Goal: Task Accomplishment & Management: Manage account settings

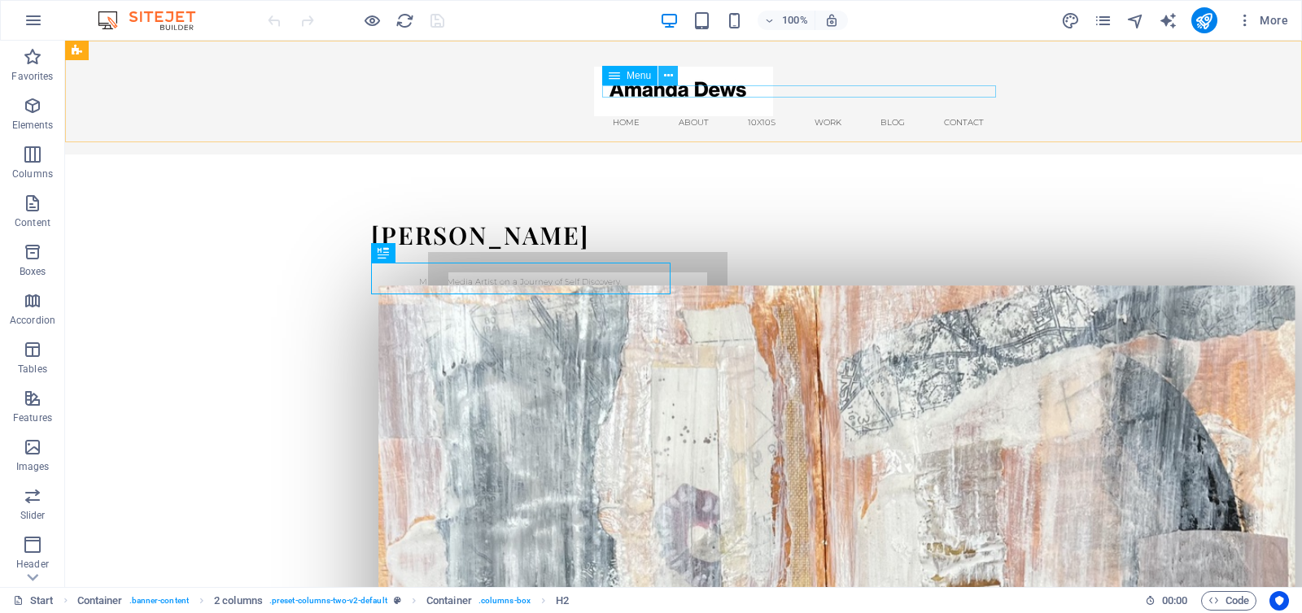
click at [665, 75] on icon at bounding box center [668, 76] width 9 height 17
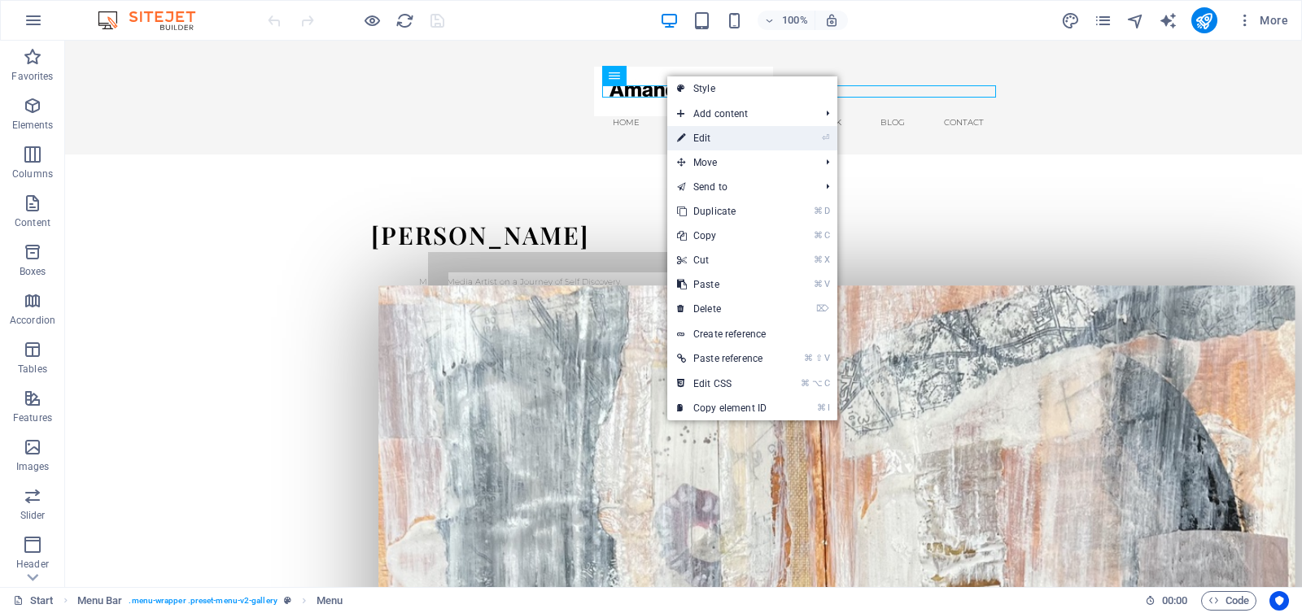
click at [704, 135] on link "⏎ Edit" at bounding box center [721, 138] width 109 height 24
select select "1"
select select
select select "2"
select select
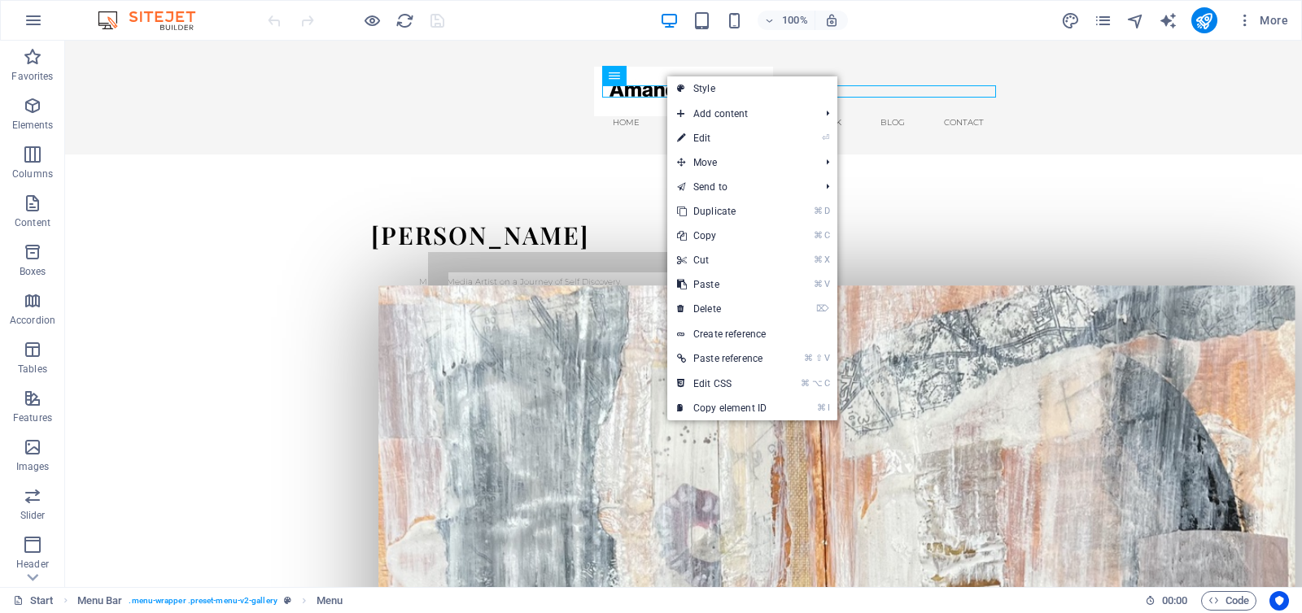
select select "3"
select select
select select "6"
select select
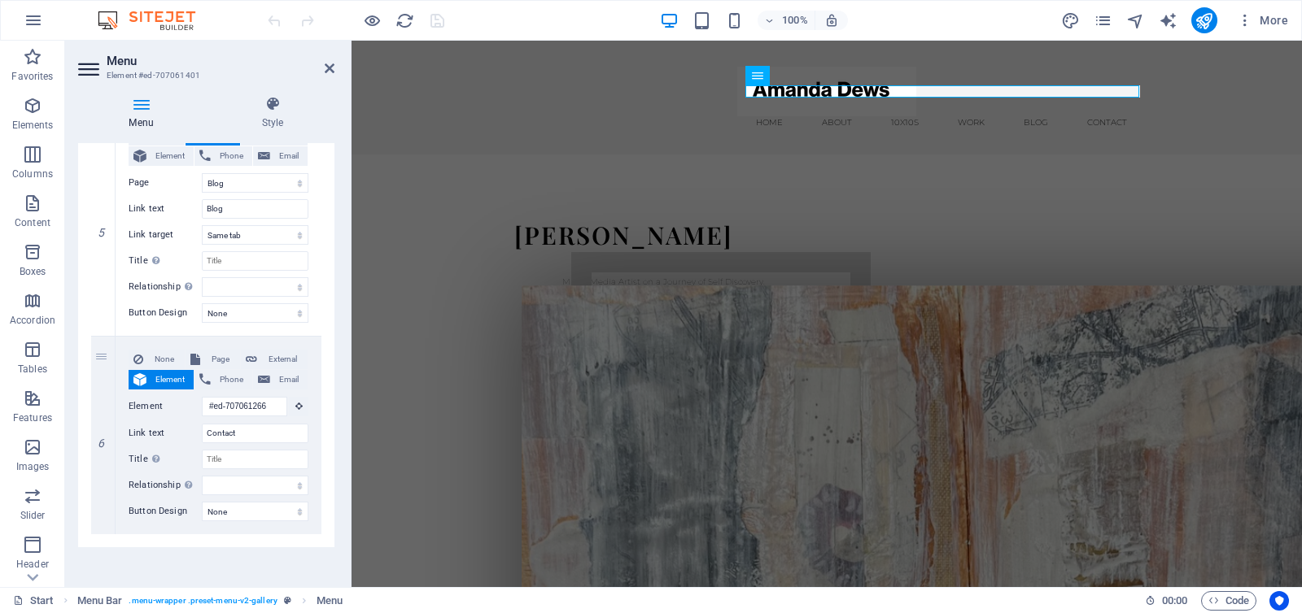
scroll to position [1056, 0]
click at [103, 531] on icon at bounding box center [102, 532] width 9 height 11
select select
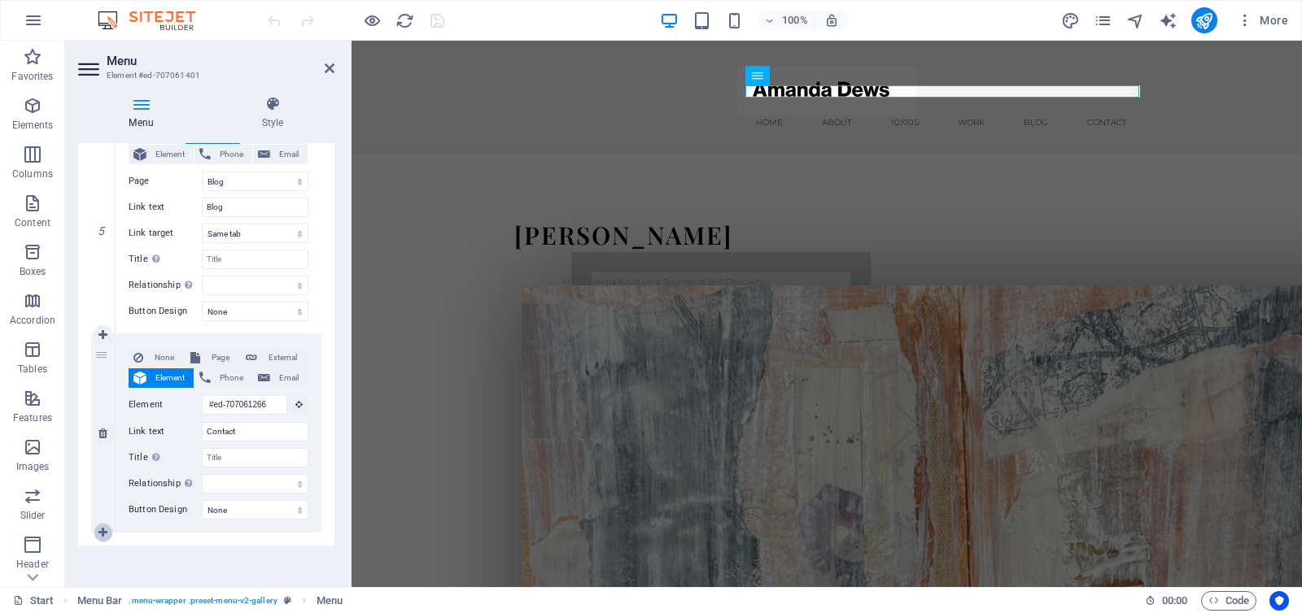
select select
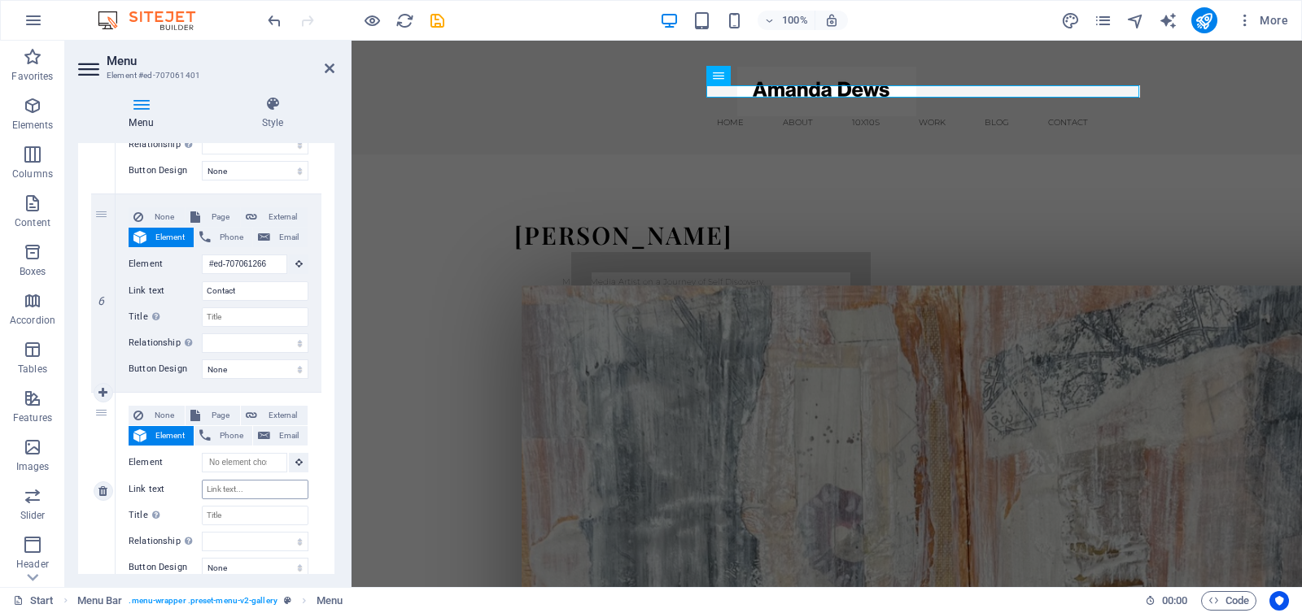
scroll to position [1207, 0]
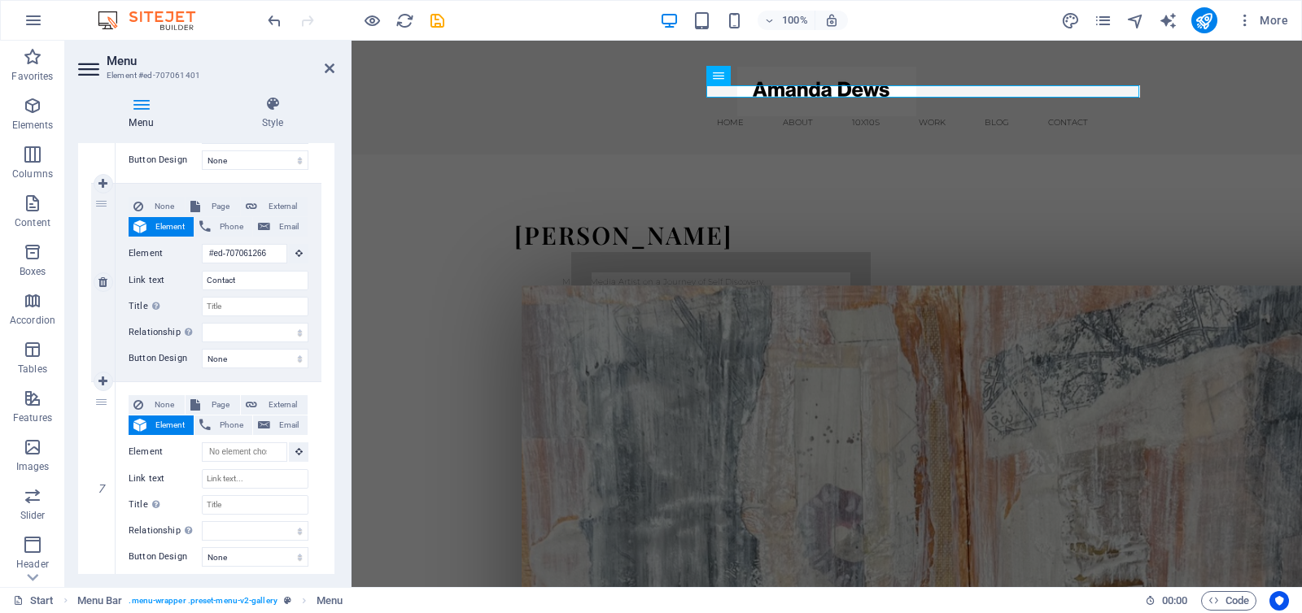
click at [0, 0] on icon at bounding box center [0, 0] width 0 height 0
select select
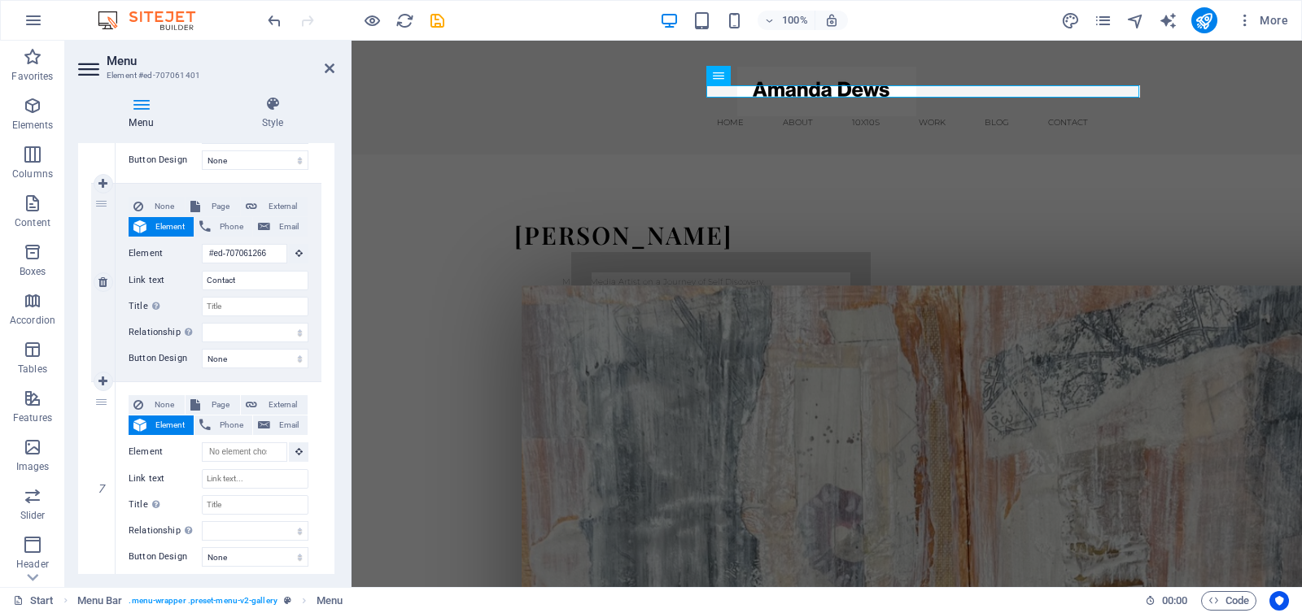
select select
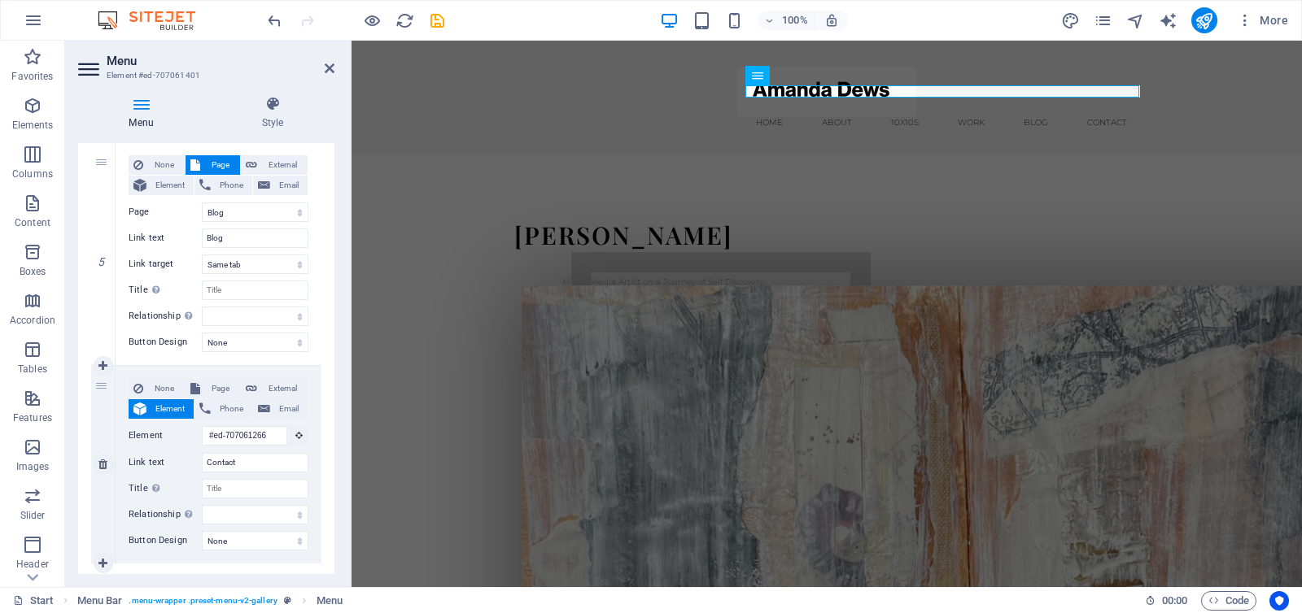
scroll to position [1030, 0]
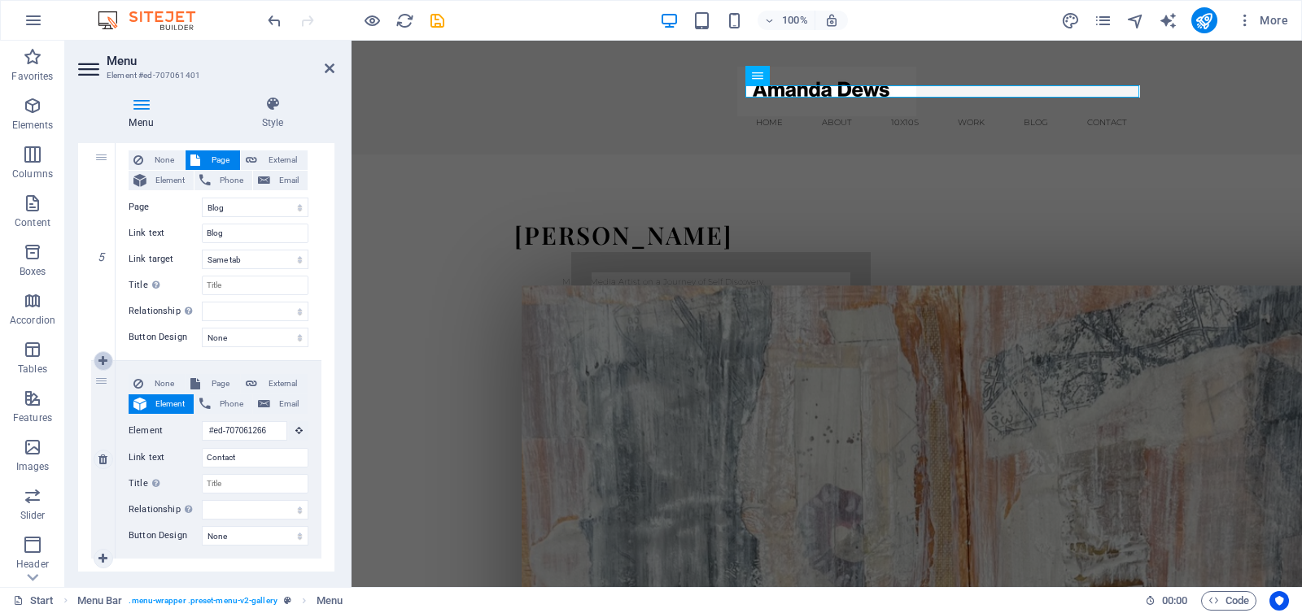
click at [102, 361] on icon at bounding box center [102, 360] width 9 height 11
select select
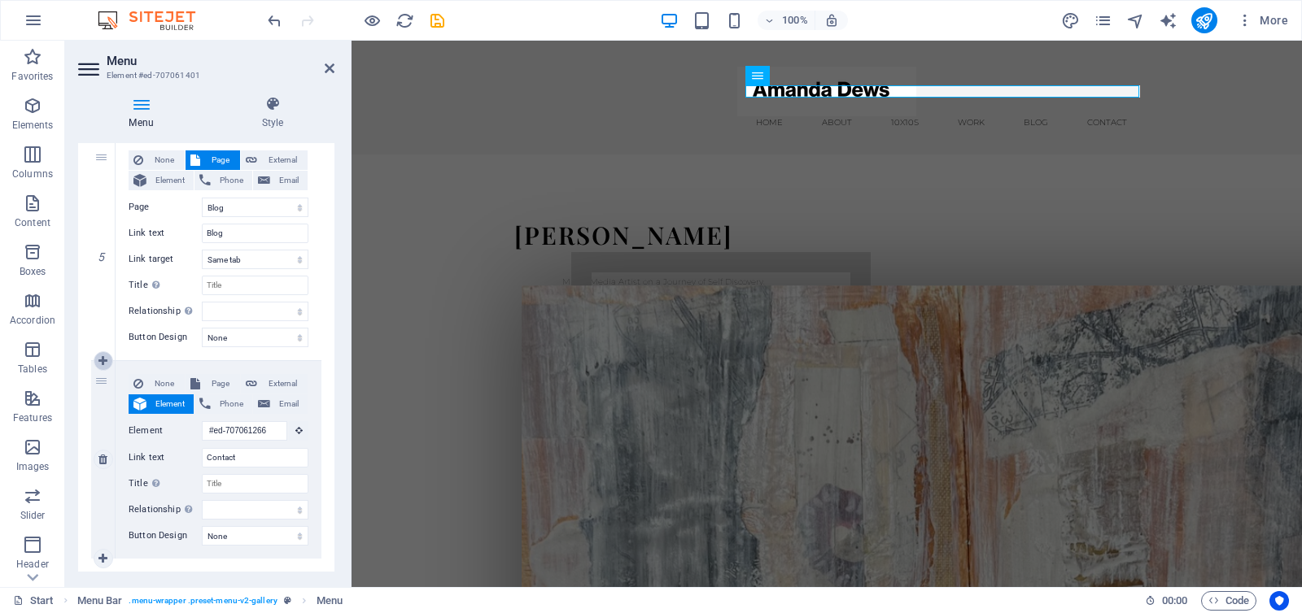
select select
click at [213, 382] on span "Page" at bounding box center [220, 384] width 30 height 20
select select
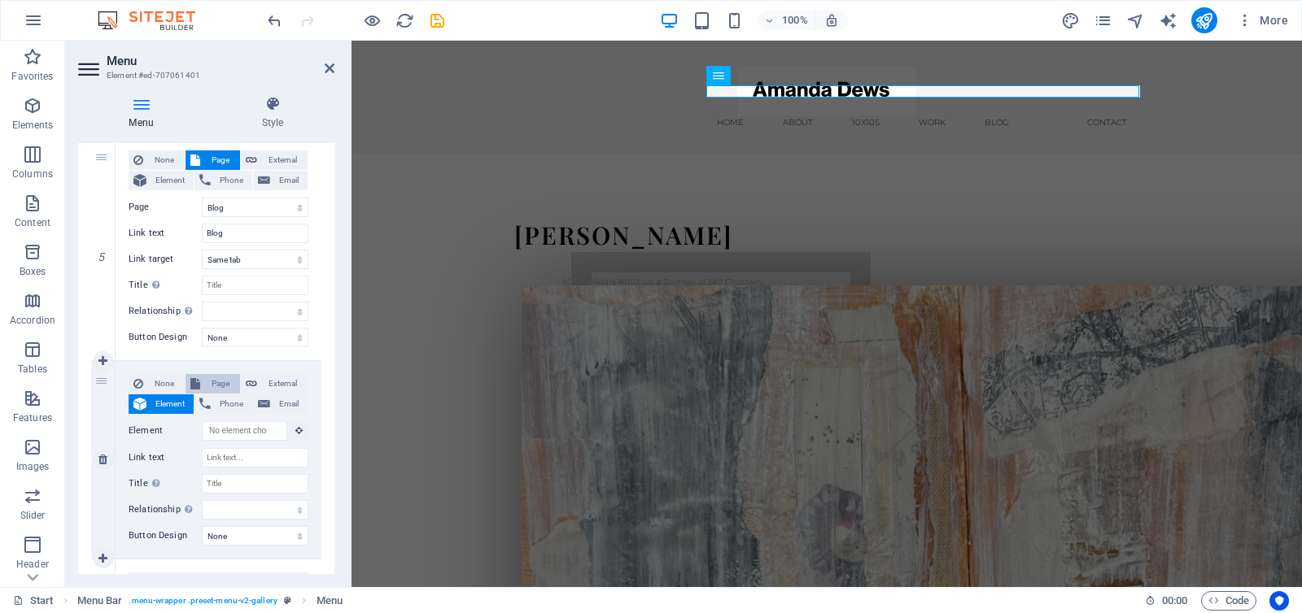
select select
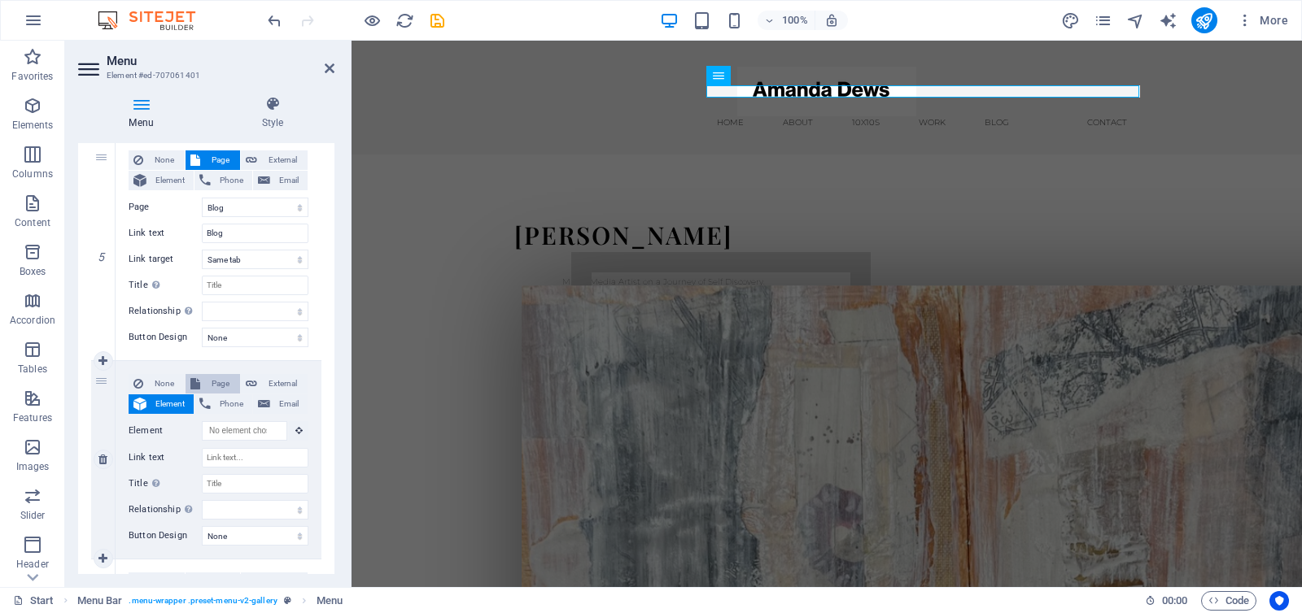
select select
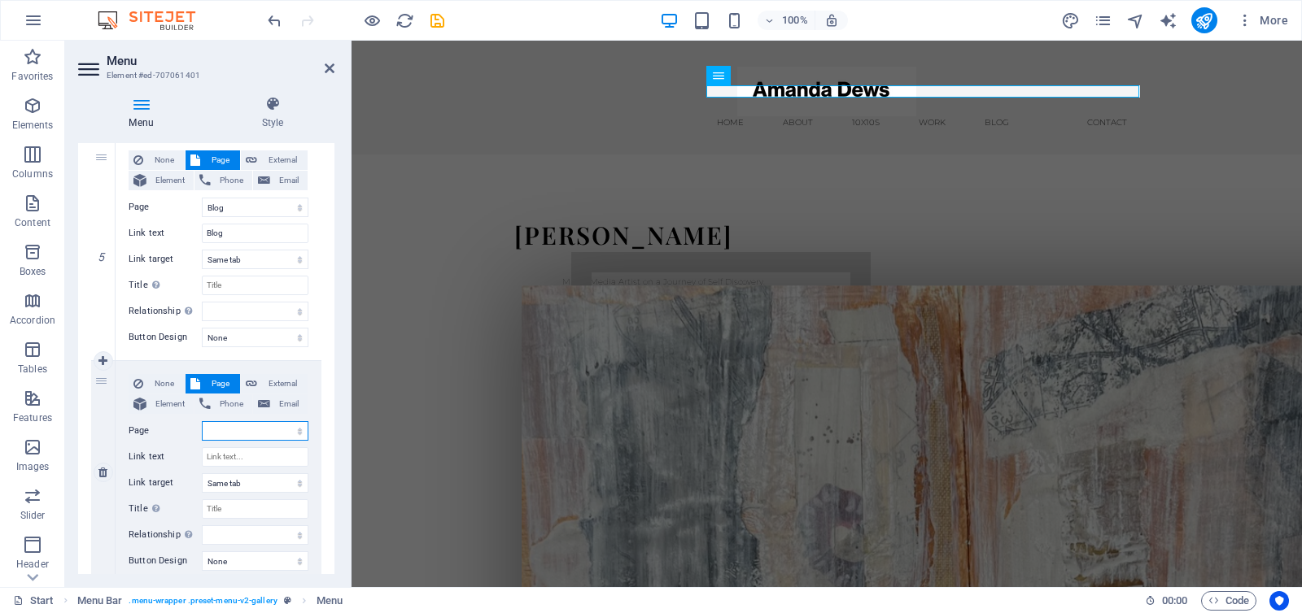
click at [282, 429] on select "Start About 10 x 10&#39;s Work Legal Notice Privacy Blog Catalogue of Works" at bounding box center [255, 431] width 107 height 20
select select "7"
click at [202, 421] on select "Start About 10 x 10&#39;s Work Legal Notice Privacy Blog Catalogue of Works" at bounding box center [255, 431] width 107 height 20
select select
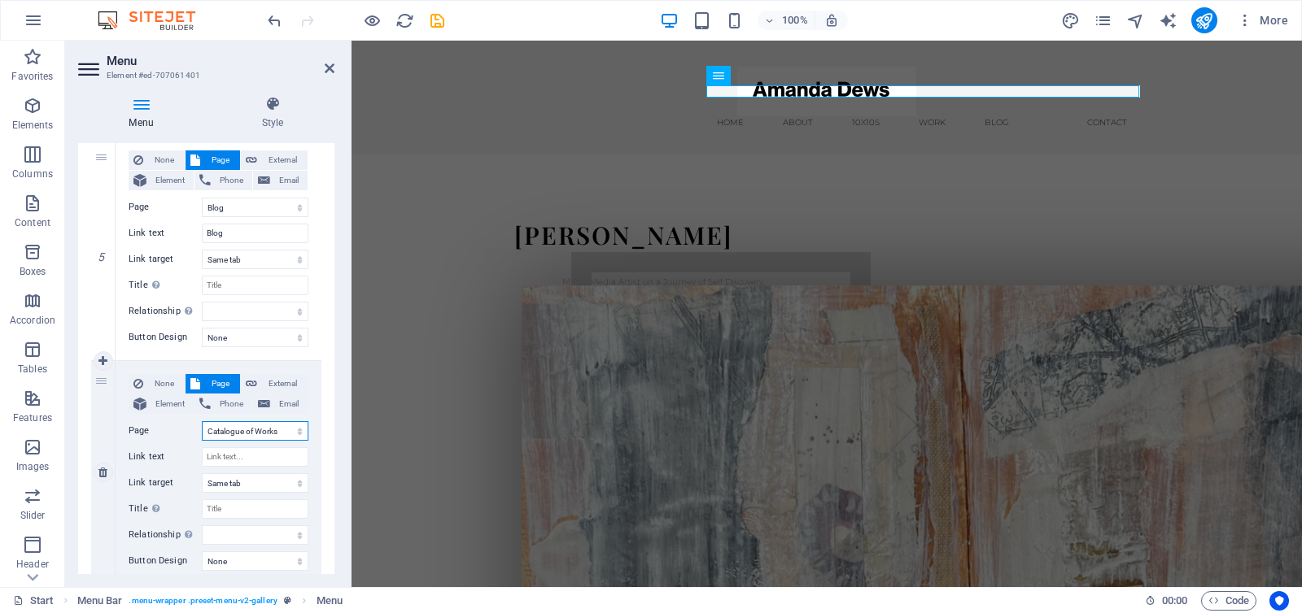
select select
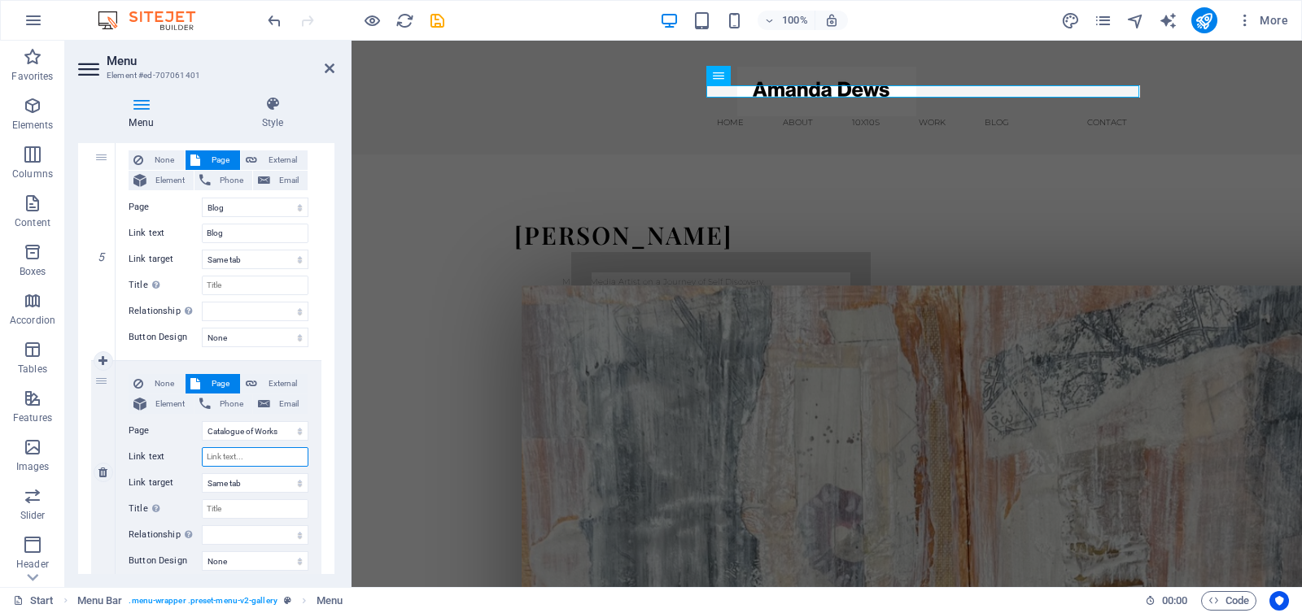
click at [243, 458] on input "Link text" at bounding box center [255, 457] width 107 height 20
type input "P"
select select
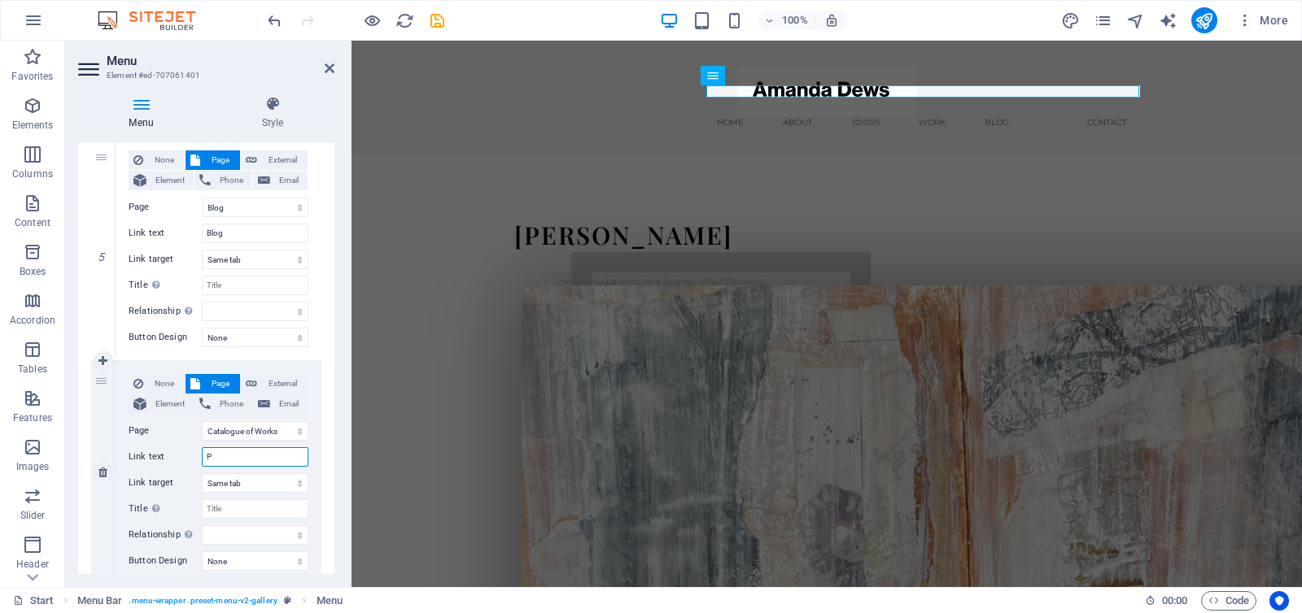
select select
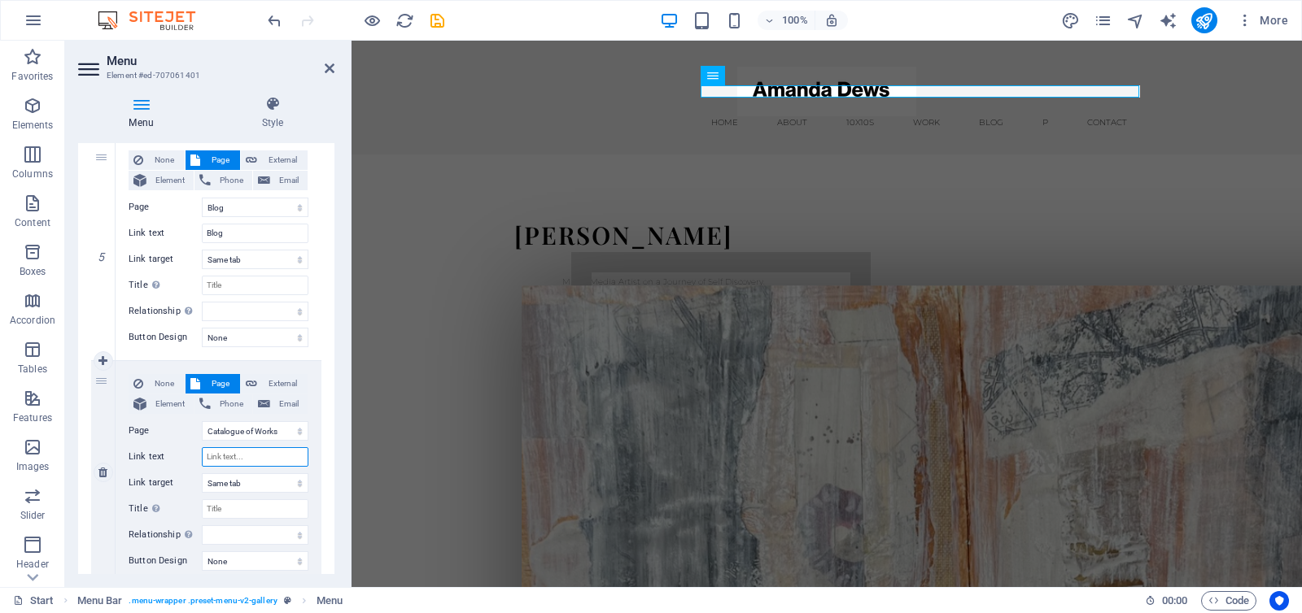
select select
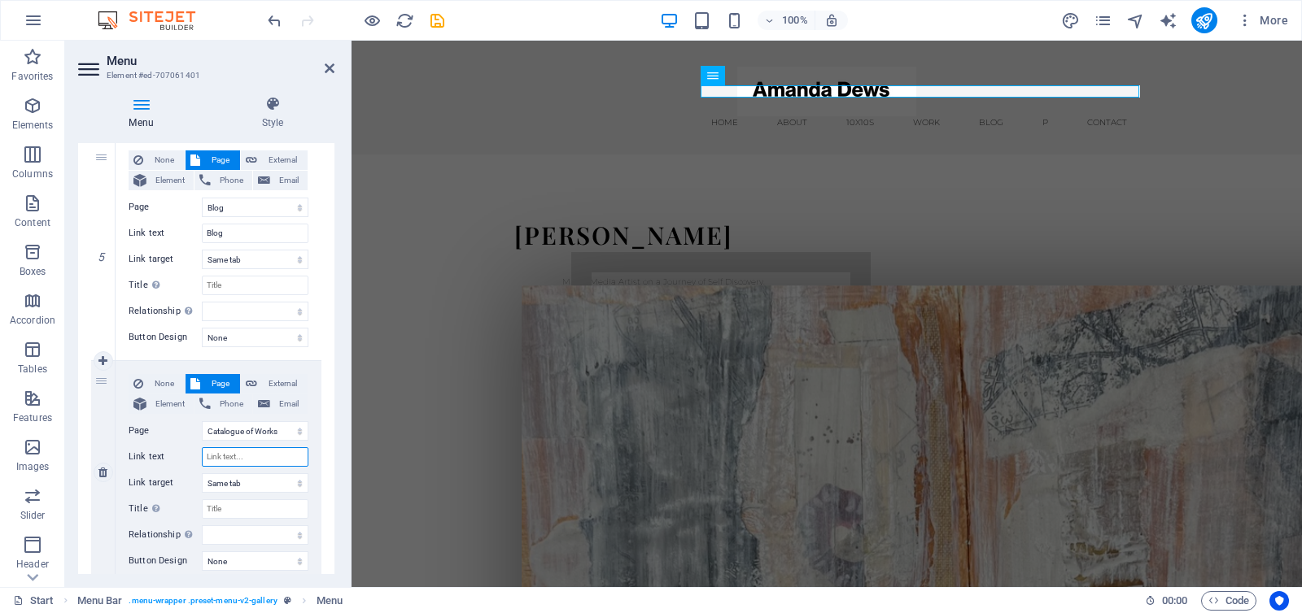
select select
type input "B"
select select
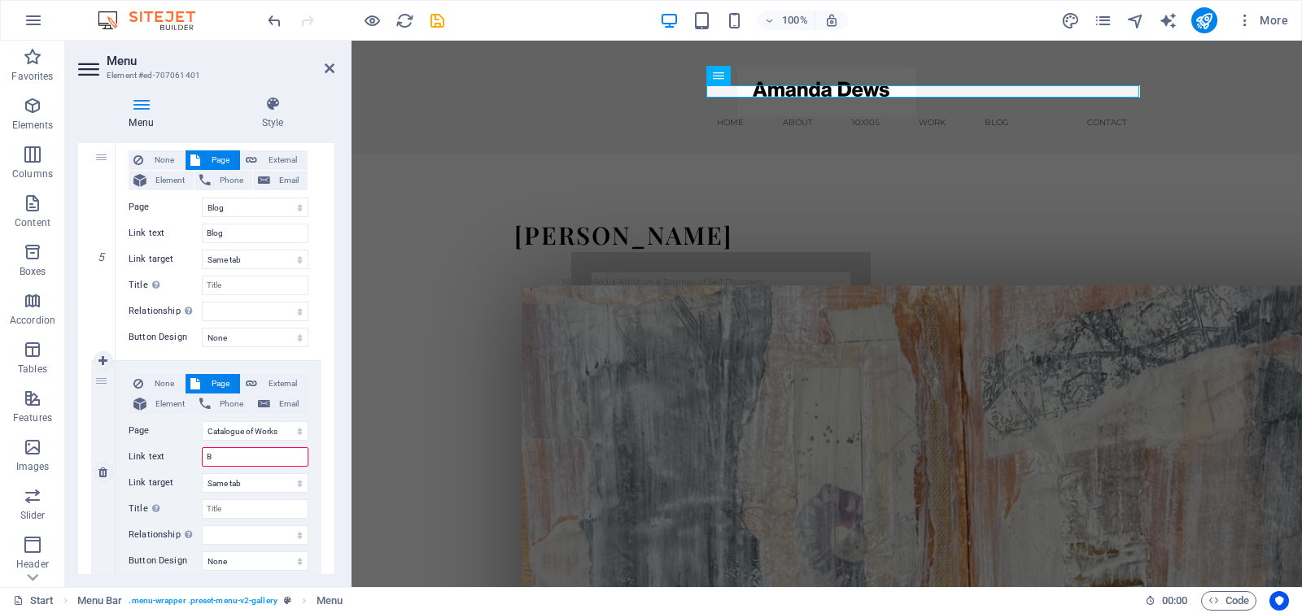
select select
type input "BTEC"
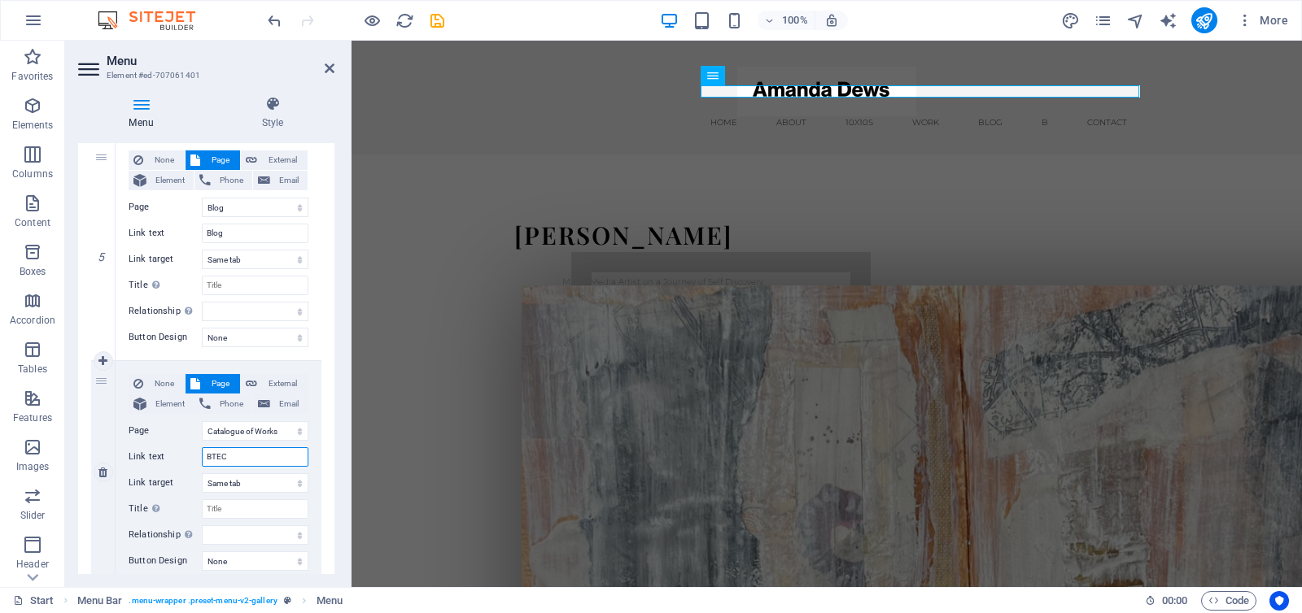
select select
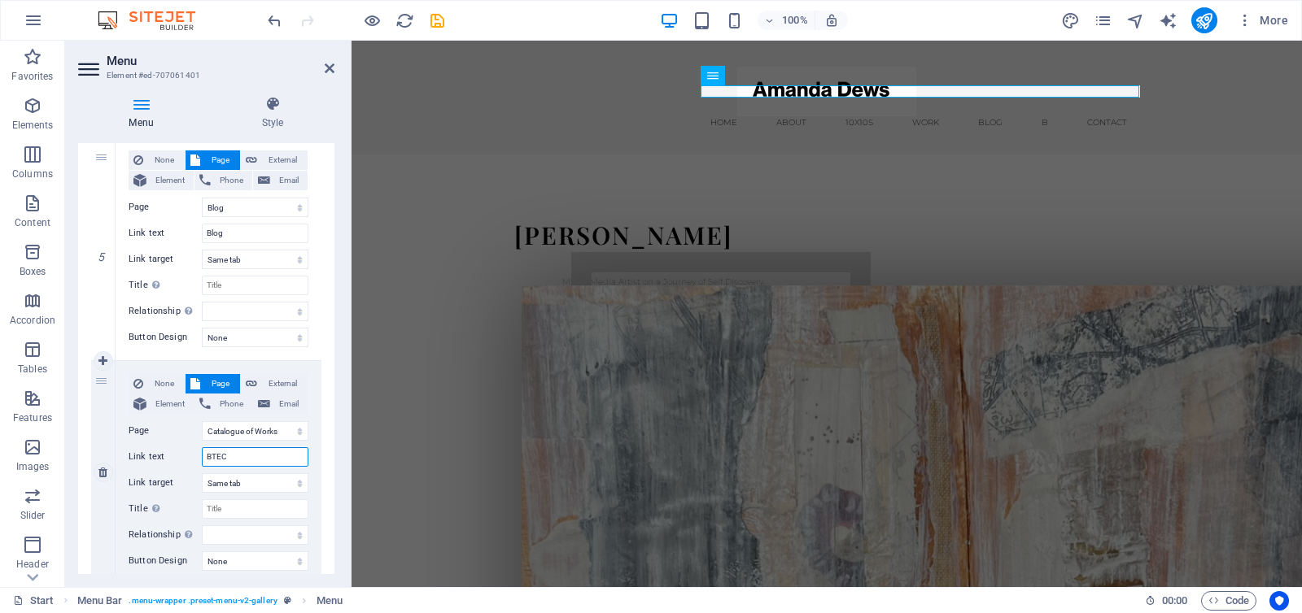
select select
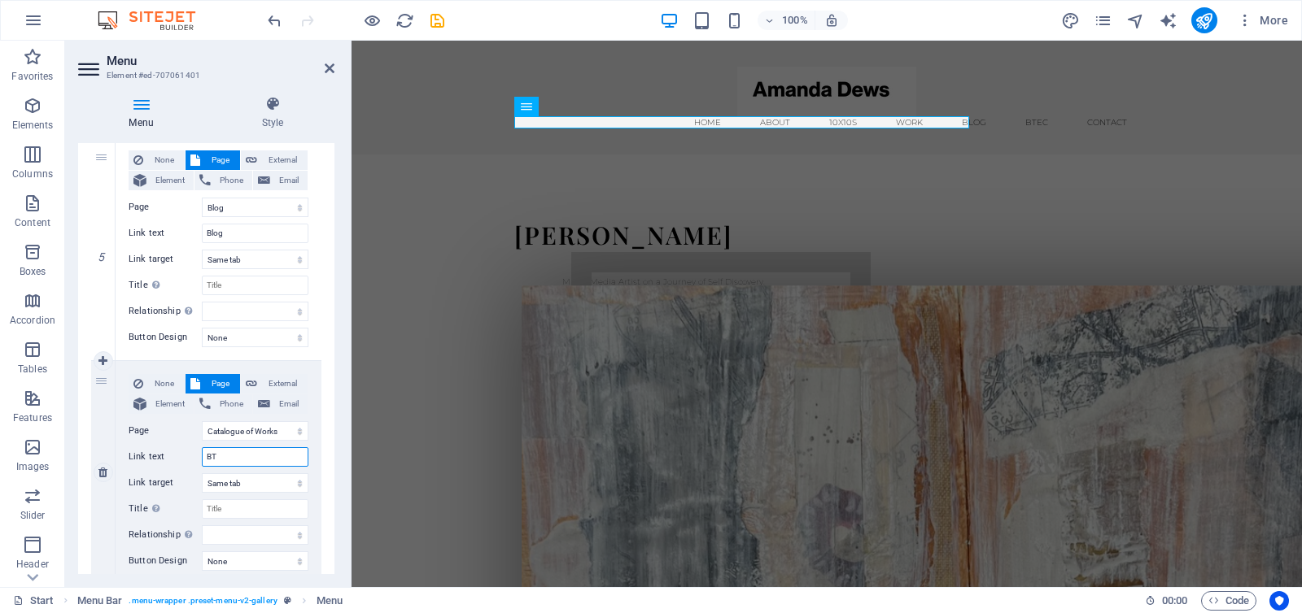
type input "B"
select select
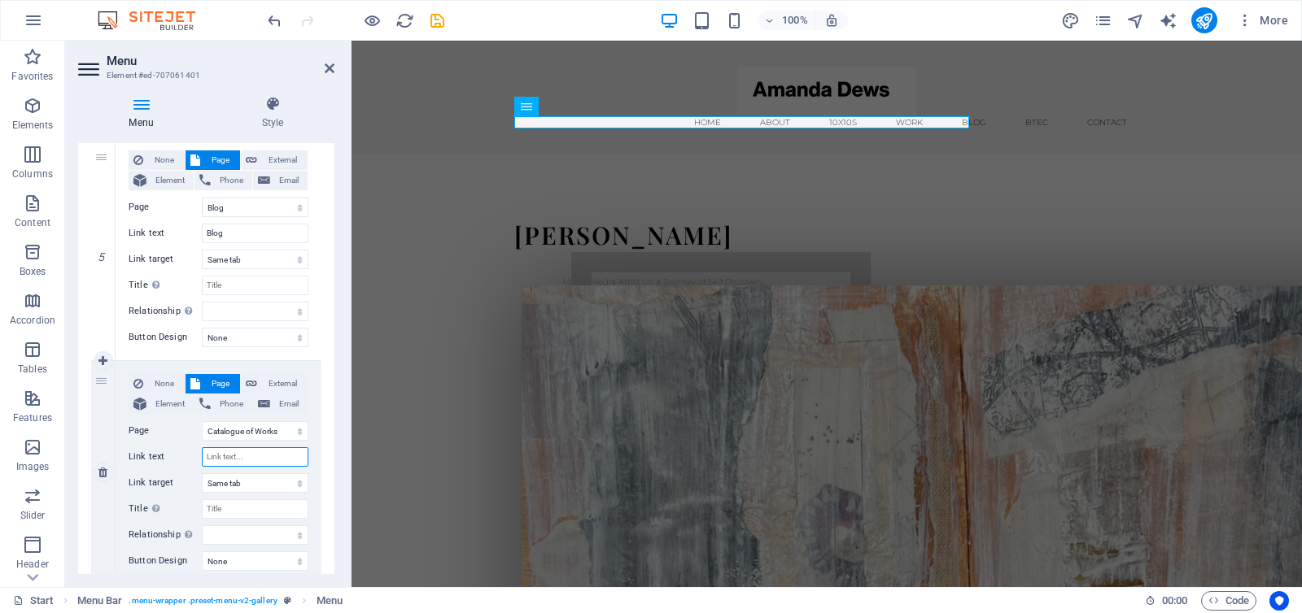
select select
type input "C"
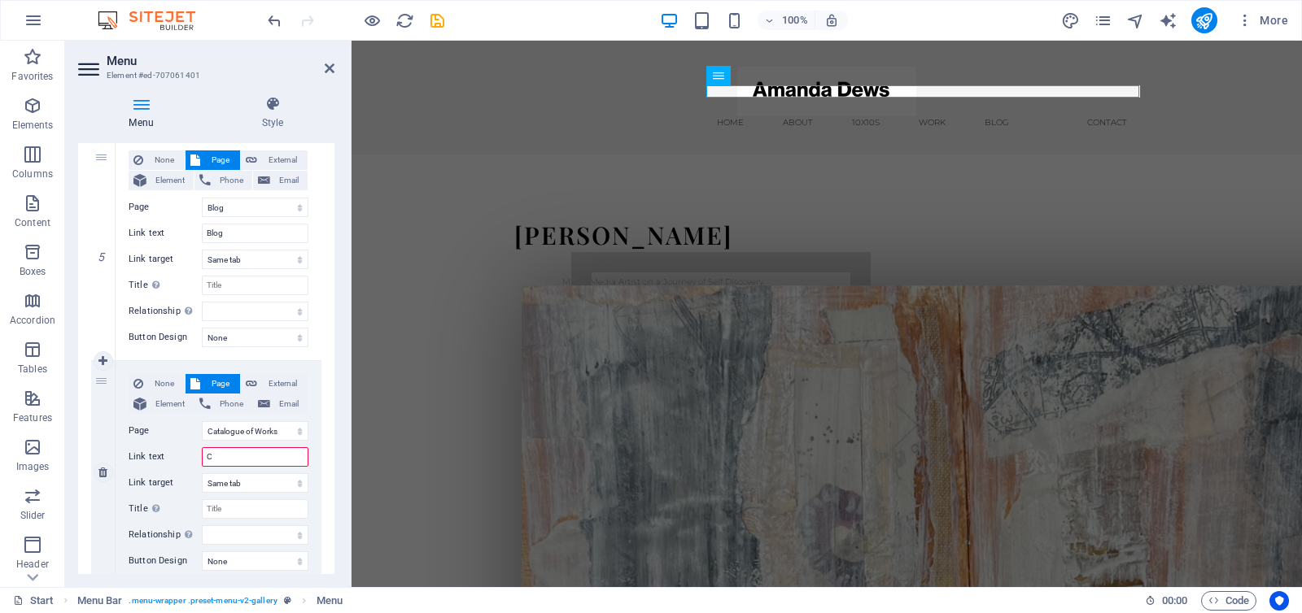
select select
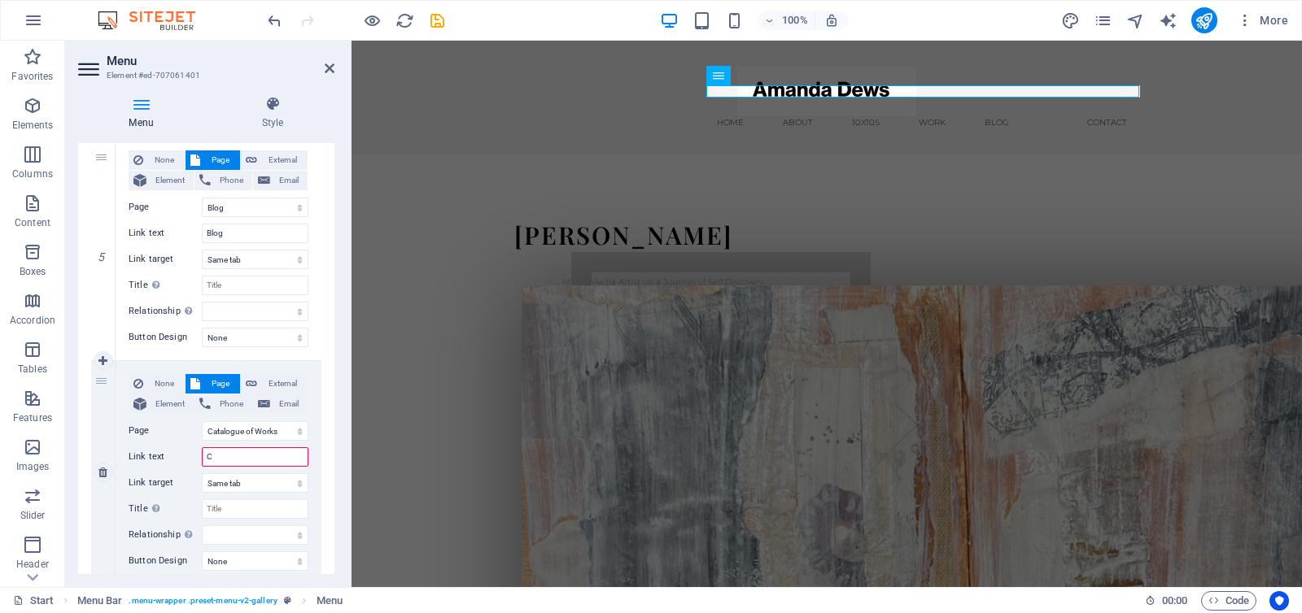
select select
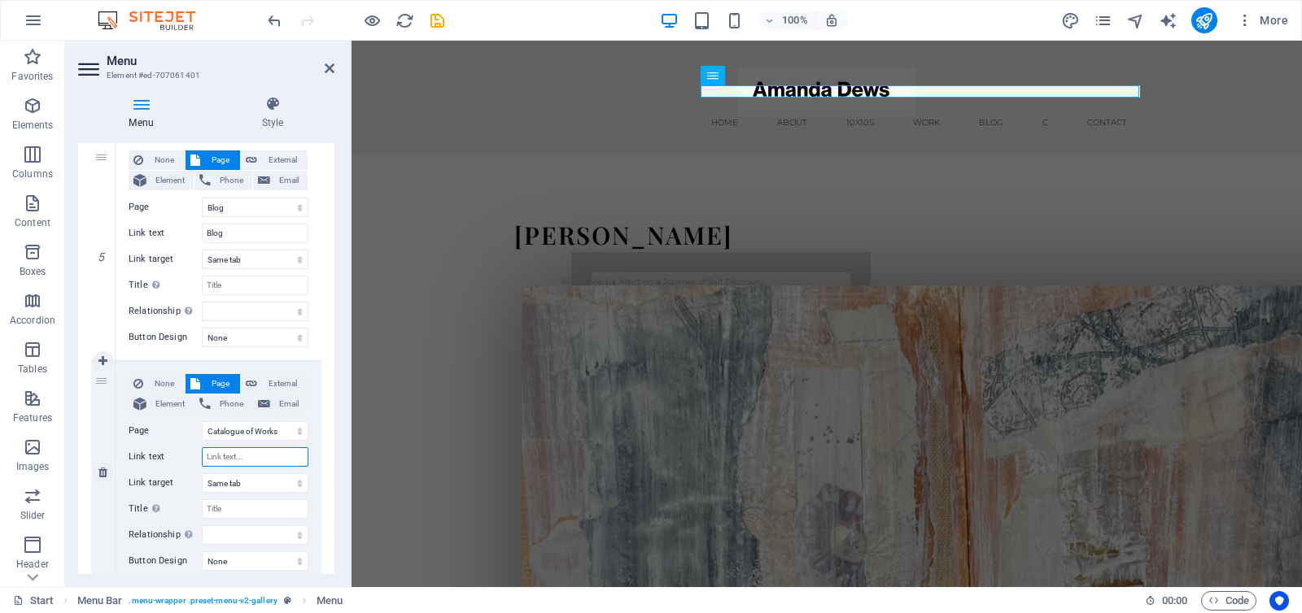
select select
type input "Portfolio"
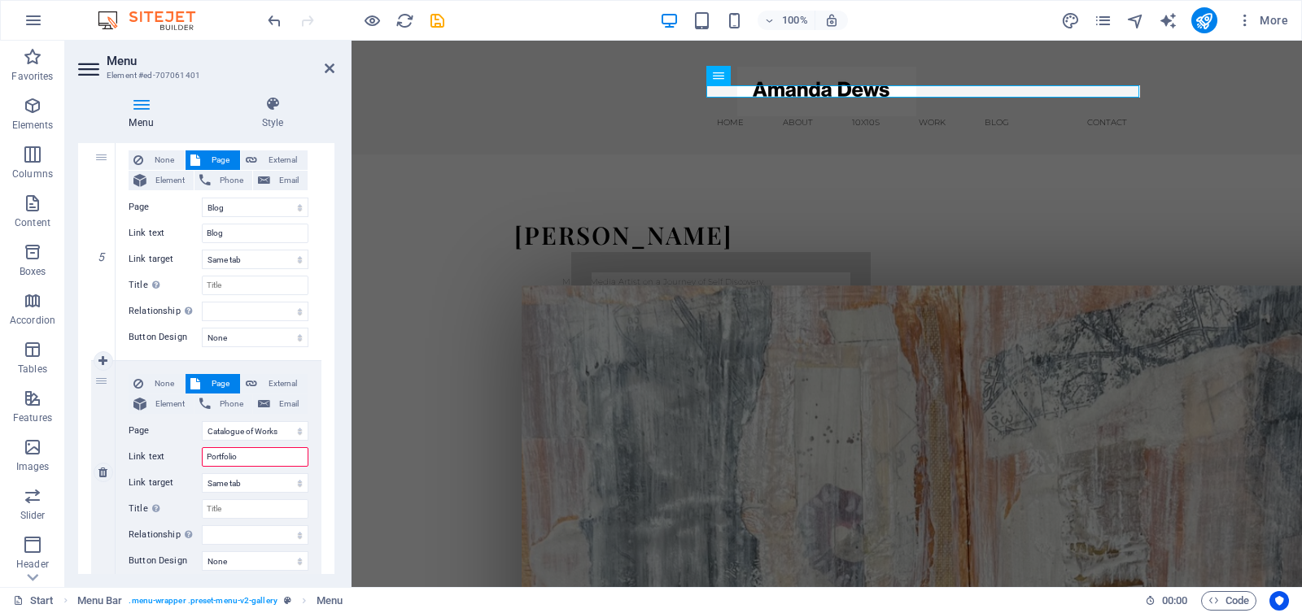
select select
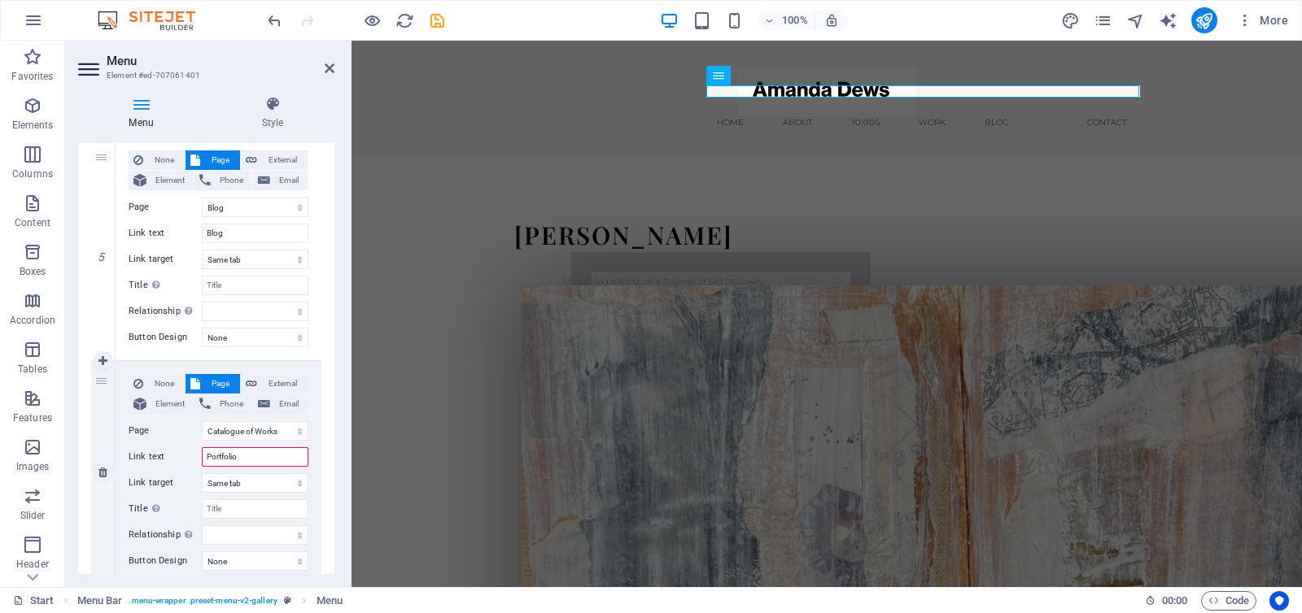
select select
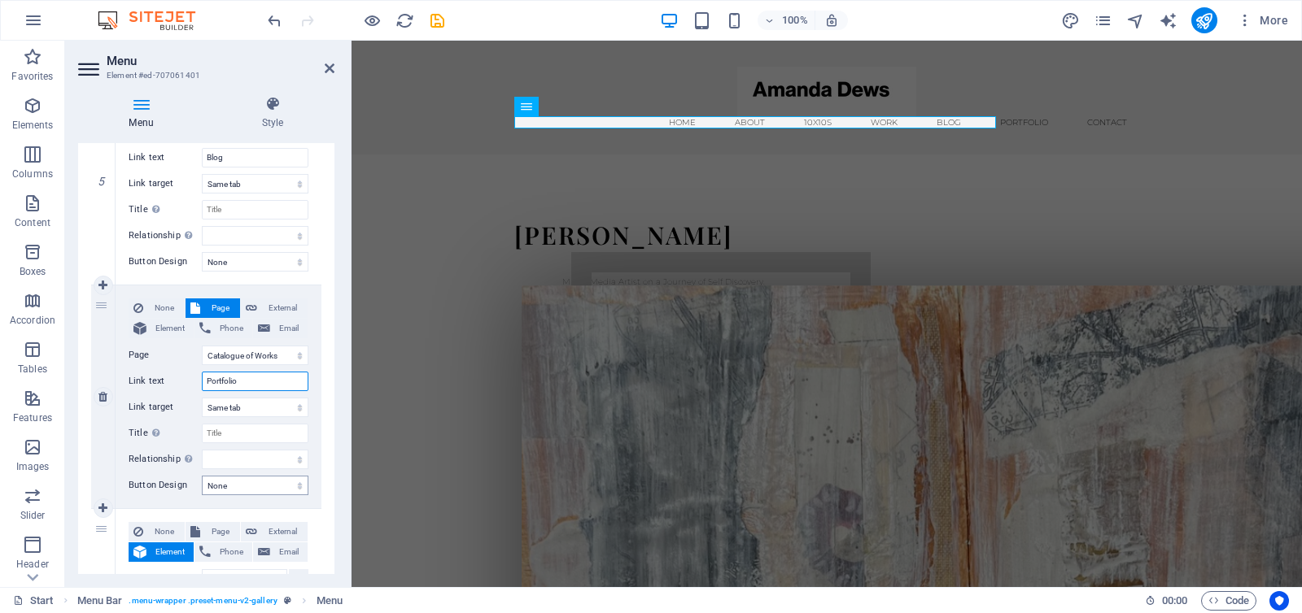
scroll to position [1119, 0]
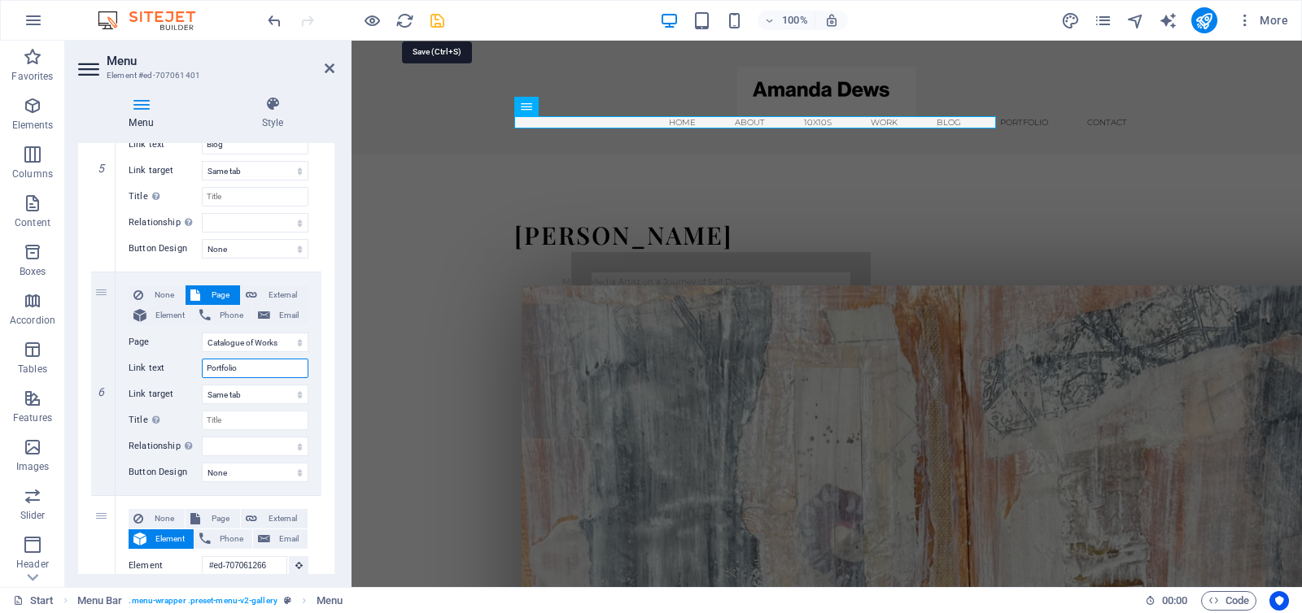
type input "Portfolio"
click at [435, 20] on icon "save" at bounding box center [437, 20] width 19 height 19
checkbox input "false"
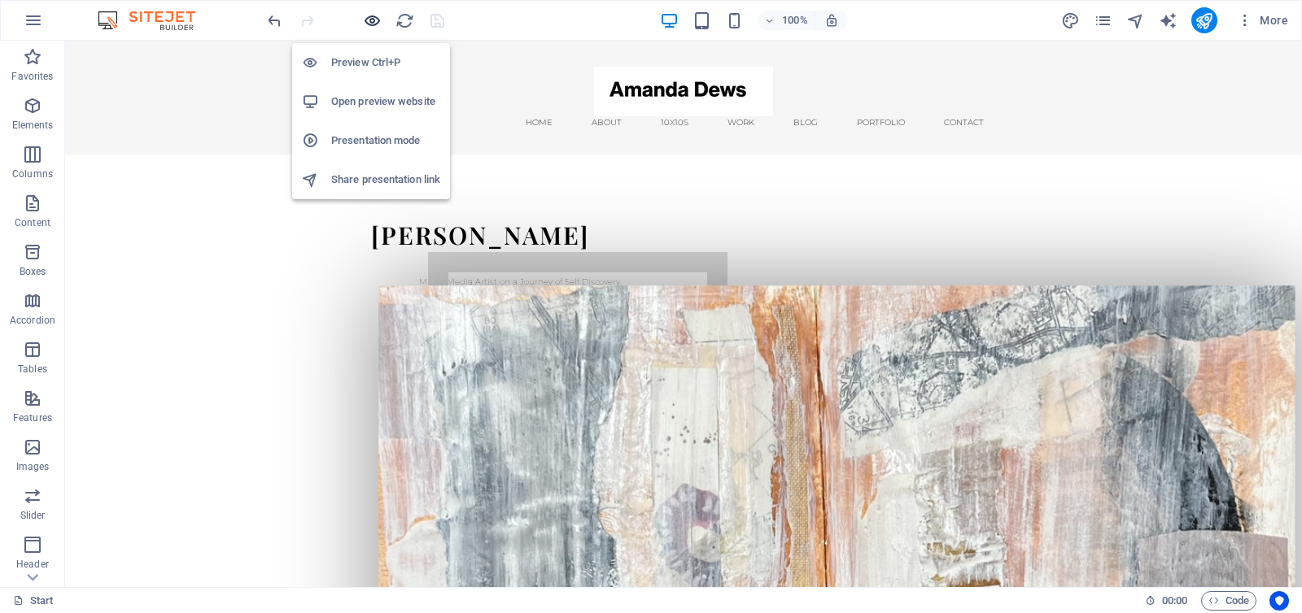
click at [371, 20] on icon "button" at bounding box center [372, 20] width 19 height 19
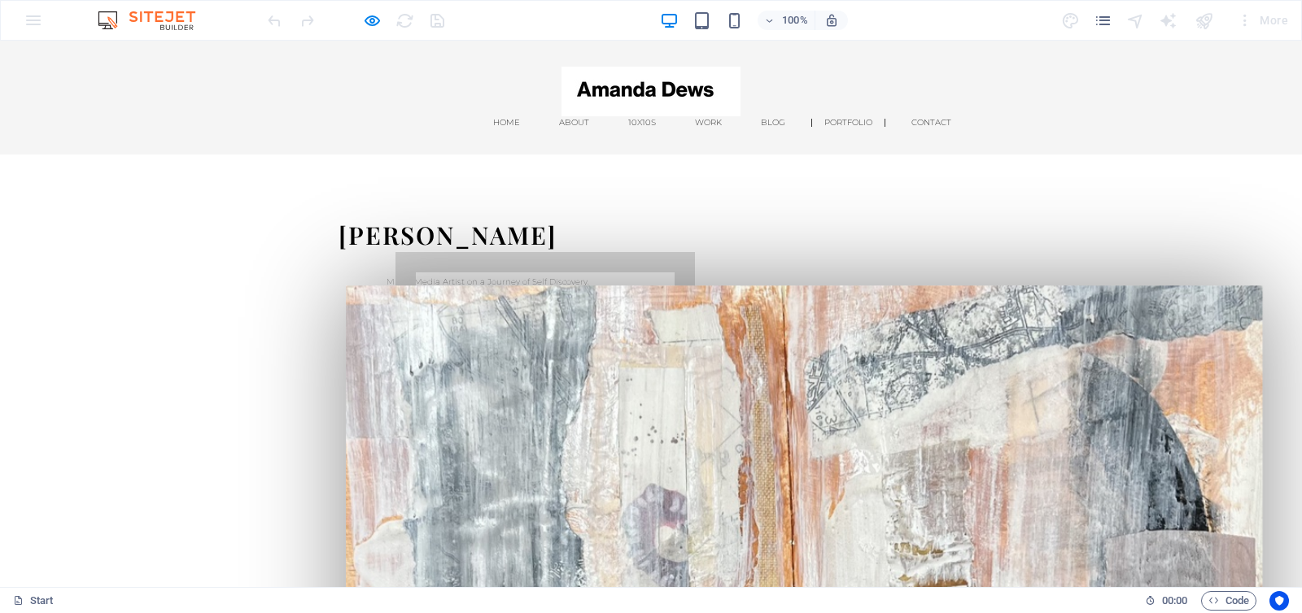
click at [811, 121] on link "Portfolio" at bounding box center [848, 123] width 74 height 8
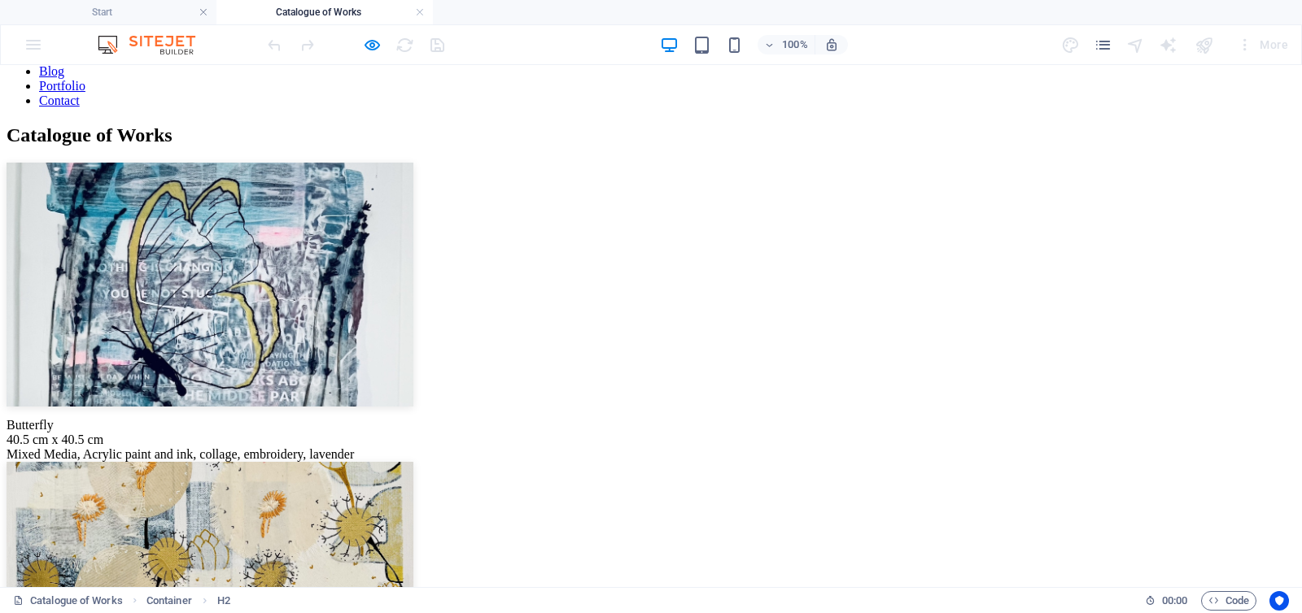
scroll to position [155, 0]
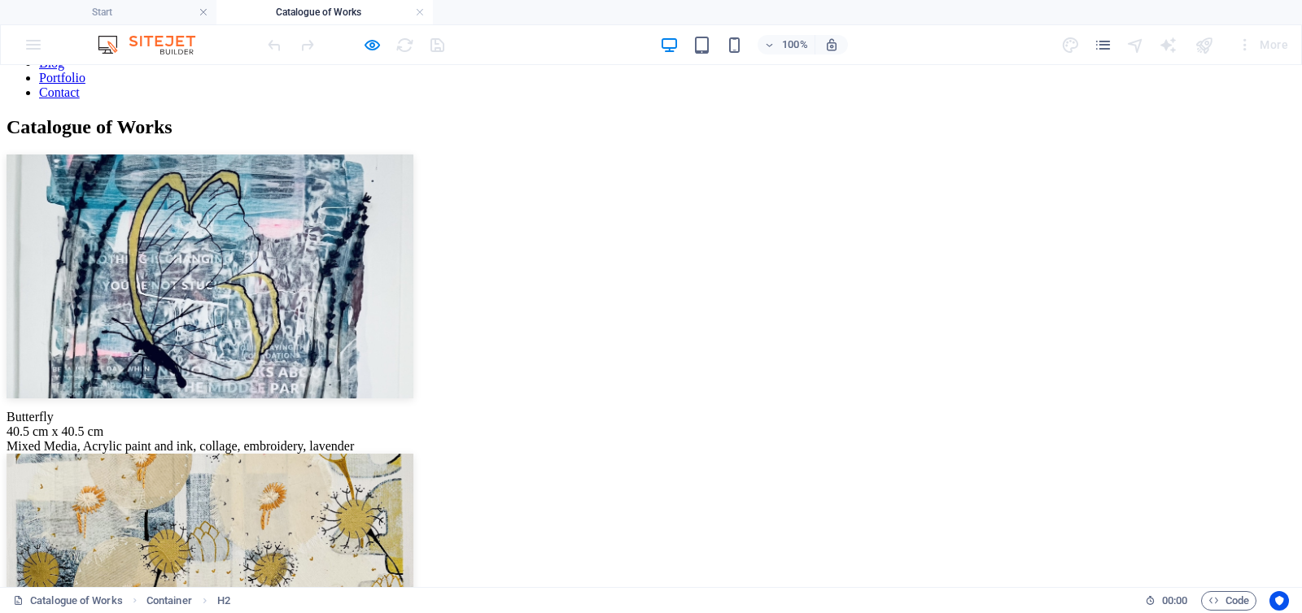
click at [395, 385] on figure at bounding box center [651, 278] width 1289 height 247
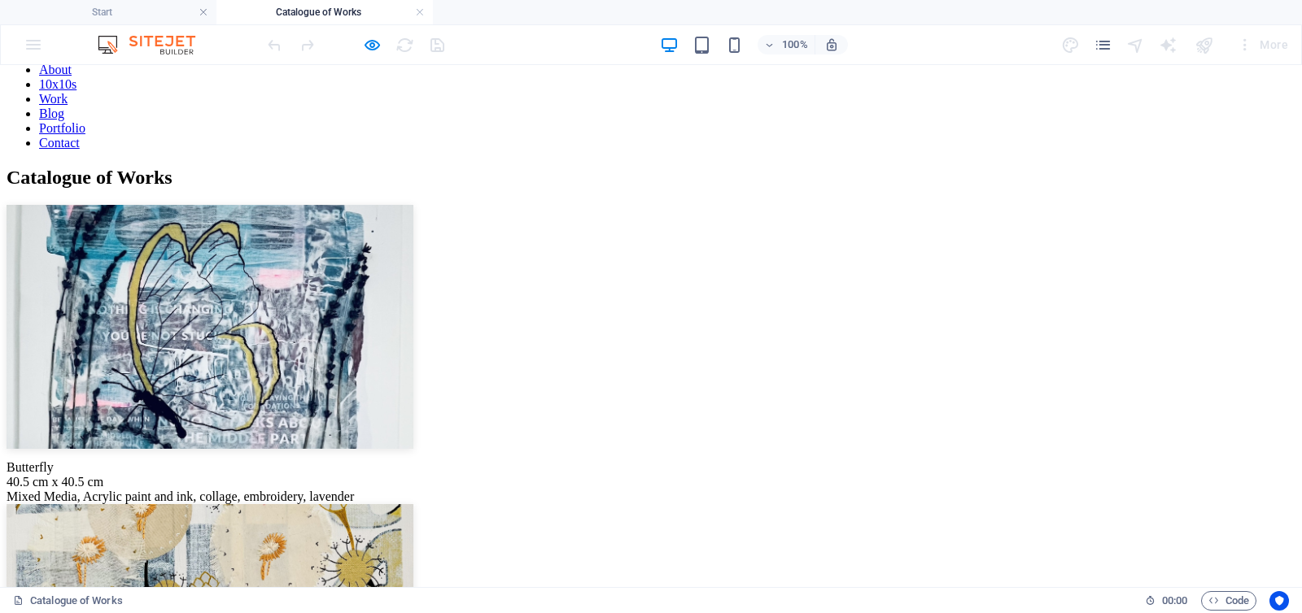
scroll to position [102, 0]
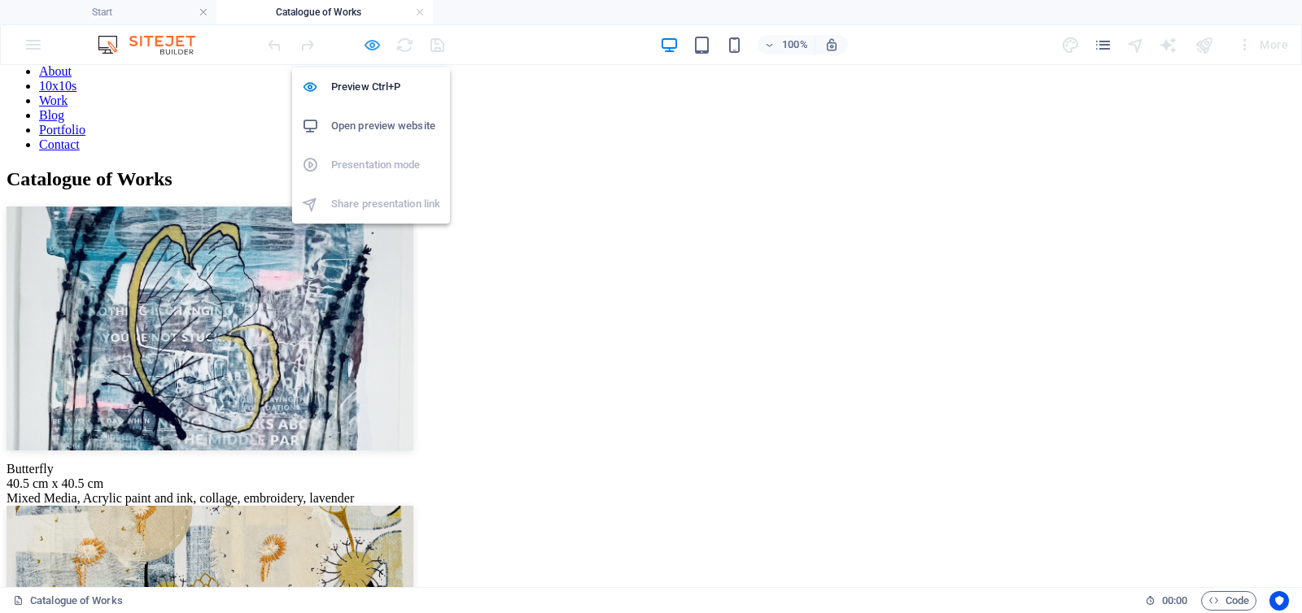
click at [373, 43] on icon "button" at bounding box center [372, 45] width 19 height 19
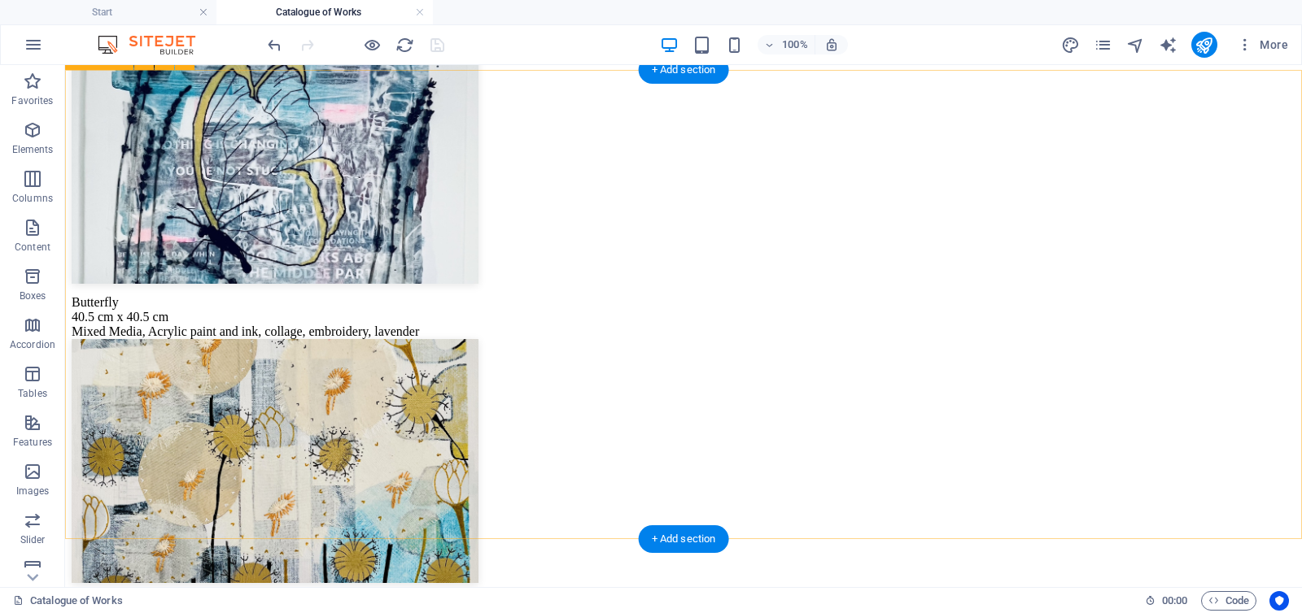
scroll to position [271, 0]
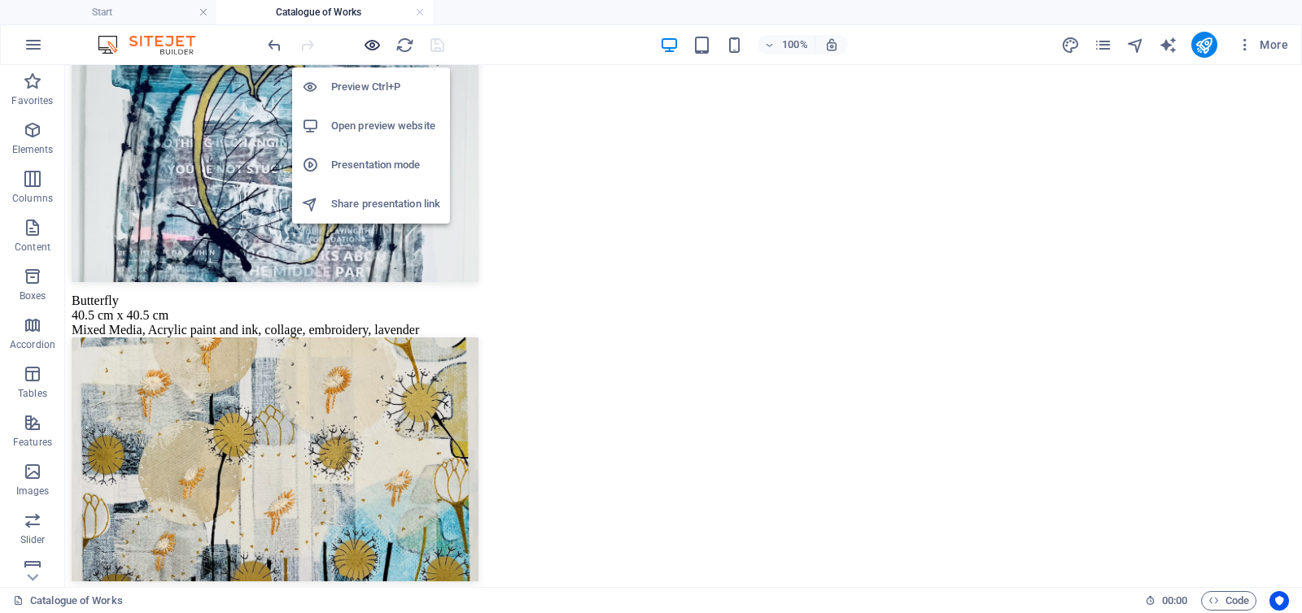
click at [373, 41] on icon "button" at bounding box center [372, 45] width 19 height 19
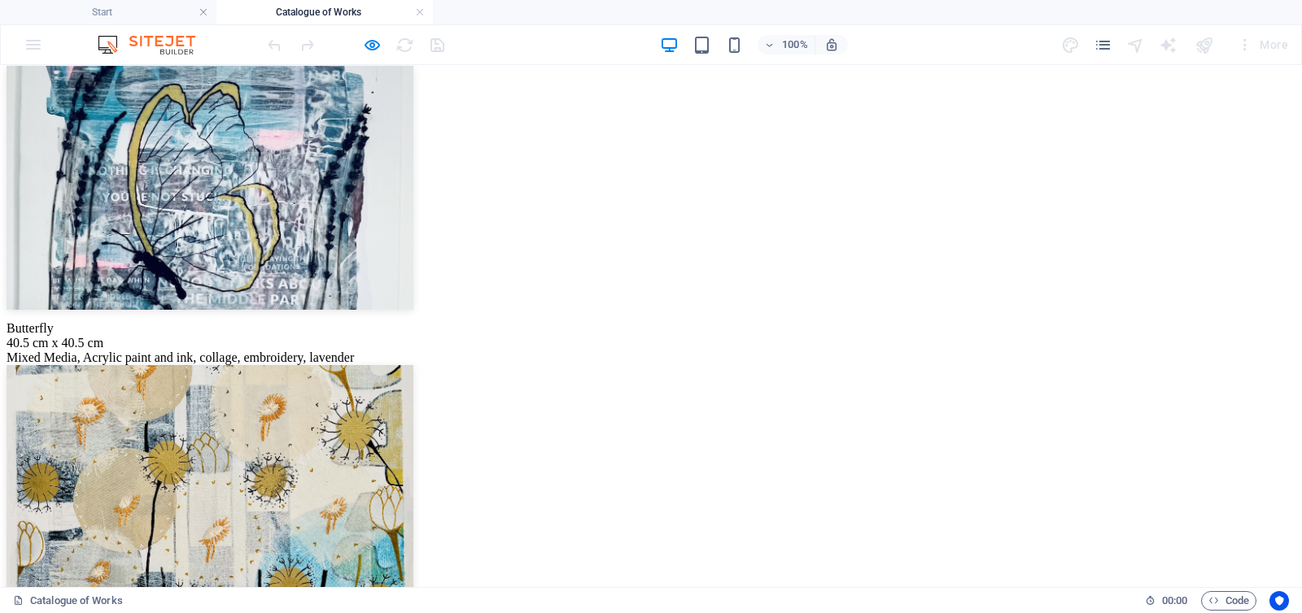
scroll to position [245, 0]
click at [408, 284] on img at bounding box center [210, 186] width 407 height 244
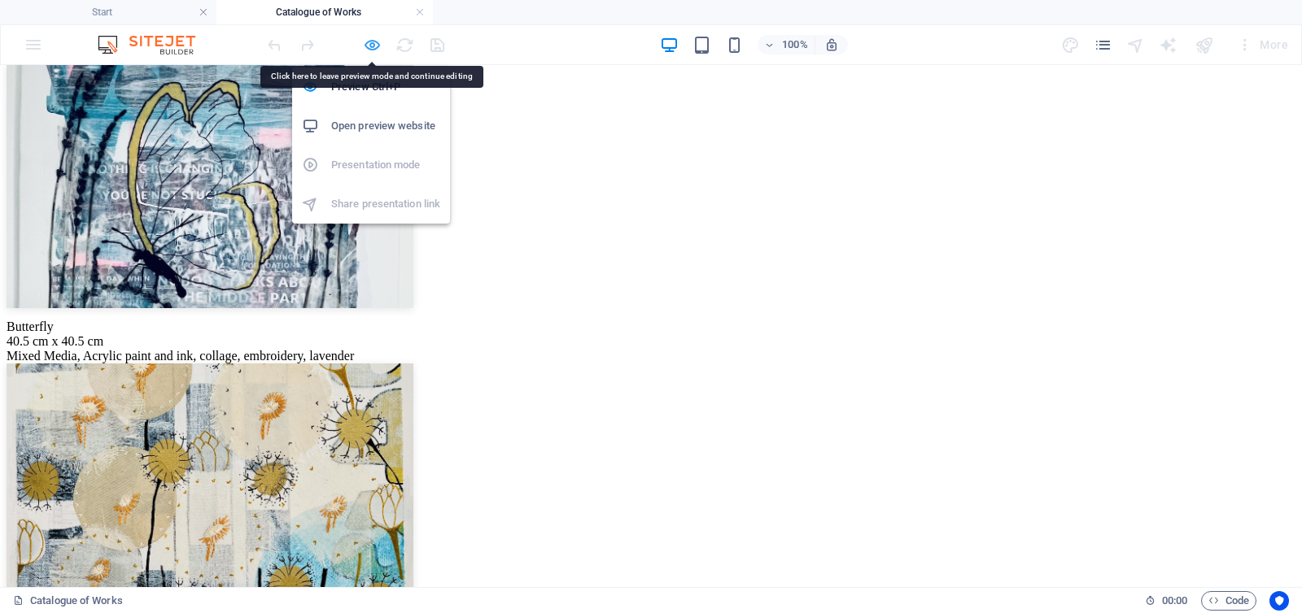
click at [373, 41] on icon "button" at bounding box center [372, 45] width 19 height 19
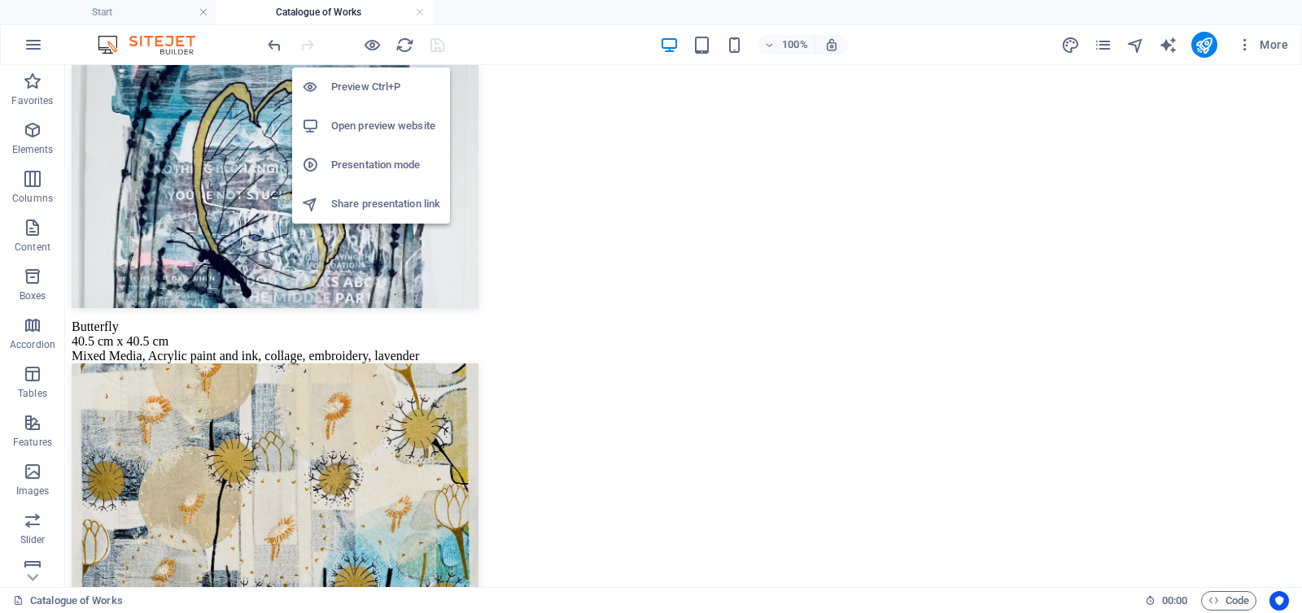
click at [363, 129] on h6 "Open preview website" at bounding box center [385, 126] width 109 height 20
click at [353, 159] on h6 "Presentation mode" at bounding box center [385, 165] width 109 height 20
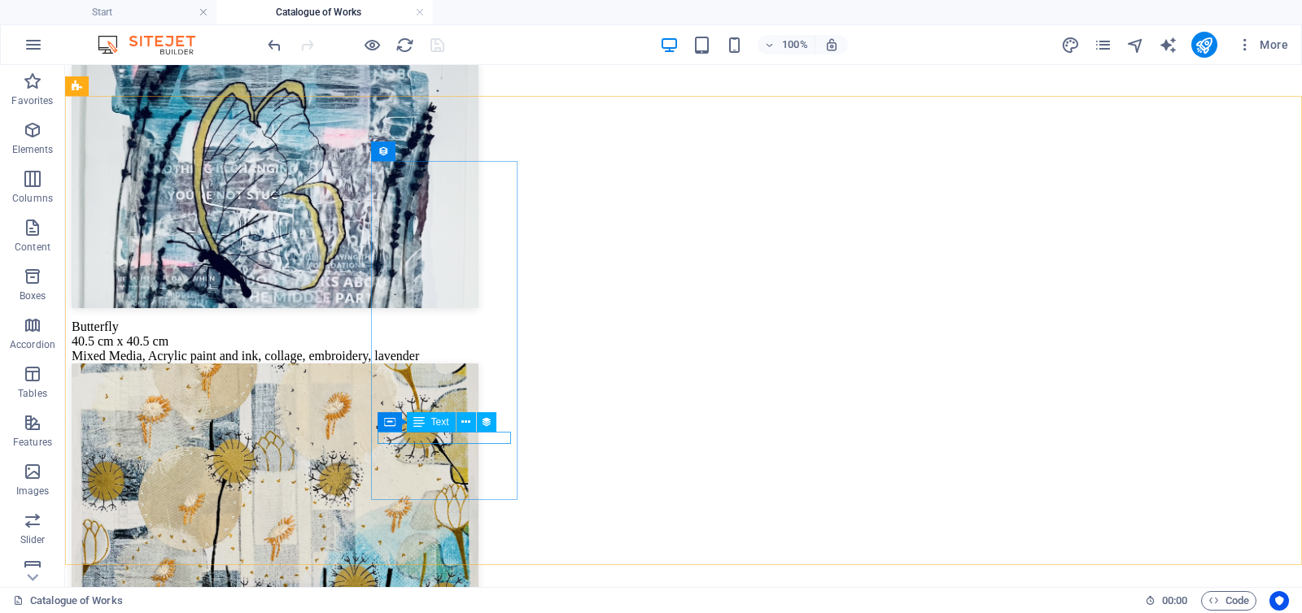
drag, startPoint x: 403, startPoint y: 430, endPoint x: 408, endPoint y: 417, distance: 13.6
click at [408, 417] on div "Container Text" at bounding box center [441, 422] width 129 height 20
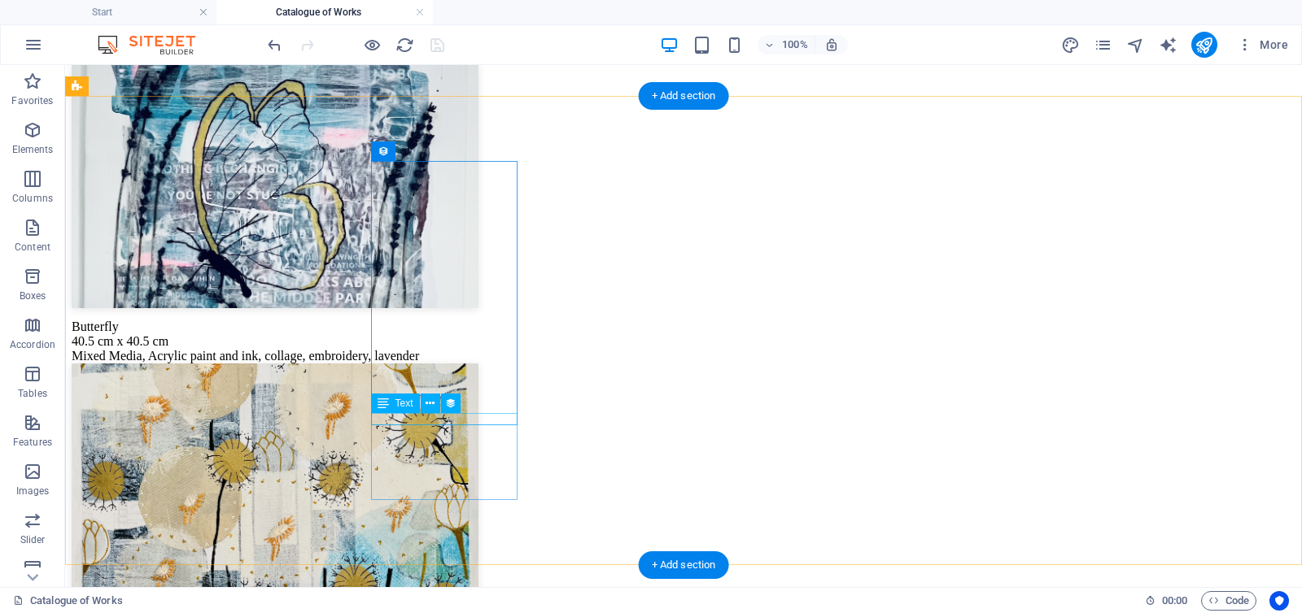
click at [374, 334] on div "Butterfly" at bounding box center [683, 327] width 1223 height 15
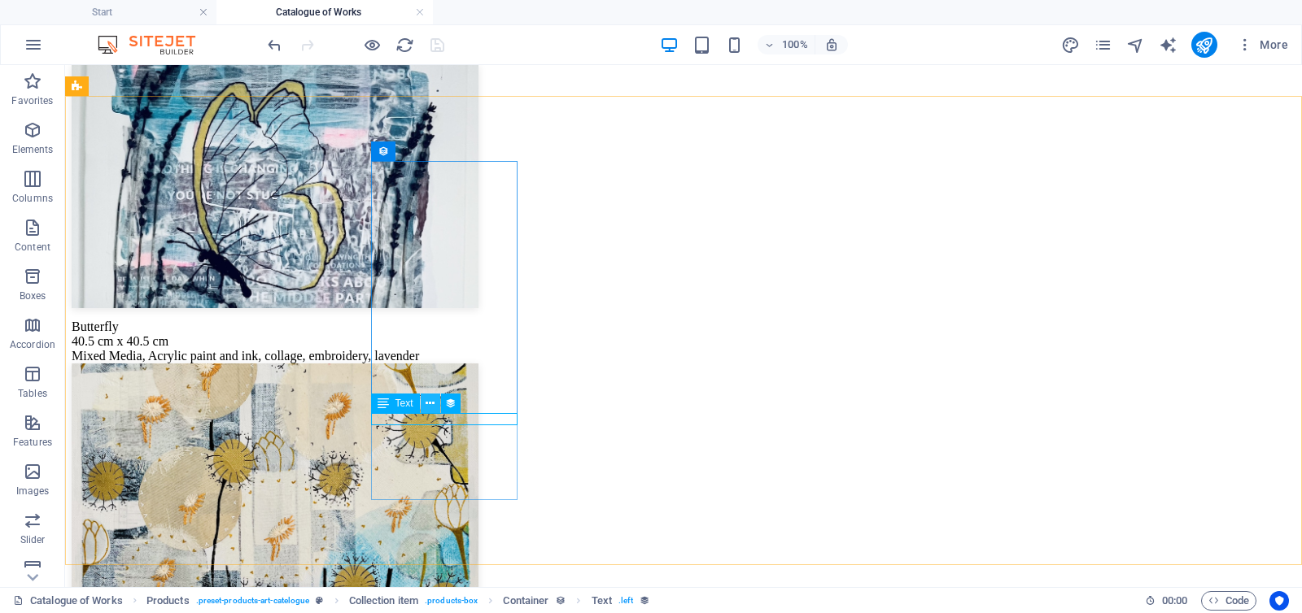
click at [431, 402] on icon at bounding box center [429, 403] width 9 height 17
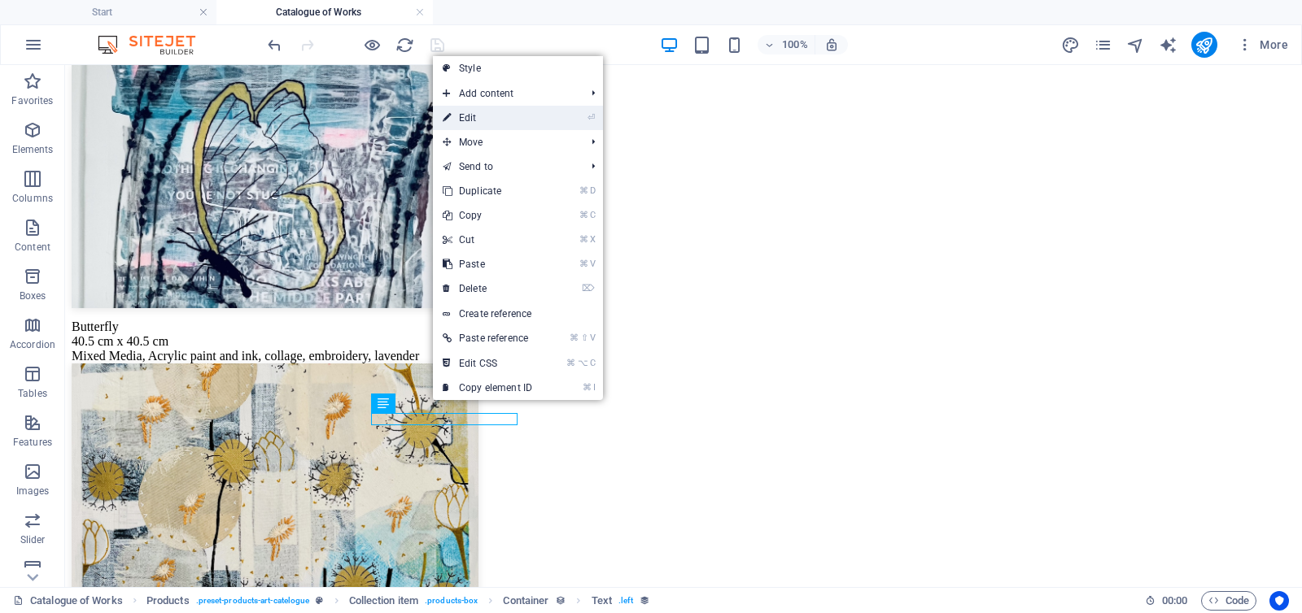
click at [484, 112] on link "⏎ Edit" at bounding box center [487, 118] width 109 height 24
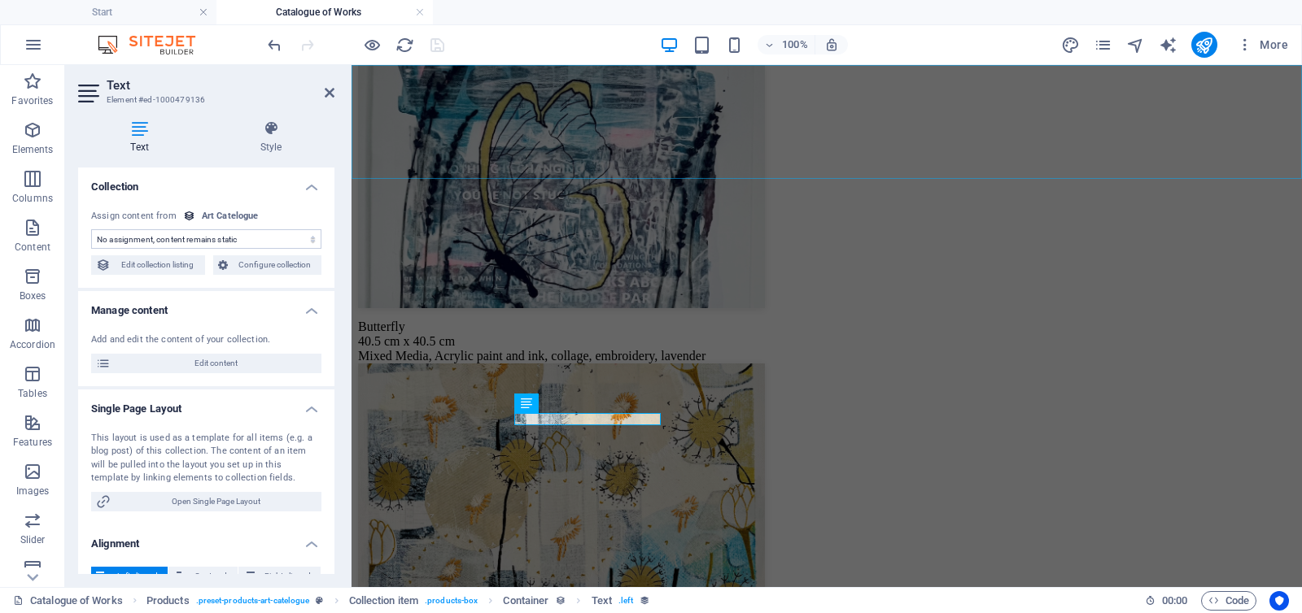
select select "name"
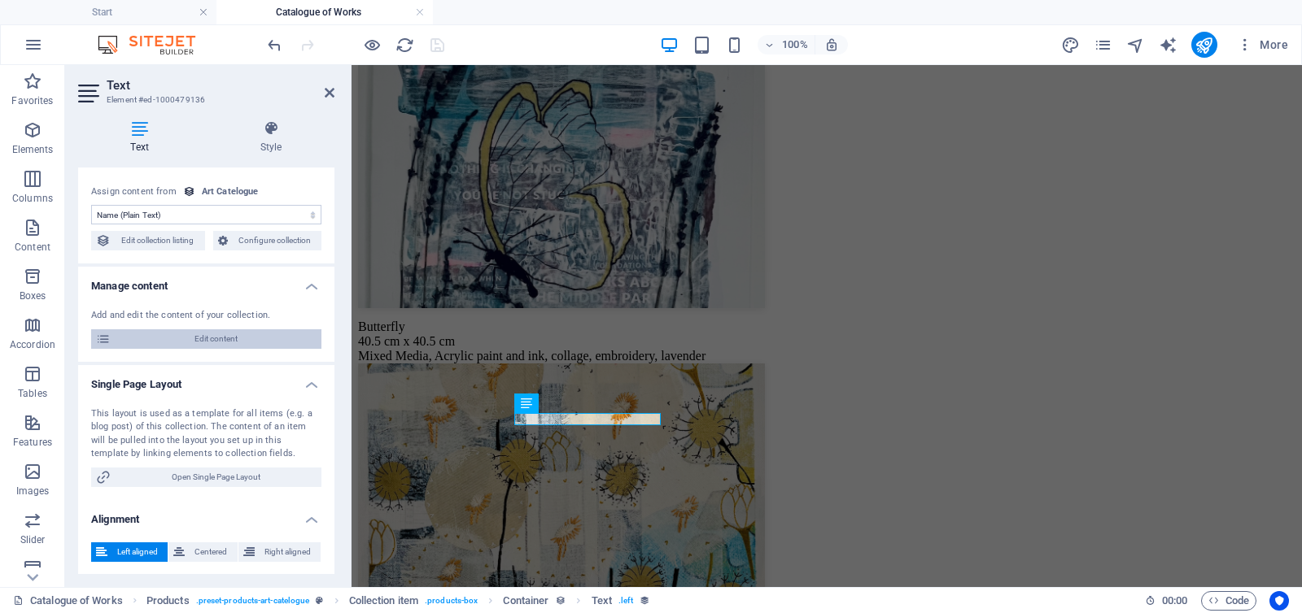
scroll to position [24, 0]
click at [246, 212] on select "No assignment, content remains static Created at (Date) Updated at (Date) Name …" at bounding box center [206, 216] width 230 height 20
click at [91, 206] on select "No assignment, content remains static Created at (Date) Updated at (Date) Name …" at bounding box center [206, 216] width 230 height 20
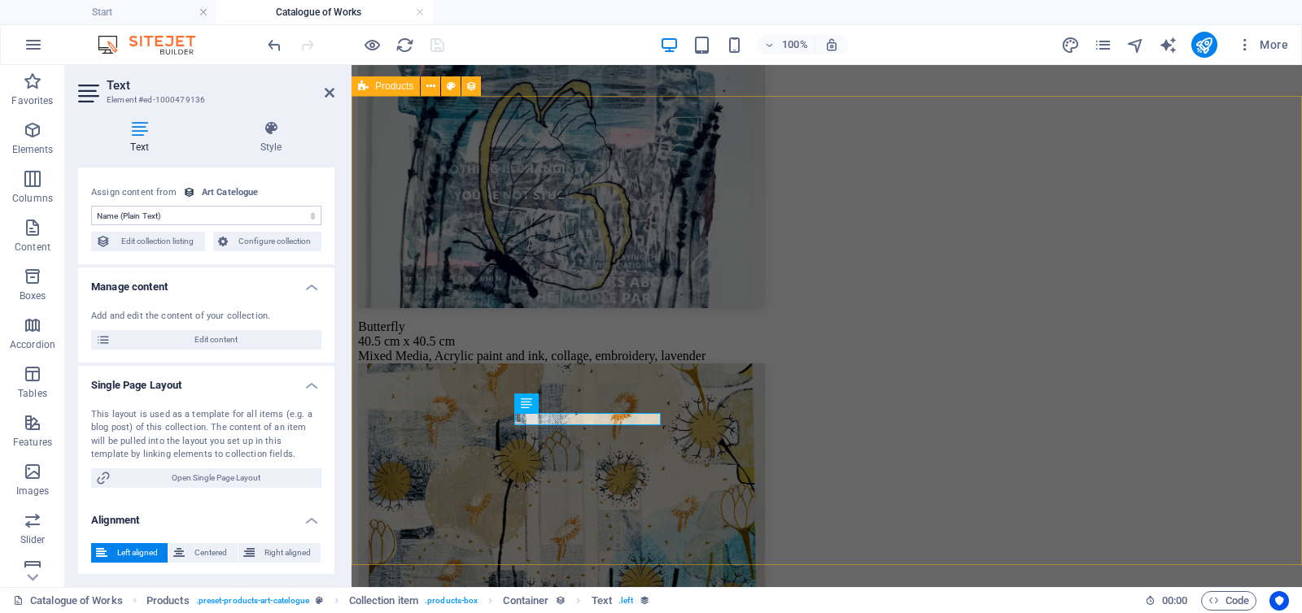
click at [406, 259] on div "Butterfly 40.5 cm x 40.5 cm Mixed Media, Acrylic paint and ink, collage, embroi…" at bounding box center [826, 513] width 937 height 898
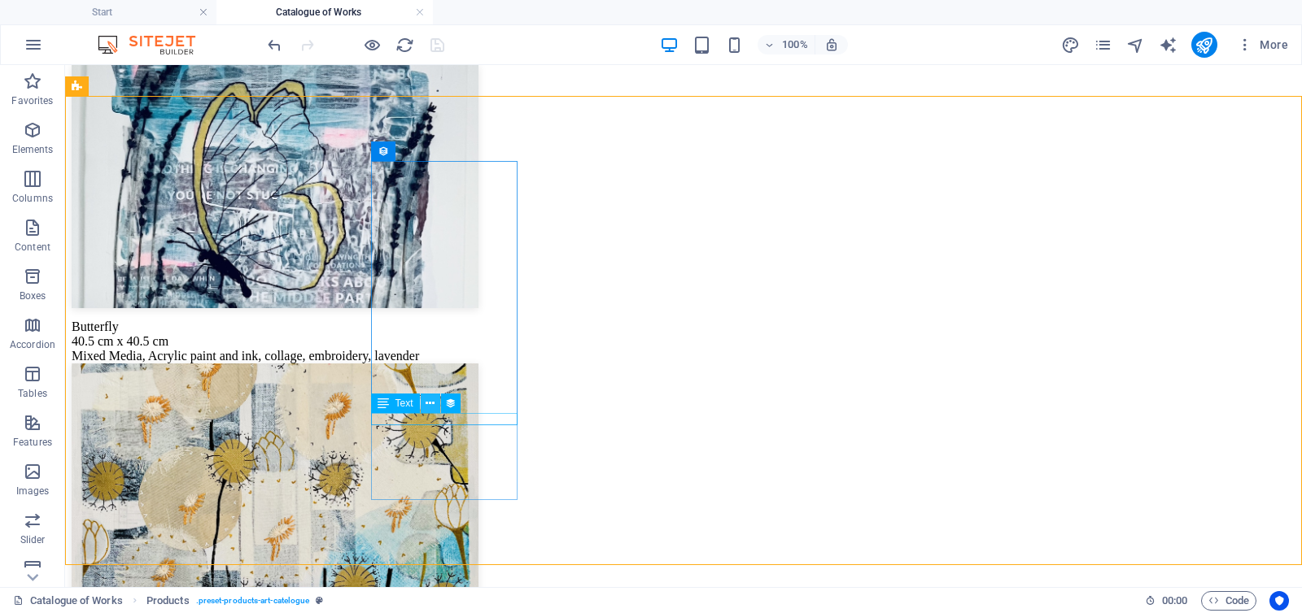
click at [429, 406] on icon at bounding box center [429, 403] width 9 height 17
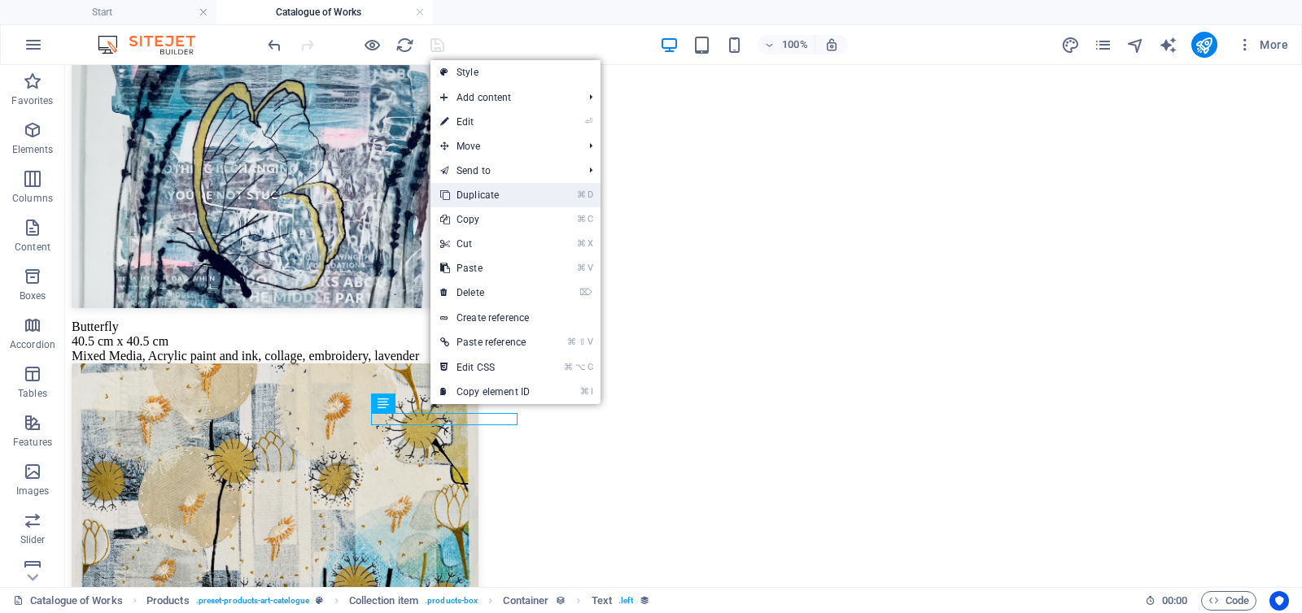
click at [486, 193] on link "⌘ D Duplicate" at bounding box center [484, 195] width 109 height 24
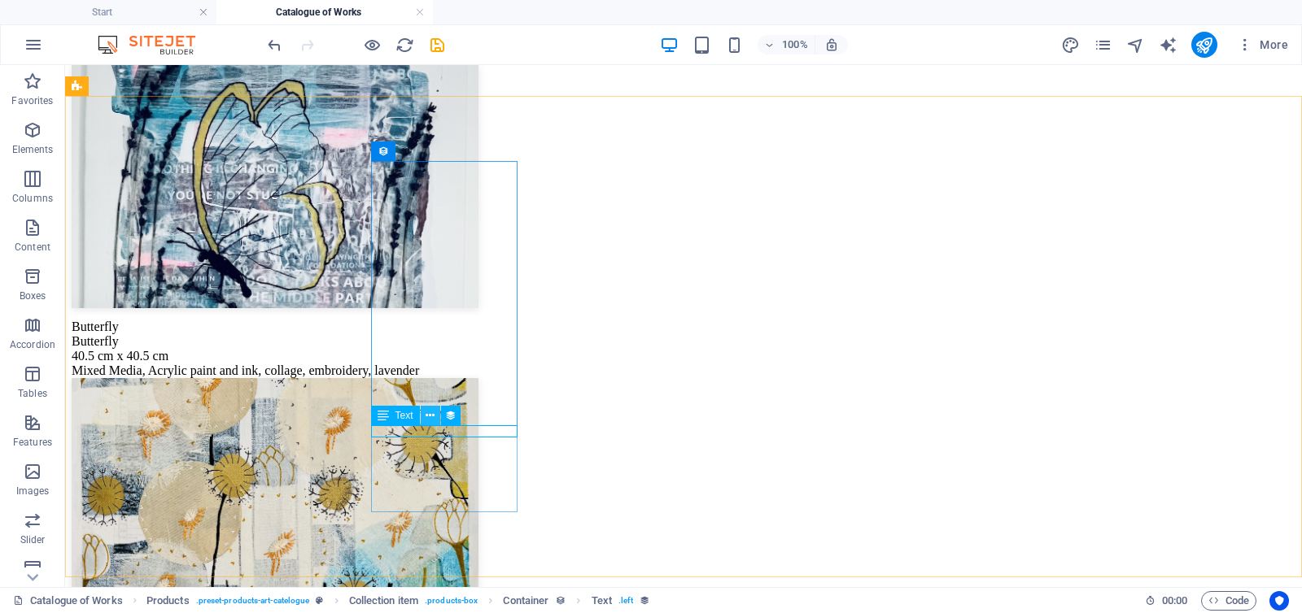
click at [432, 417] on icon at bounding box center [429, 416] width 9 height 17
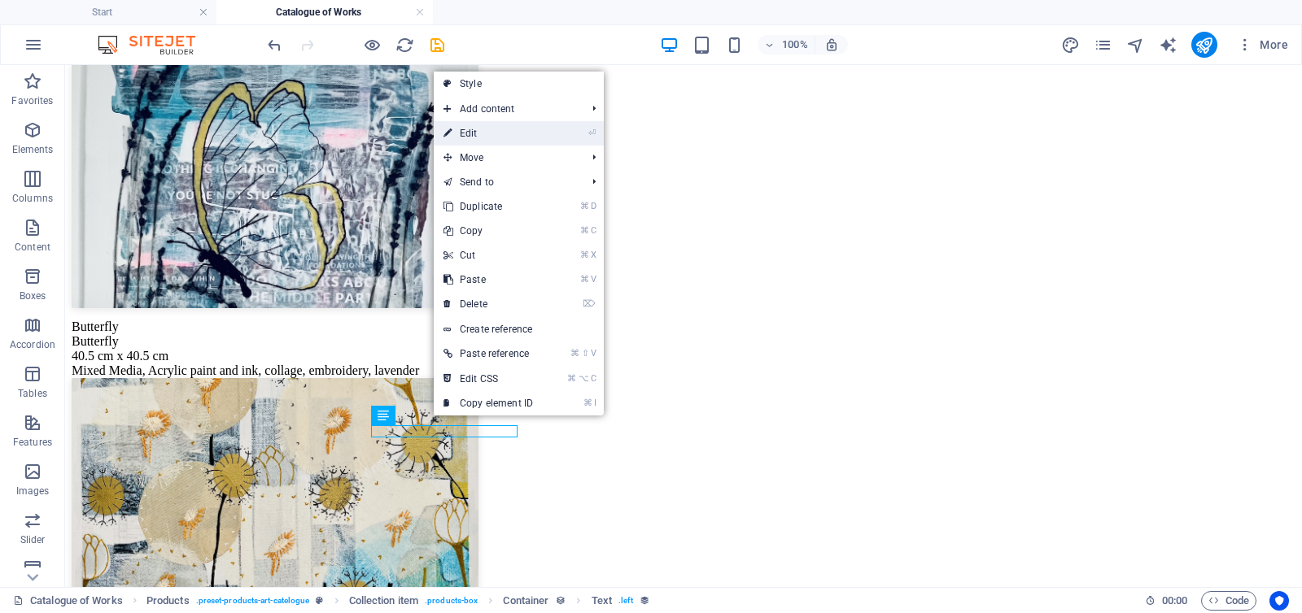
click at [483, 133] on link "⏎ Edit" at bounding box center [488, 133] width 109 height 24
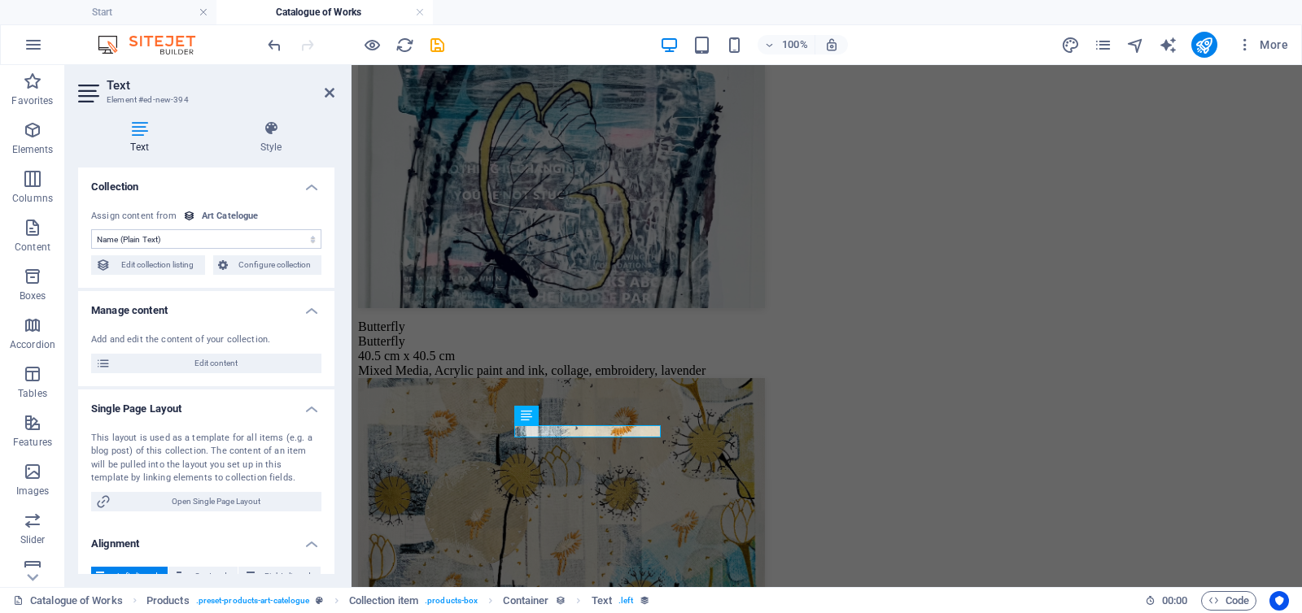
click at [159, 236] on select "No assignment, content remains static Created at (Date) Updated at (Date) Name …" at bounding box center [206, 239] width 230 height 20
select select "dimensions"
click at [91, 229] on select "No assignment, content remains static Created at (Date) Updated at (Date) Name …" at bounding box center [206, 239] width 230 height 20
click at [569, 417] on icon at bounding box center [573, 416] width 9 height 17
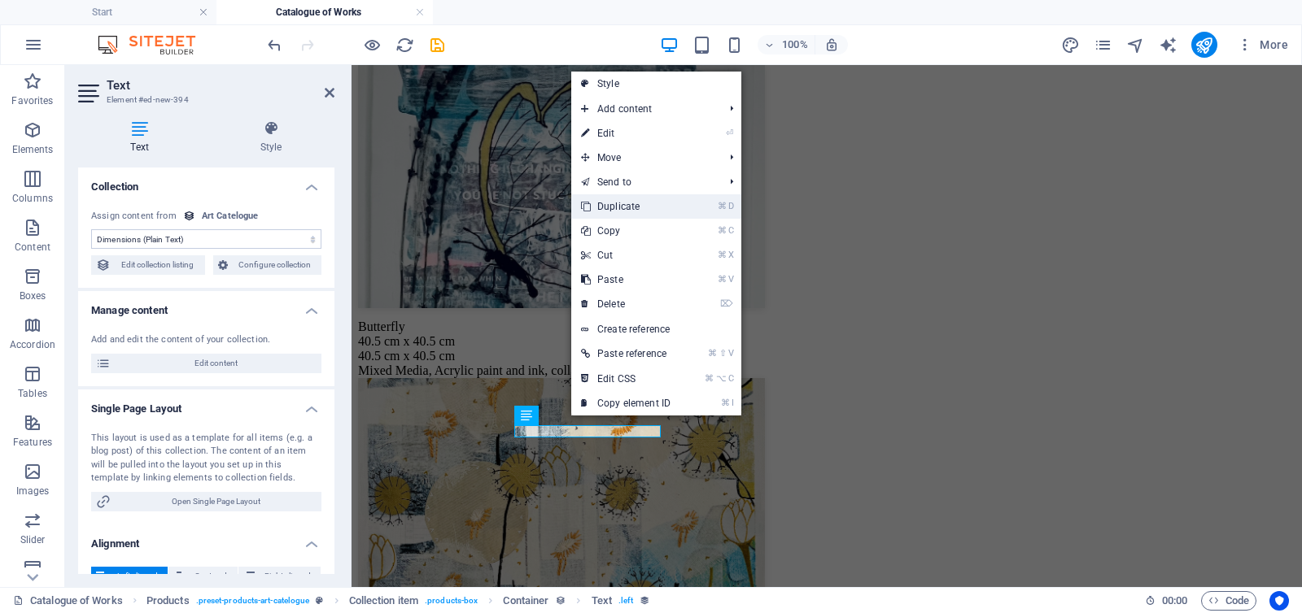
click at [619, 209] on link "⌘ D Duplicate" at bounding box center [625, 206] width 109 height 24
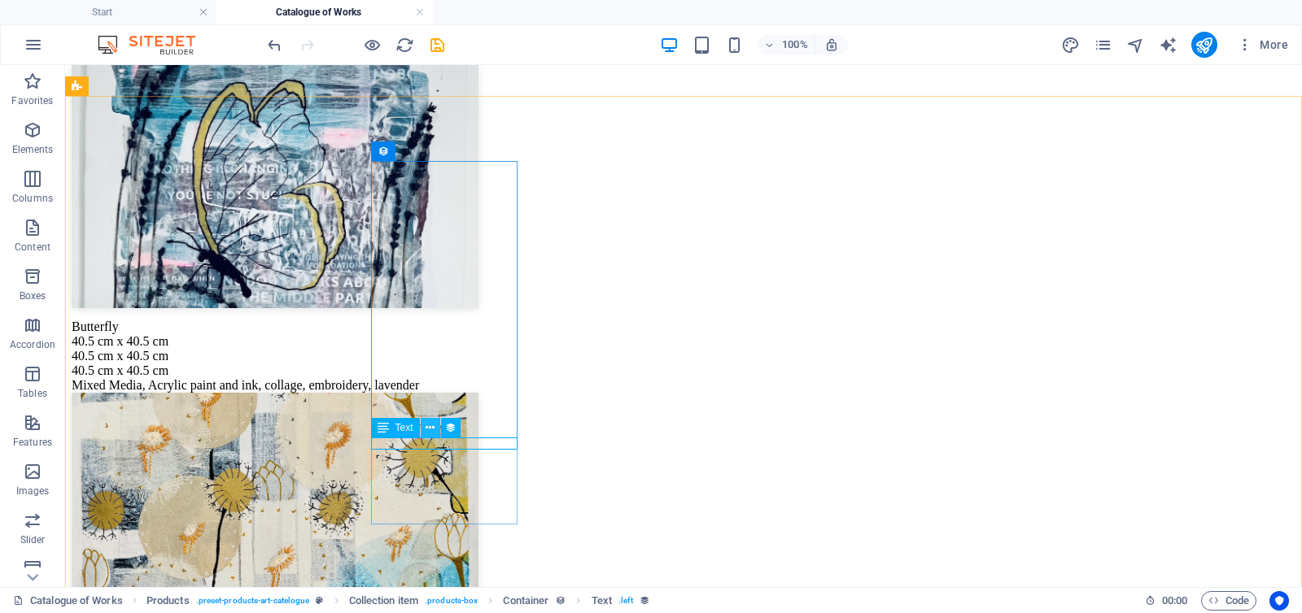
click at [430, 429] on icon at bounding box center [429, 428] width 9 height 17
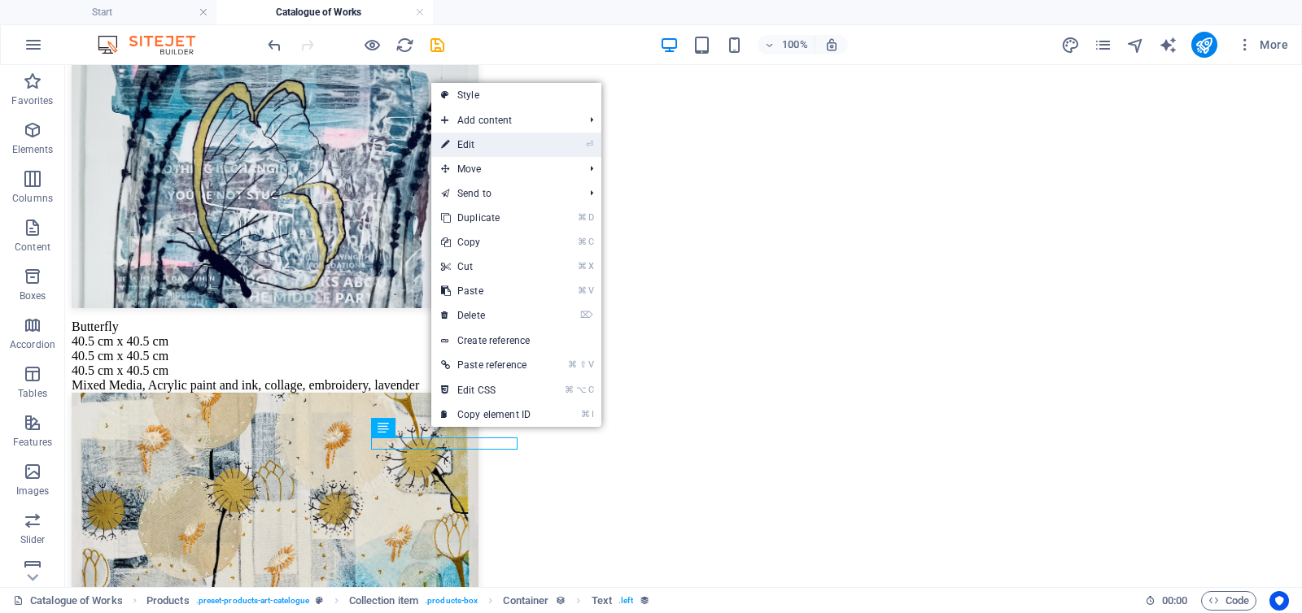
drag, startPoint x: 477, startPoint y: 140, endPoint x: 125, endPoint y: 76, distance: 357.2
click at [477, 140] on link "⏎ Edit" at bounding box center [485, 145] width 109 height 24
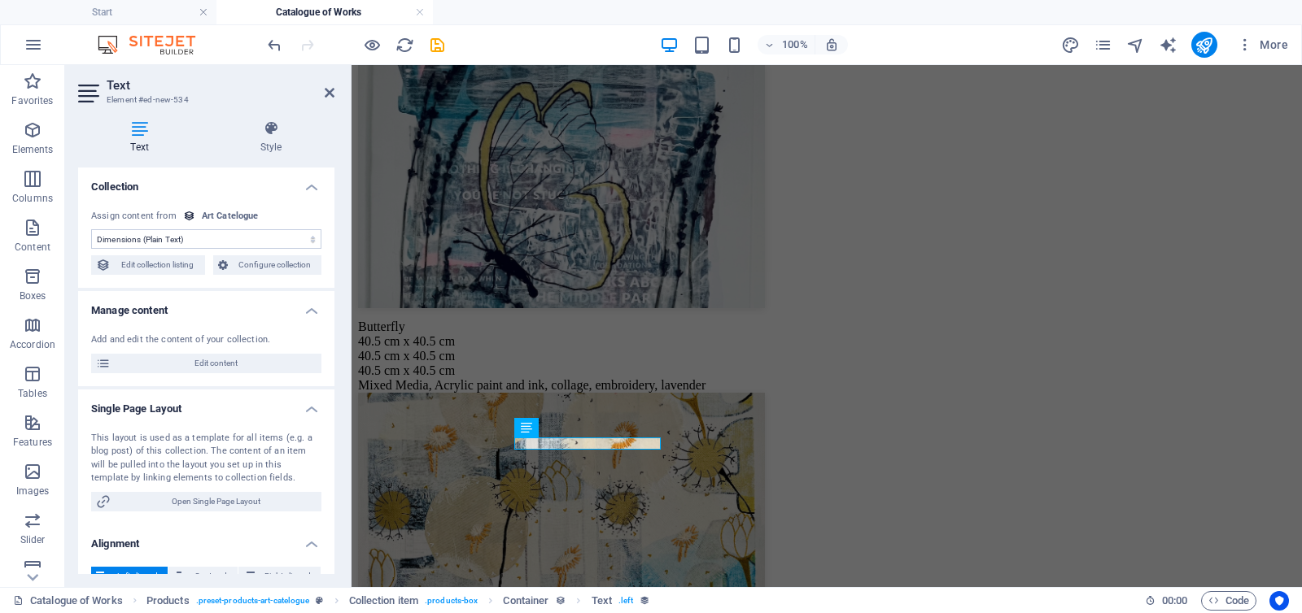
click at [181, 237] on select "No assignment, content remains static Created at (Date) Updated at (Date) Name …" at bounding box center [206, 239] width 230 height 20
select select "materials"
click at [91, 229] on select "No assignment, content remains static Created at (Date) Updated at (Date) Name …" at bounding box center [206, 239] width 230 height 20
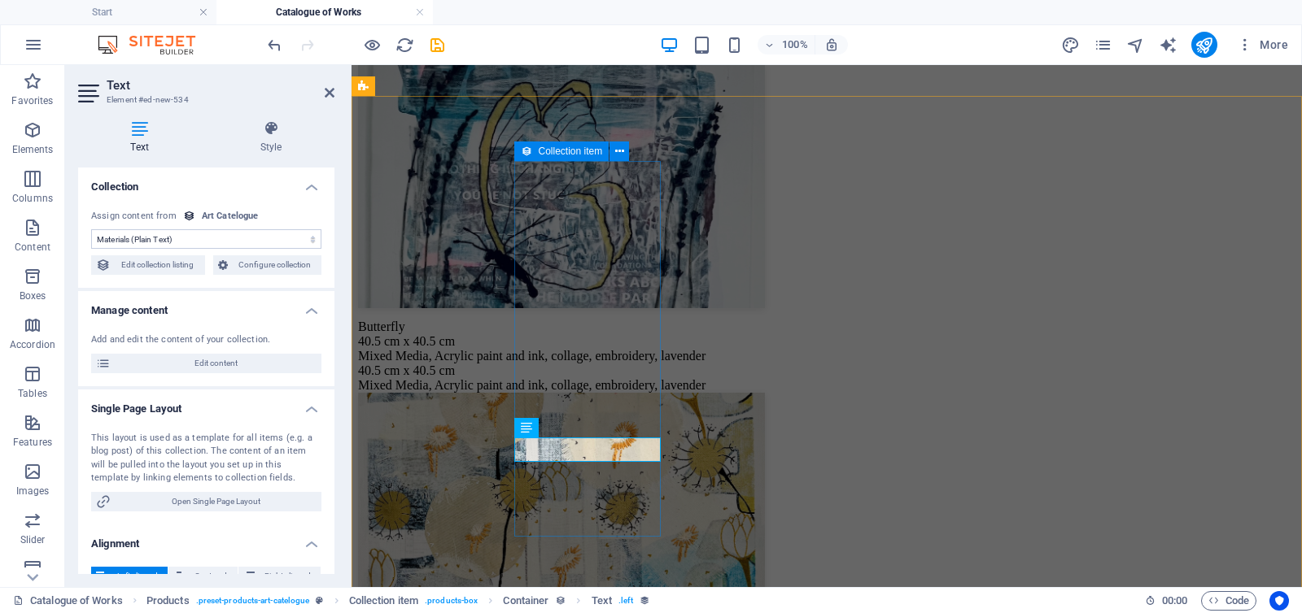
click at [601, 393] on article "Butterfly 40.5 cm x 40.5 cm Mixed Media, Acrylic paint and ink, collage, embroi…" at bounding box center [826, 228] width 937 height 329
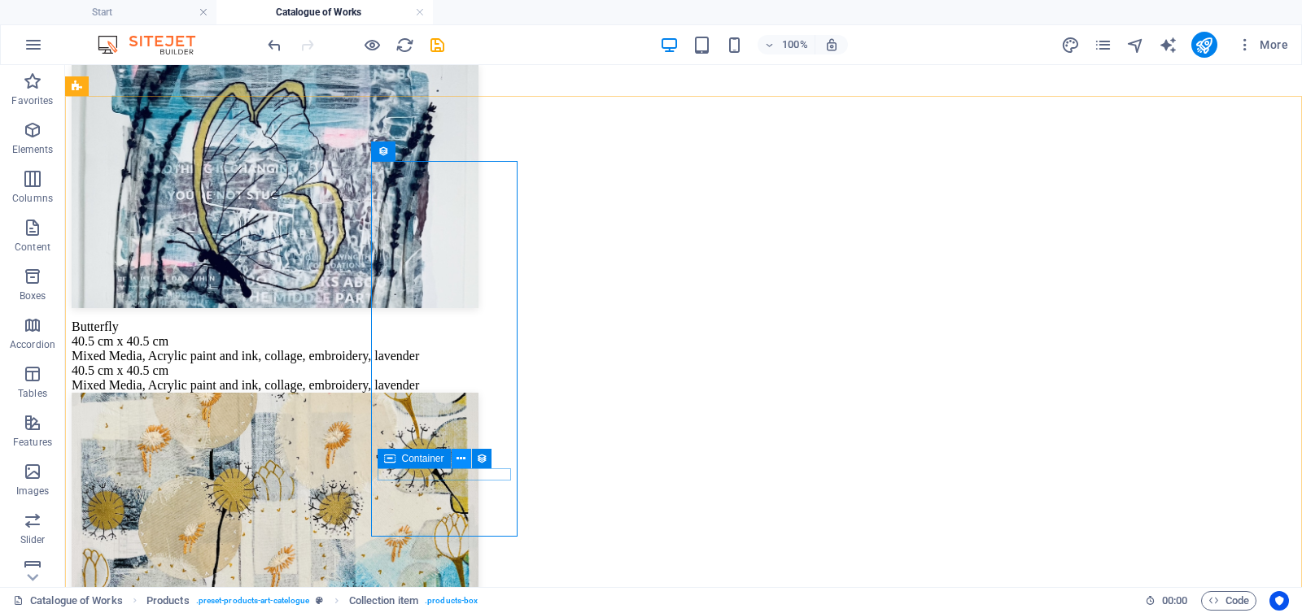
click at [463, 460] on icon at bounding box center [460, 459] width 9 height 17
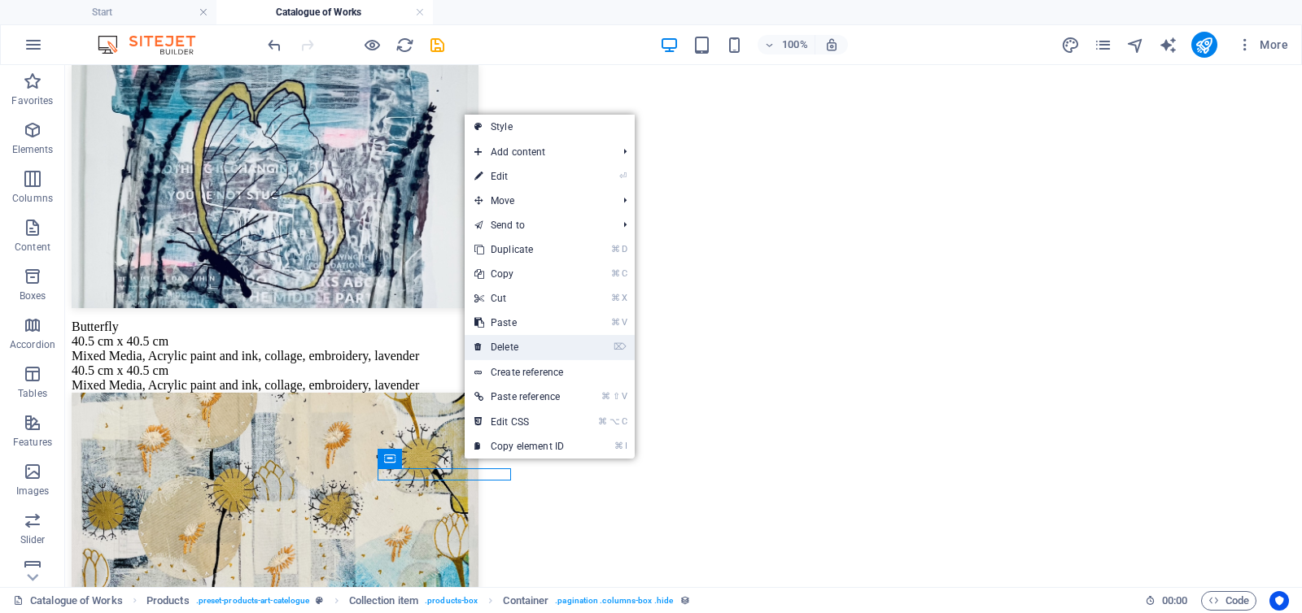
click at [505, 350] on link "⌦ Delete" at bounding box center [518, 347] width 109 height 24
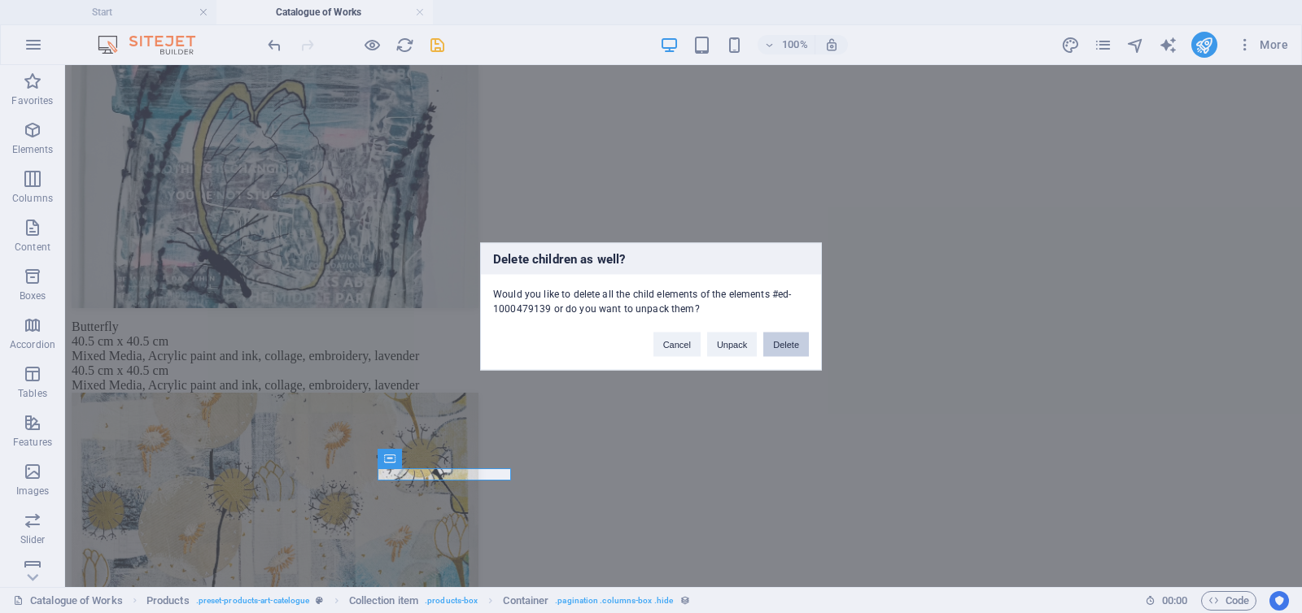
drag, startPoint x: 781, startPoint y: 343, endPoint x: 716, endPoint y: 278, distance: 92.0
click at [781, 343] on button "Delete" at bounding box center [786, 345] width 46 height 24
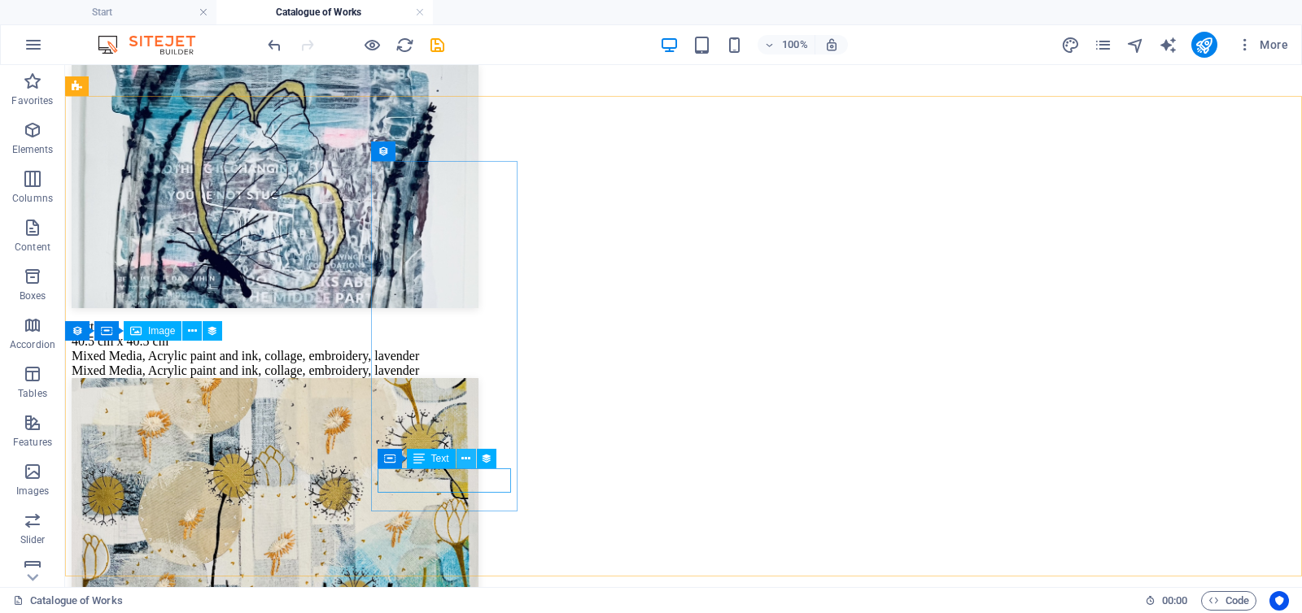
click at [466, 459] on icon at bounding box center [465, 459] width 9 height 17
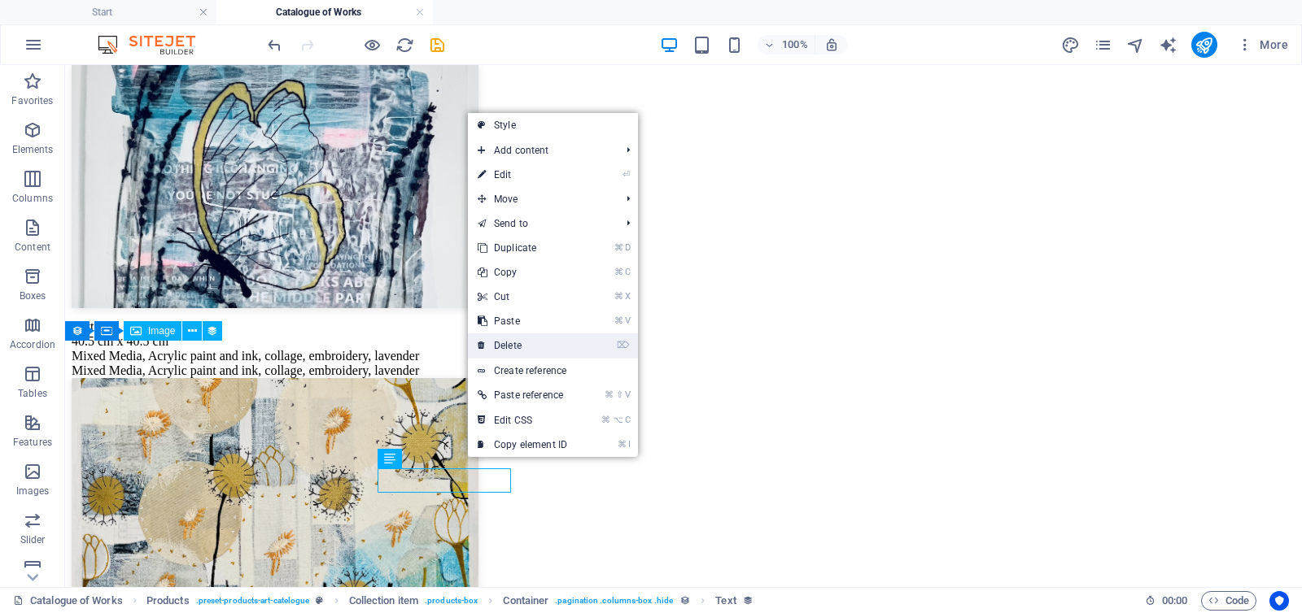
click at [537, 344] on link "⌦ Delete" at bounding box center [522, 346] width 109 height 24
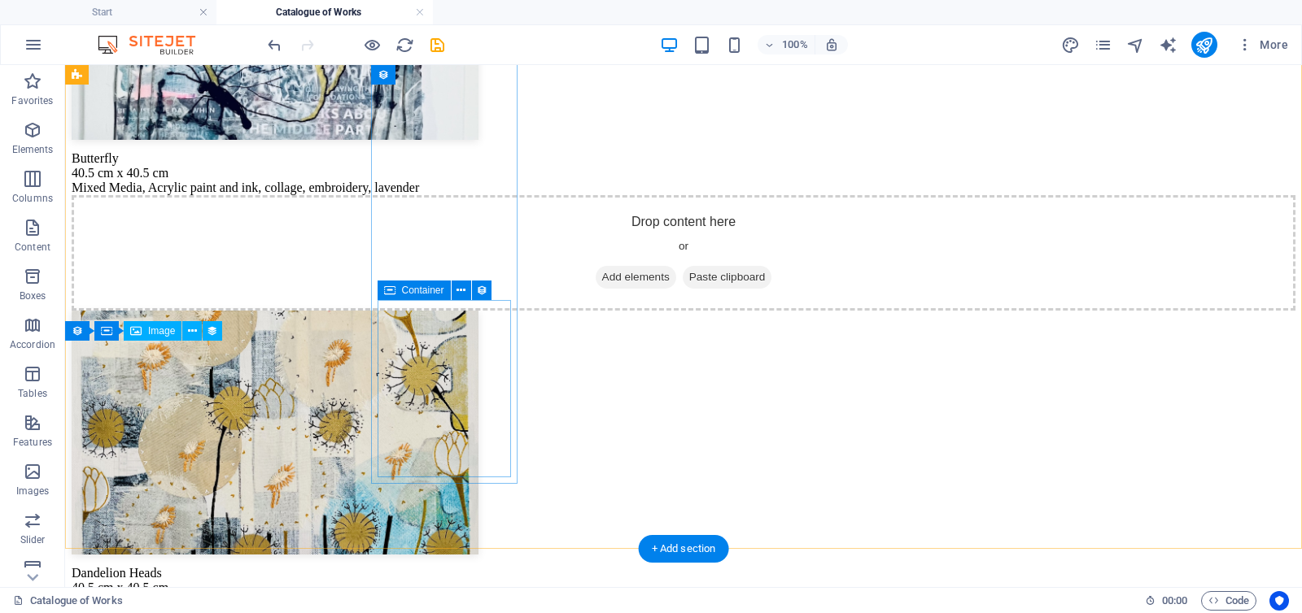
scroll to position [416, 0]
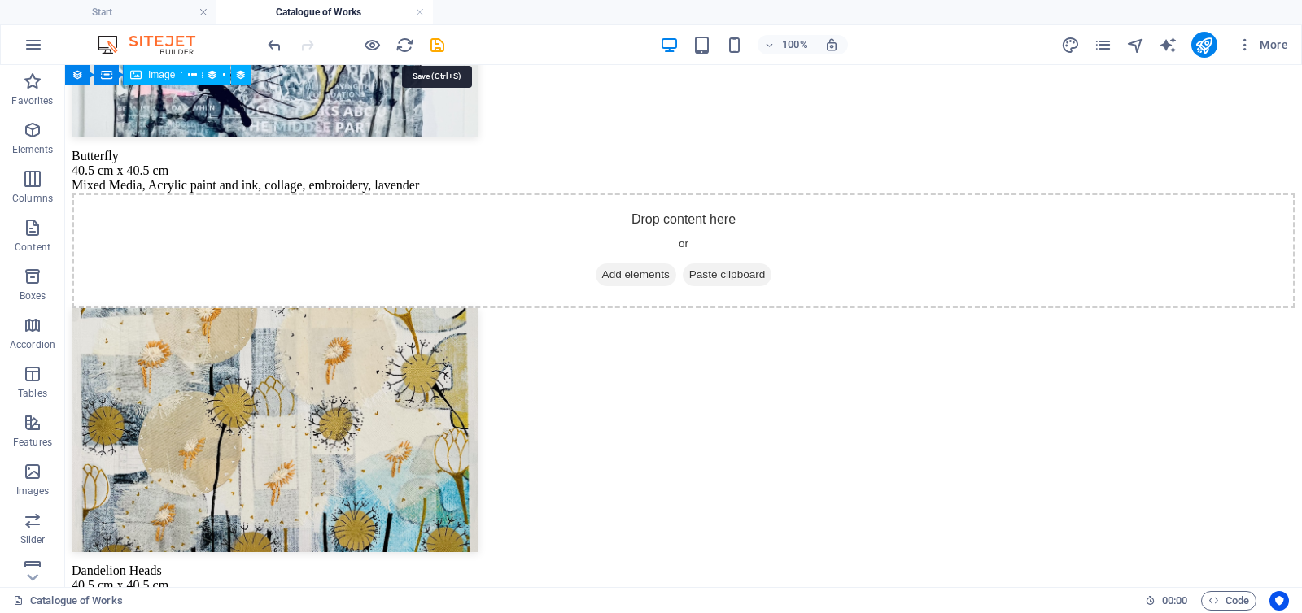
click at [436, 42] on icon "save" at bounding box center [437, 45] width 19 height 19
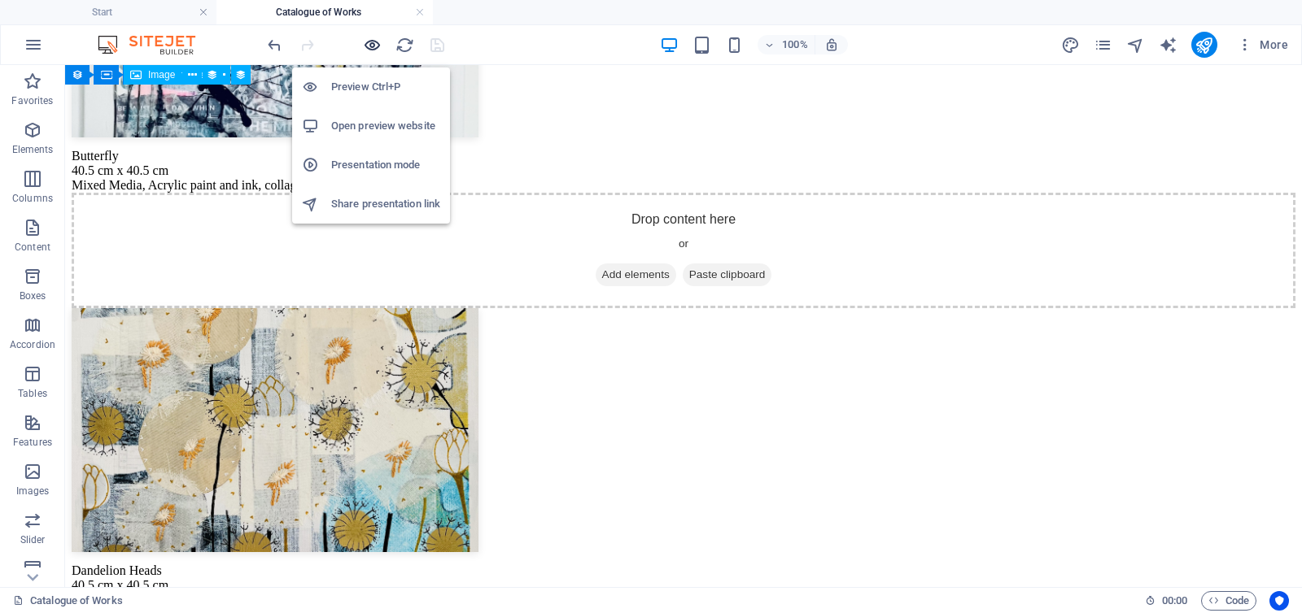
click at [366, 41] on icon "button" at bounding box center [372, 45] width 19 height 19
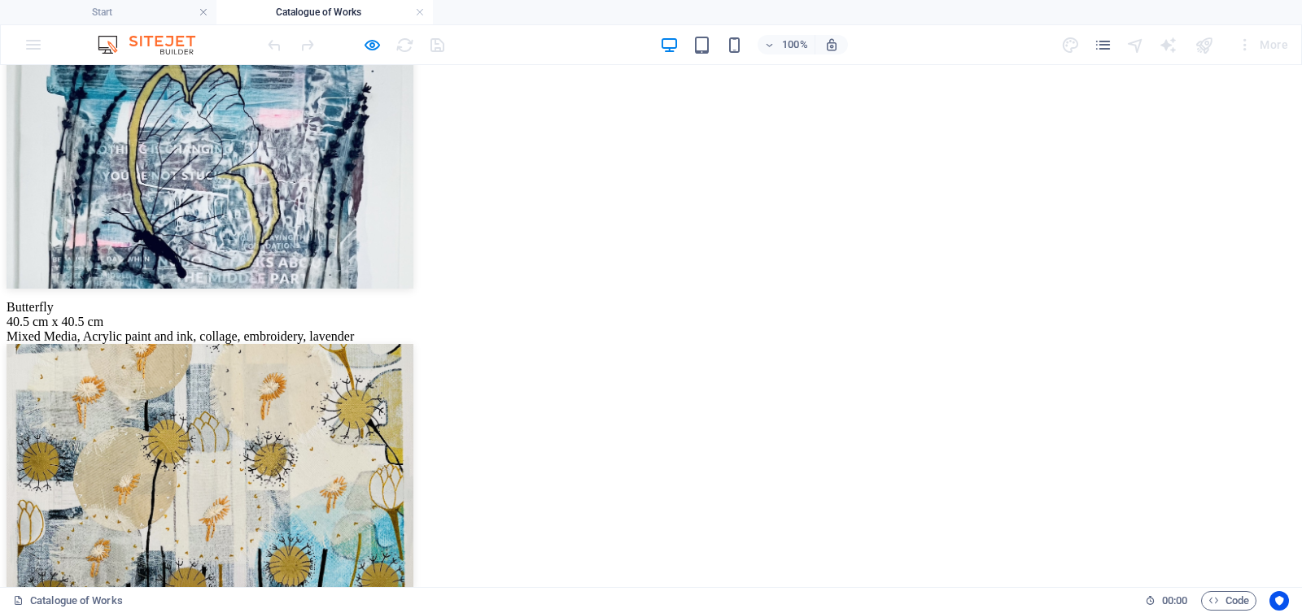
scroll to position [268, 0]
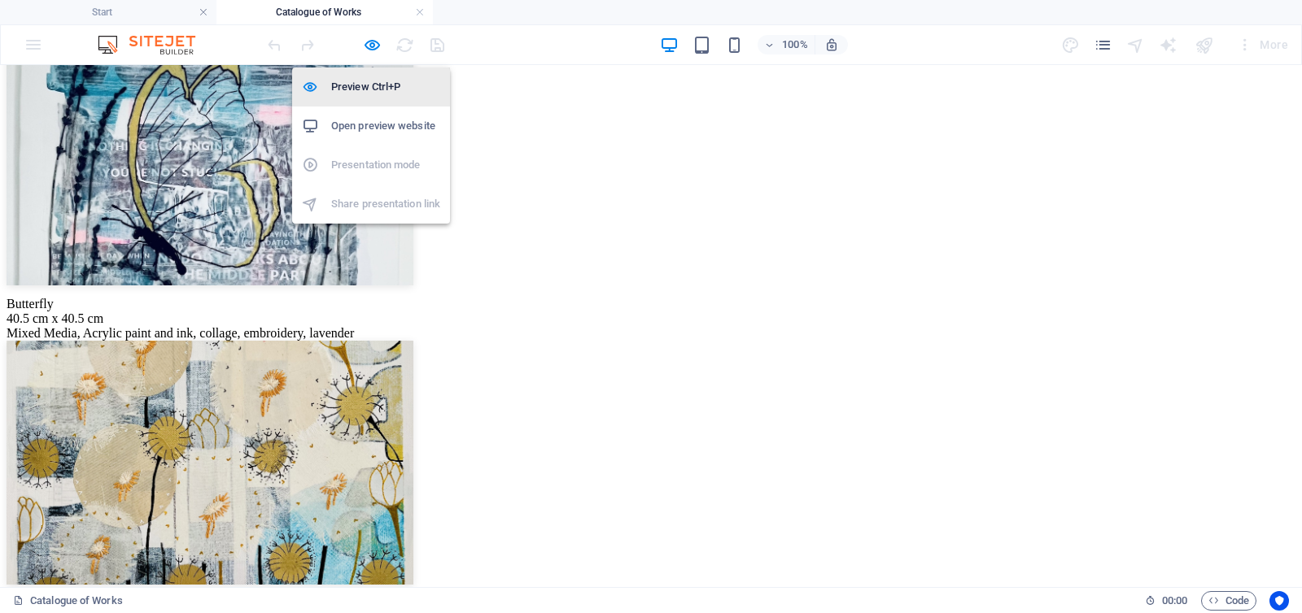
click at [360, 90] on h6 "Preview Ctrl+P" at bounding box center [385, 87] width 109 height 20
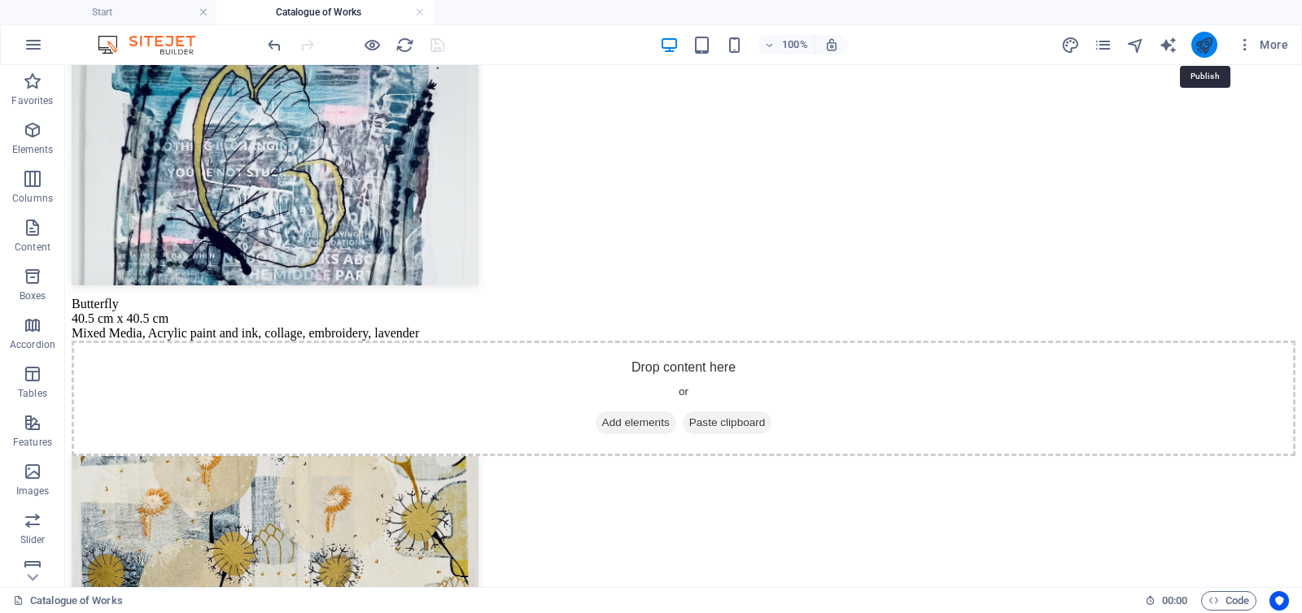
click at [1208, 43] on icon "publish" at bounding box center [1203, 45] width 19 height 19
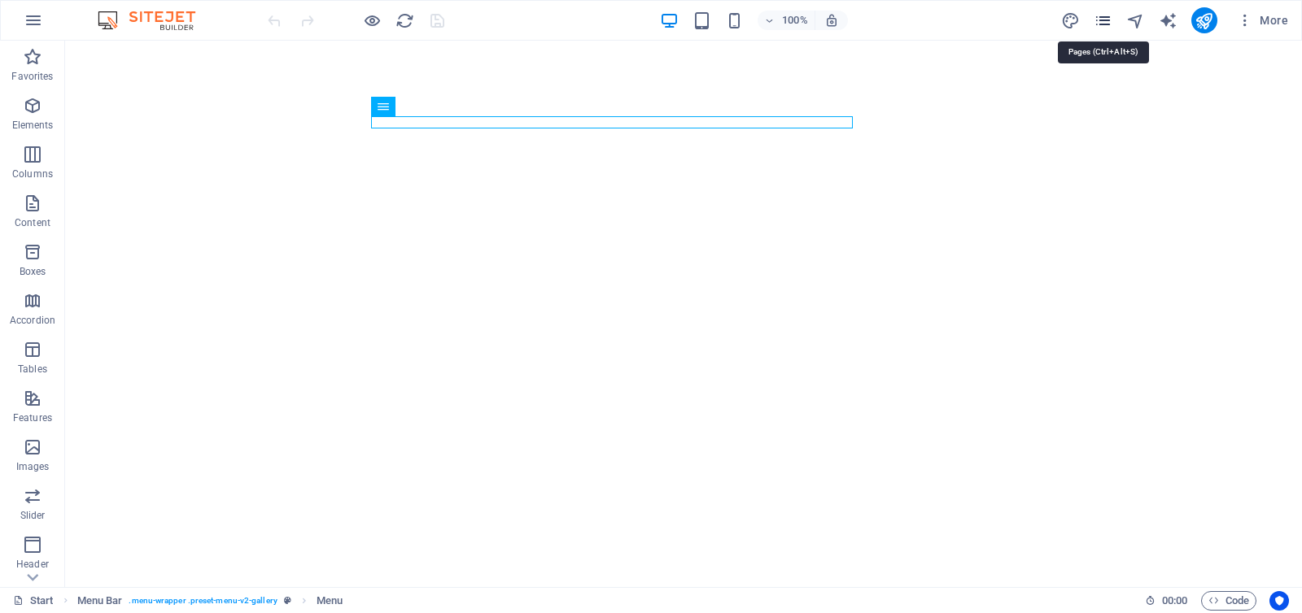
click at [1099, 22] on icon "pages" at bounding box center [1102, 20] width 19 height 19
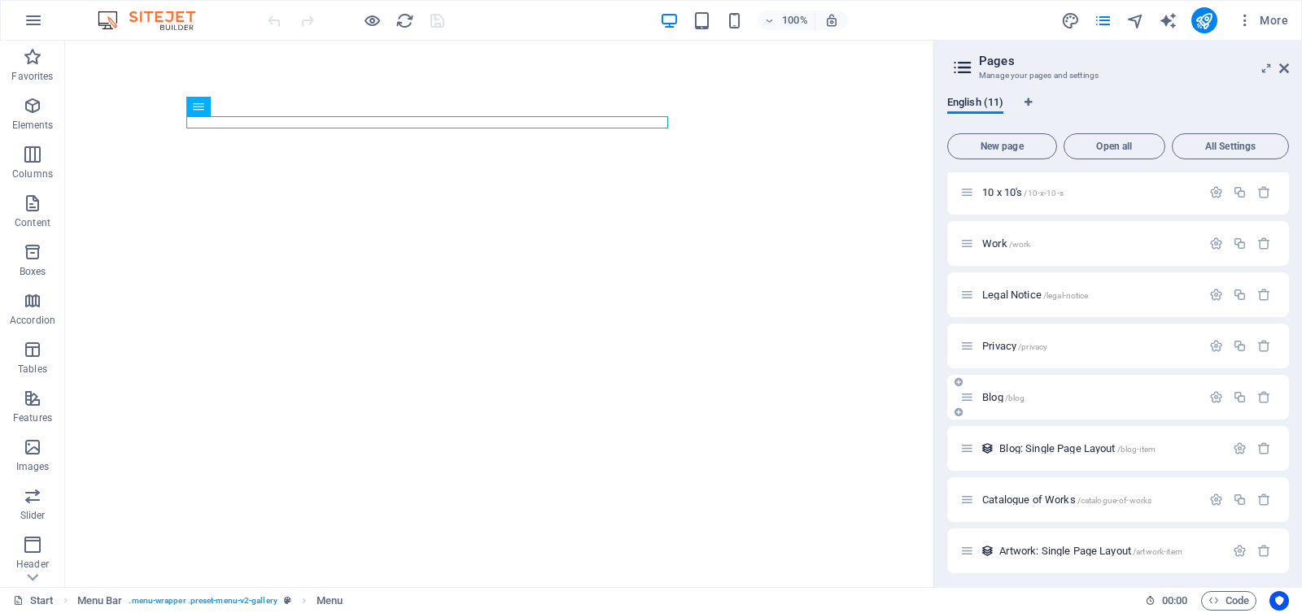
scroll to position [162, 0]
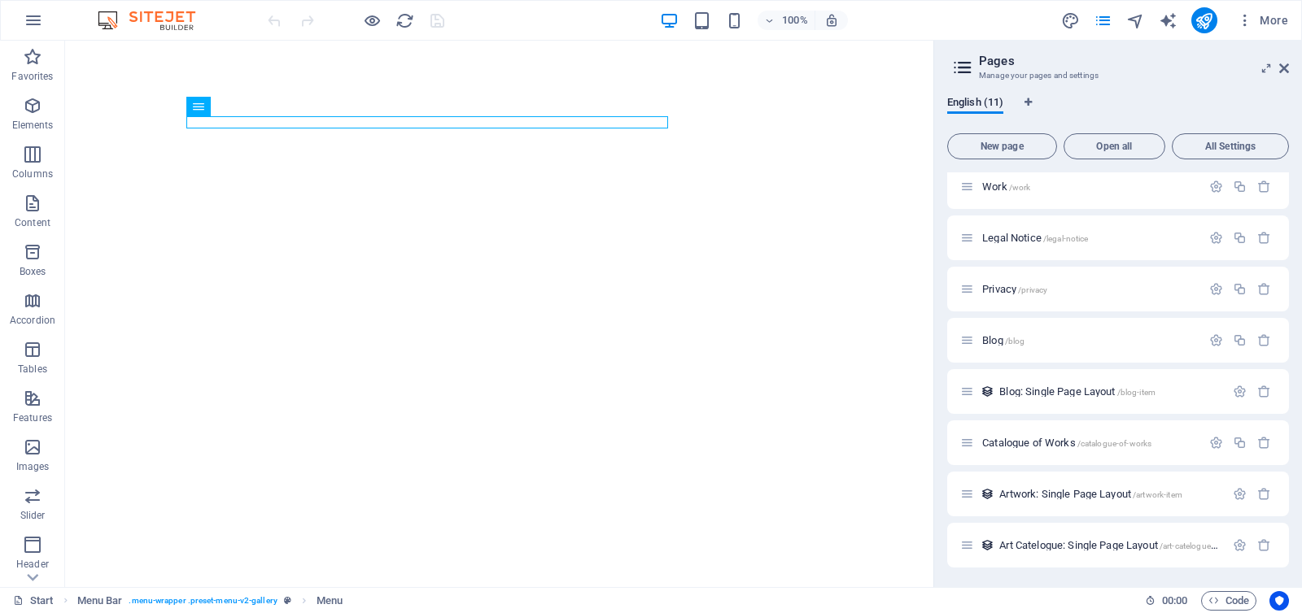
click at [1014, 439] on span "Catalogue of Works /catalogue-of-works" at bounding box center [1066, 443] width 169 height 12
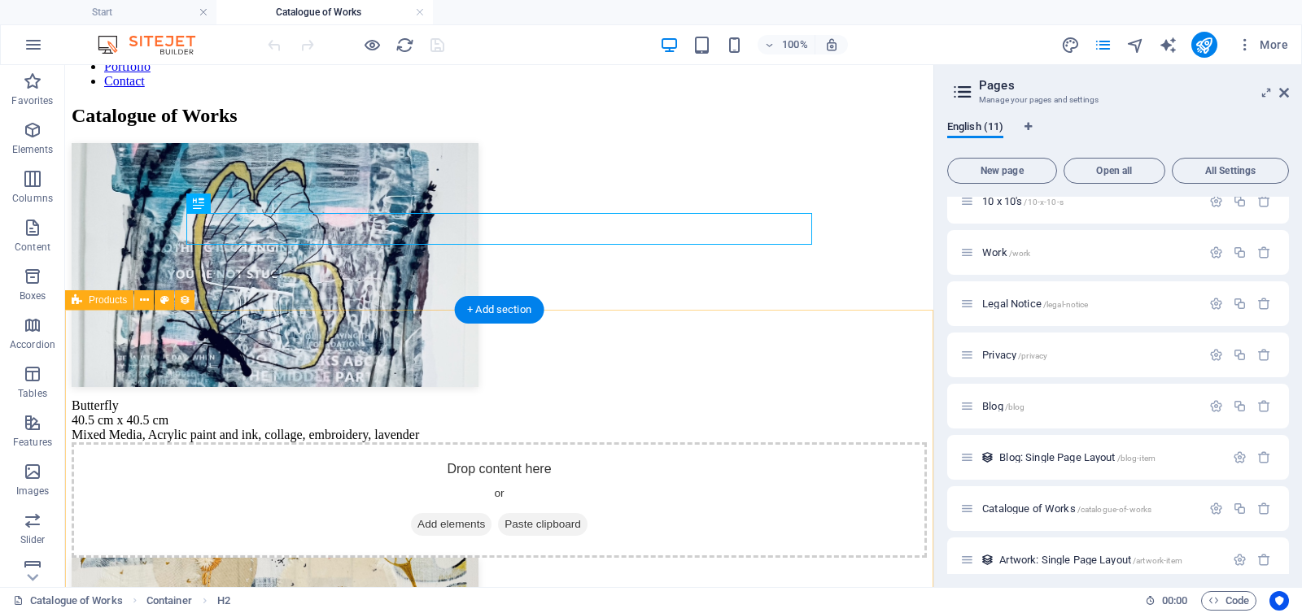
scroll to position [177, 0]
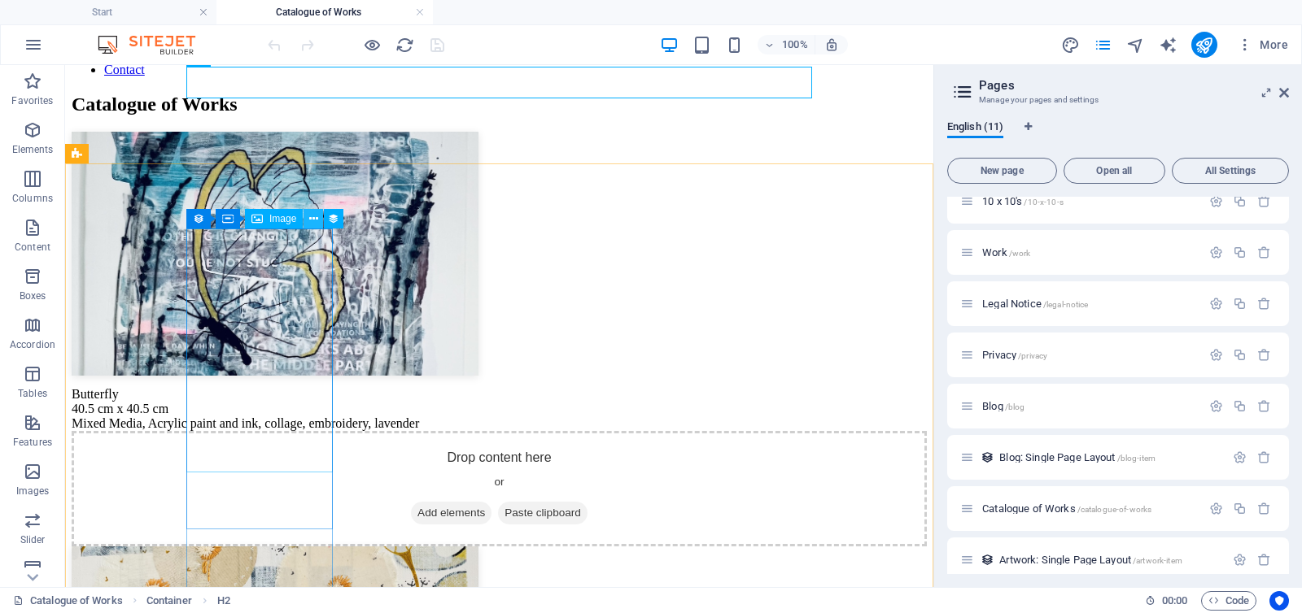
click at [313, 218] on icon at bounding box center [313, 219] width 9 height 17
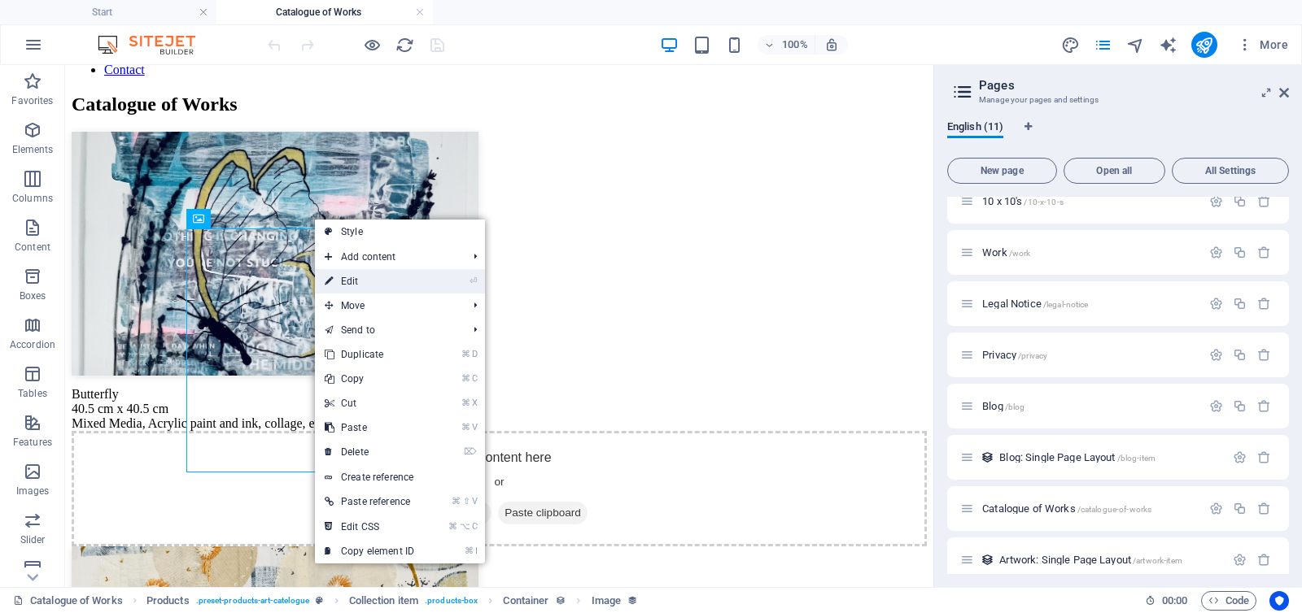
click at [378, 278] on link "⏎ Edit" at bounding box center [369, 281] width 109 height 24
select select "px"
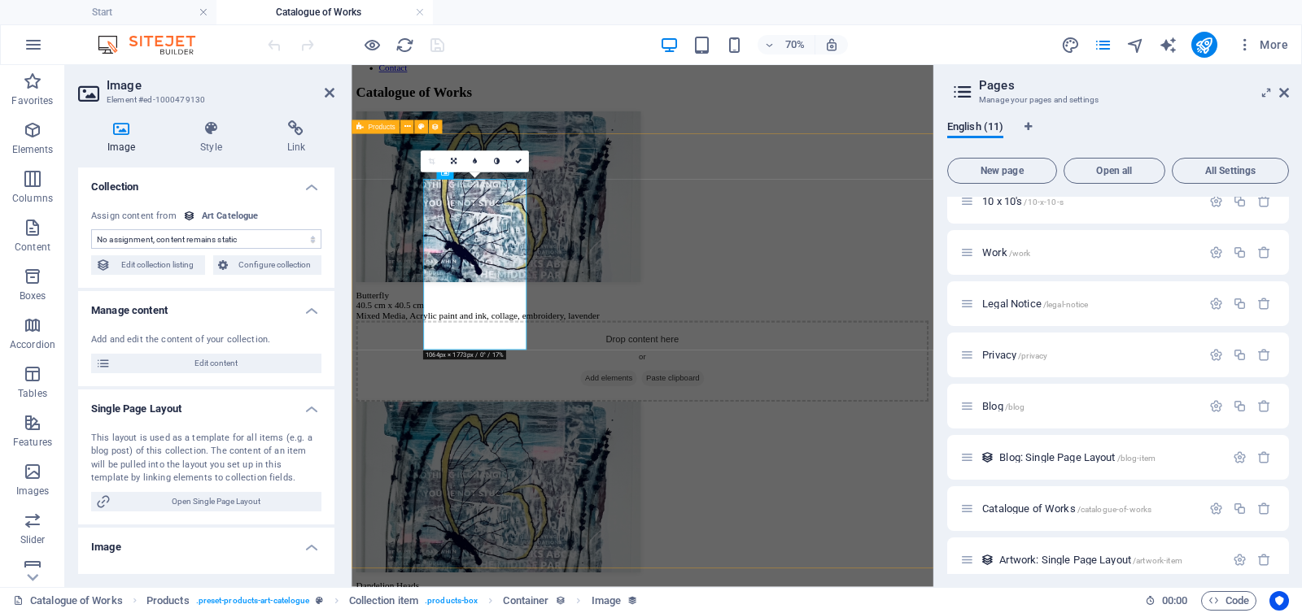
select select "image"
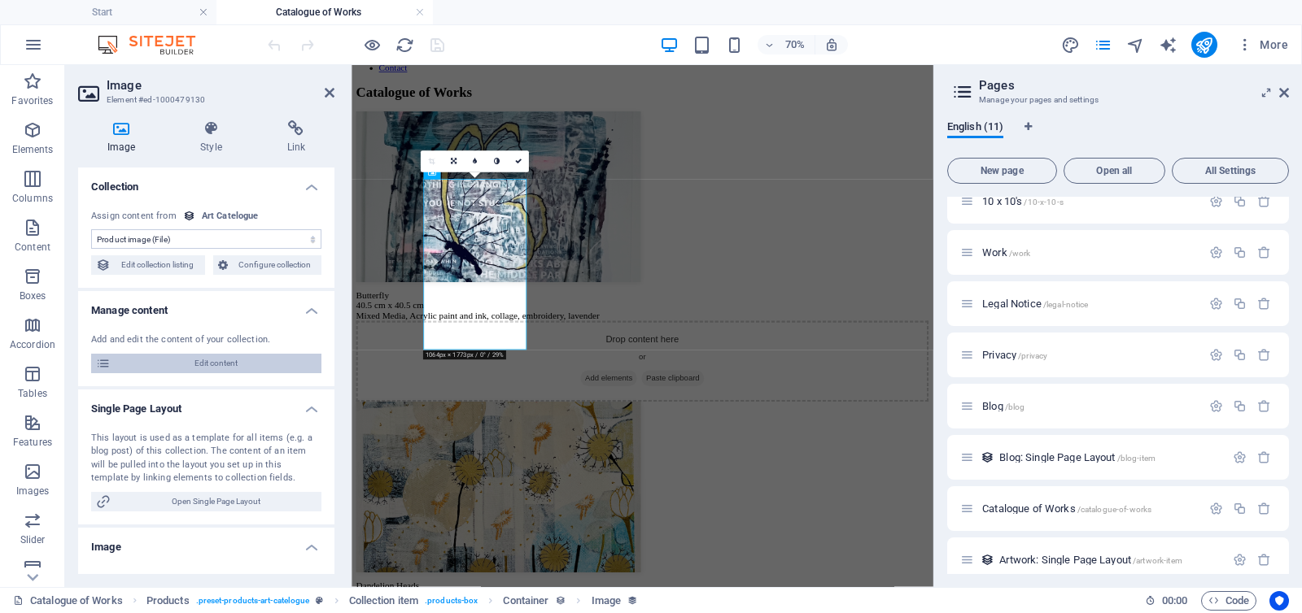
click at [216, 359] on span "Edit content" at bounding box center [216, 364] width 201 height 20
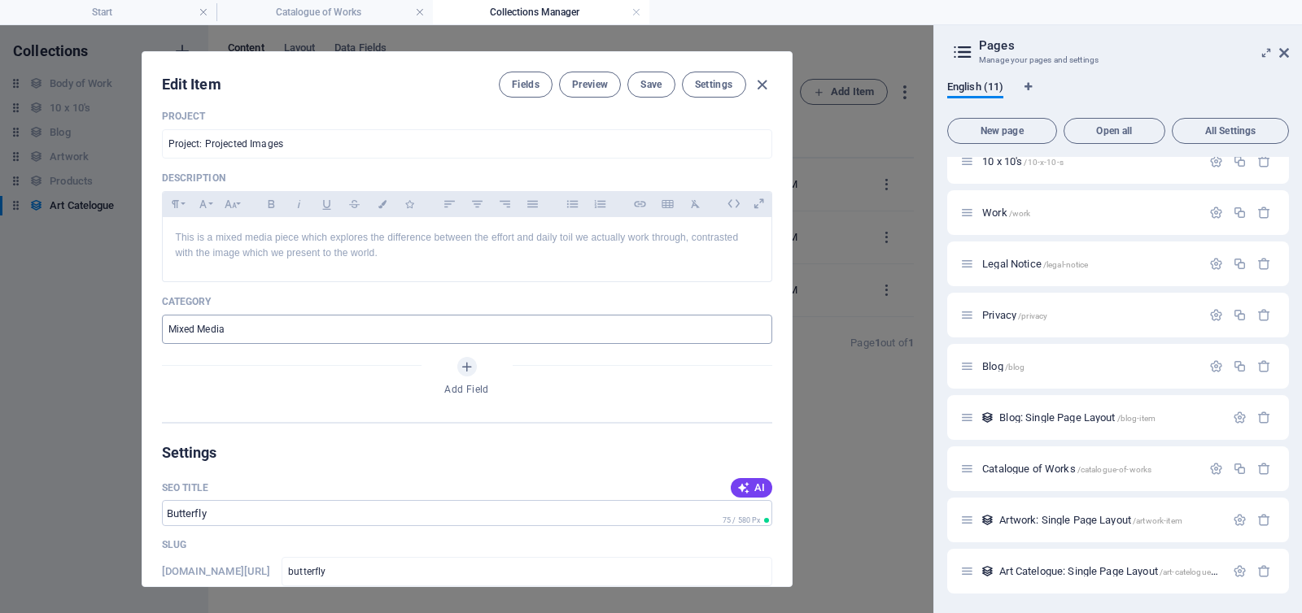
scroll to position [579, 0]
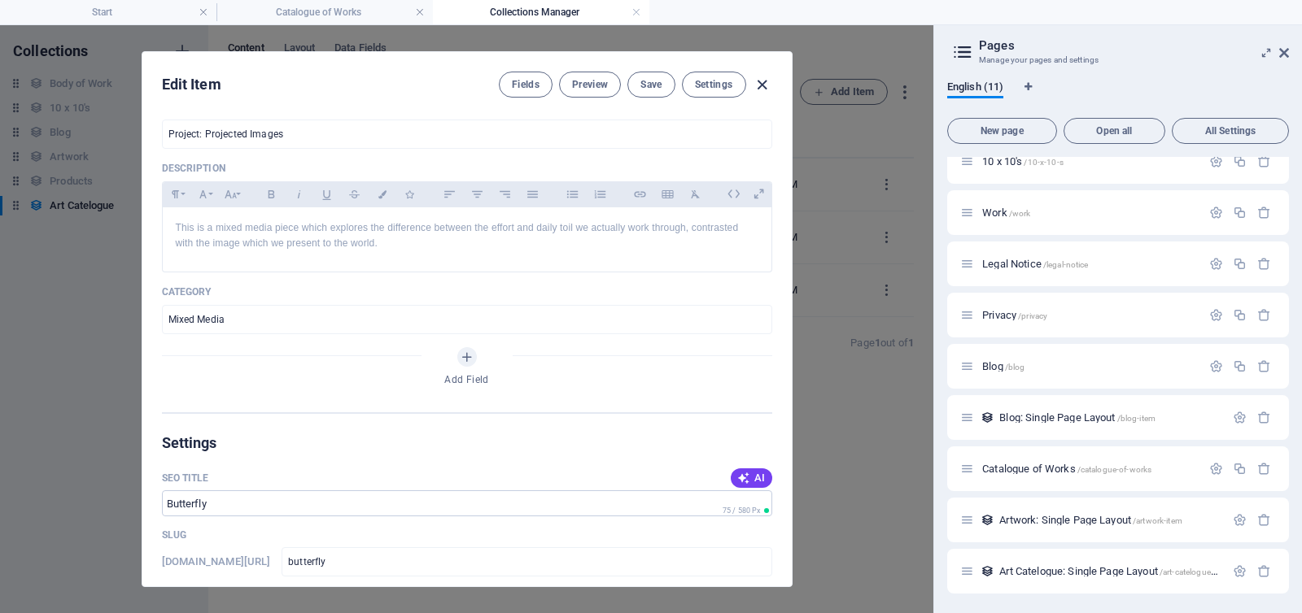
click at [763, 83] on icon "button" at bounding box center [761, 85] width 19 height 19
type input "[DATE]"
type input "butterfly"
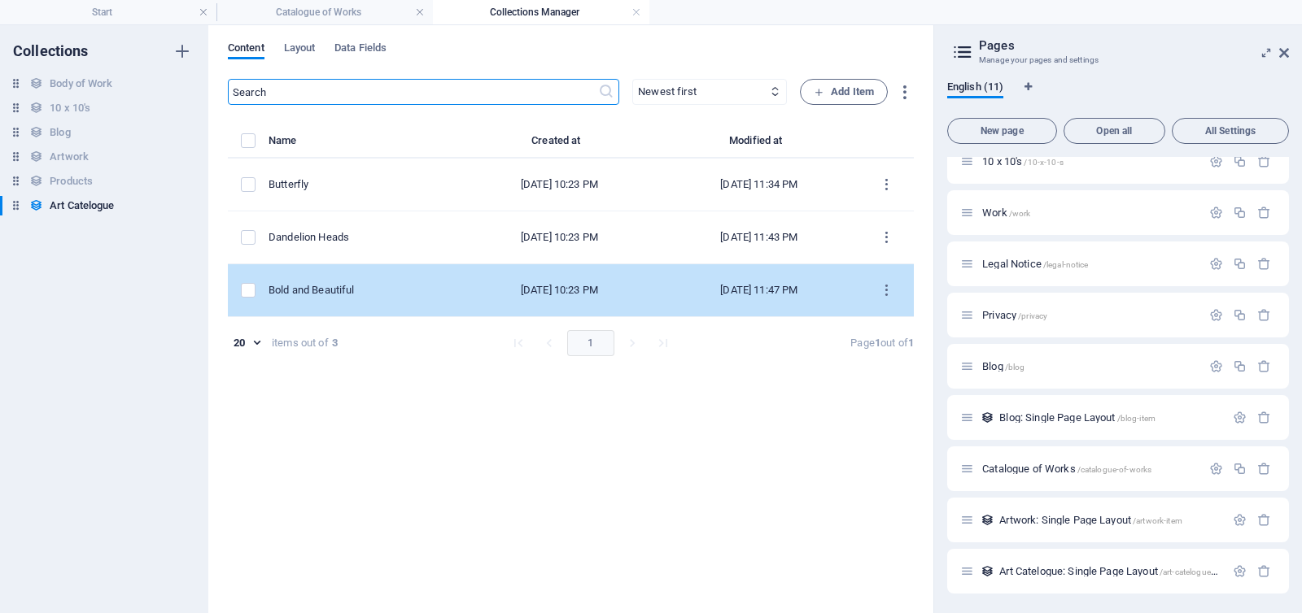
click at [355, 290] on div "Bold and Beautiful" at bounding box center [357, 290] width 178 height 15
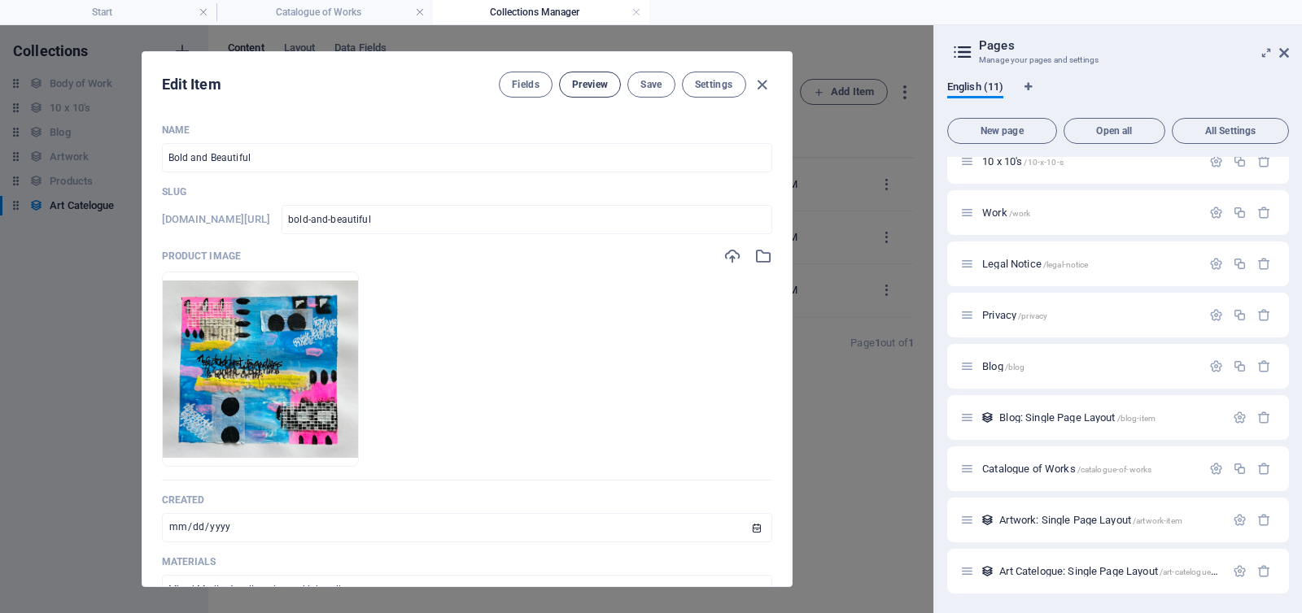
click at [582, 86] on span "Preview" at bounding box center [590, 84] width 36 height 13
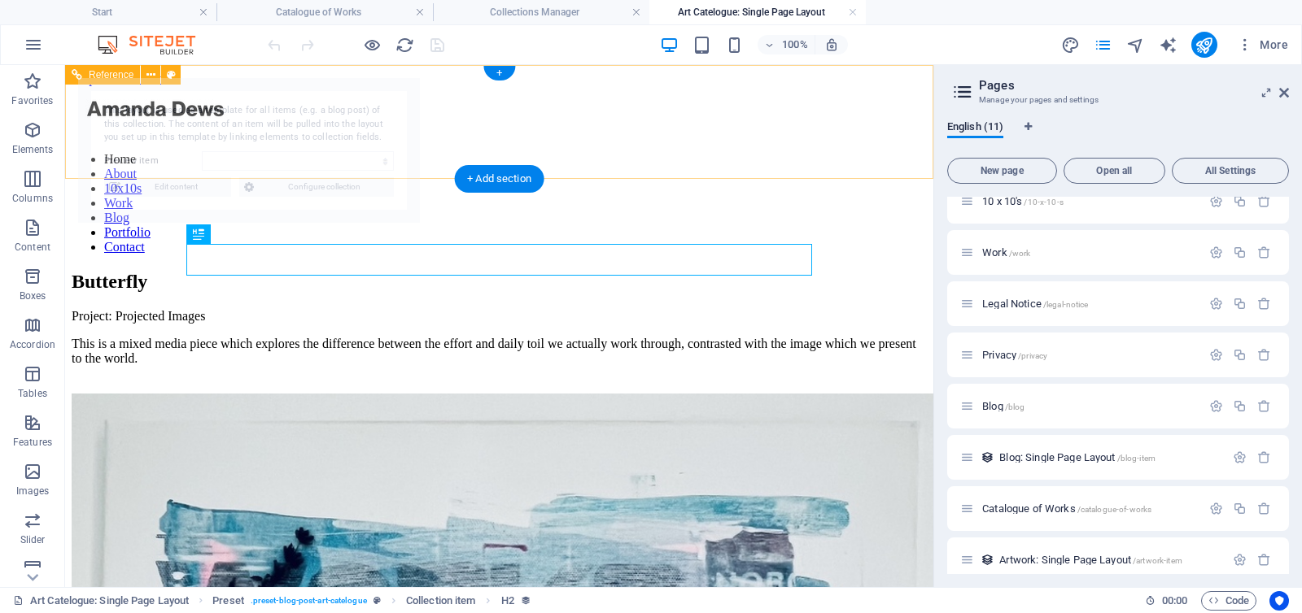
scroll to position [0, 0]
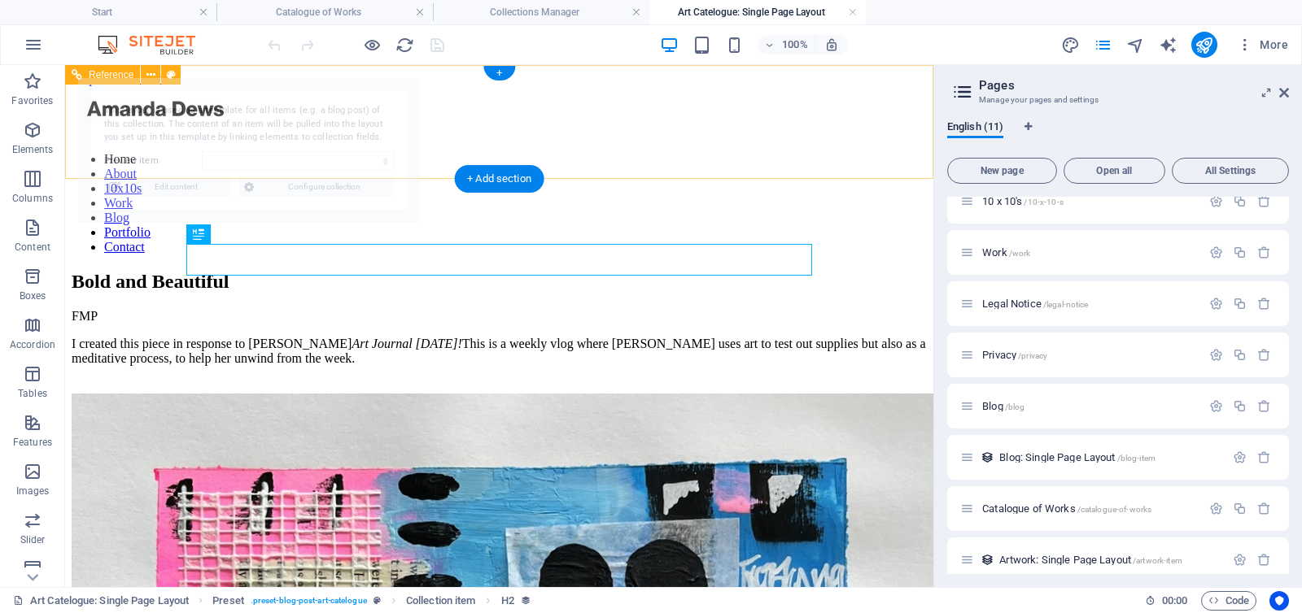
select select "68d9a759a4397eb87300a665"
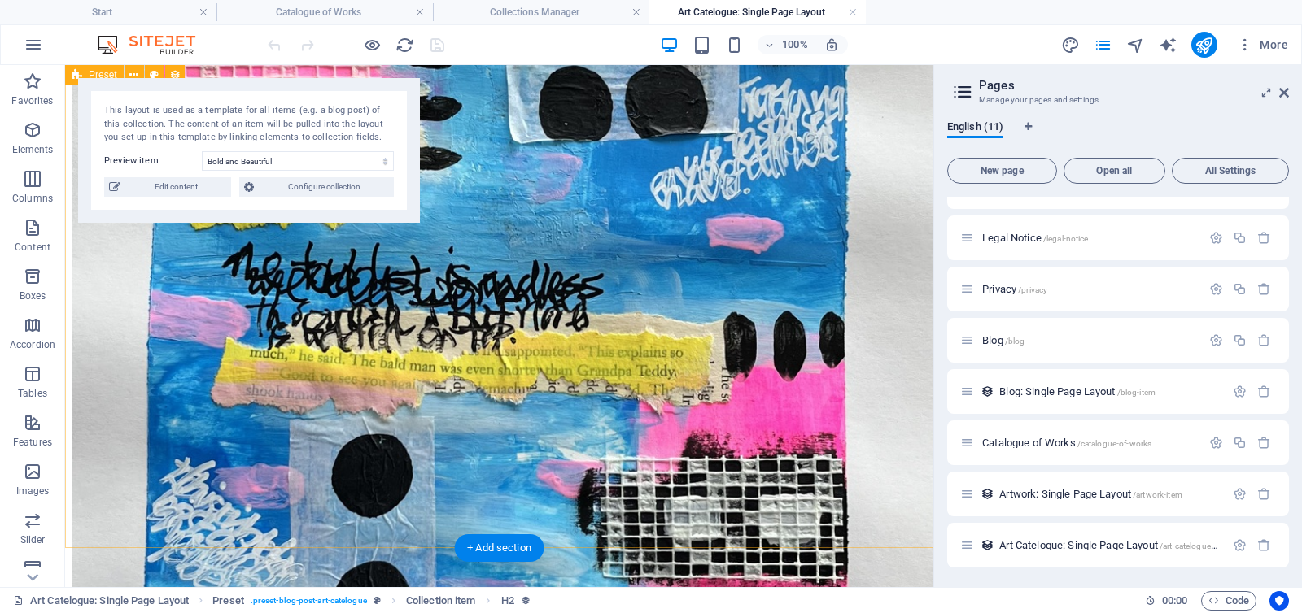
scroll to position [481, 0]
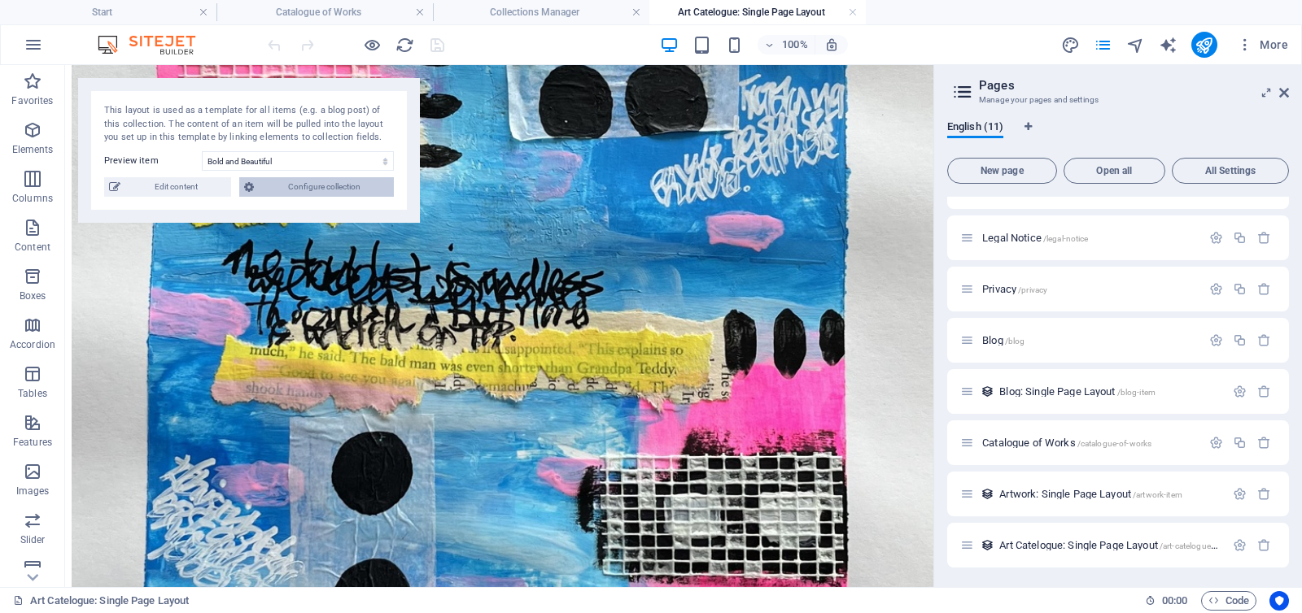
click at [285, 187] on span "Configure collection" at bounding box center [324, 187] width 130 height 20
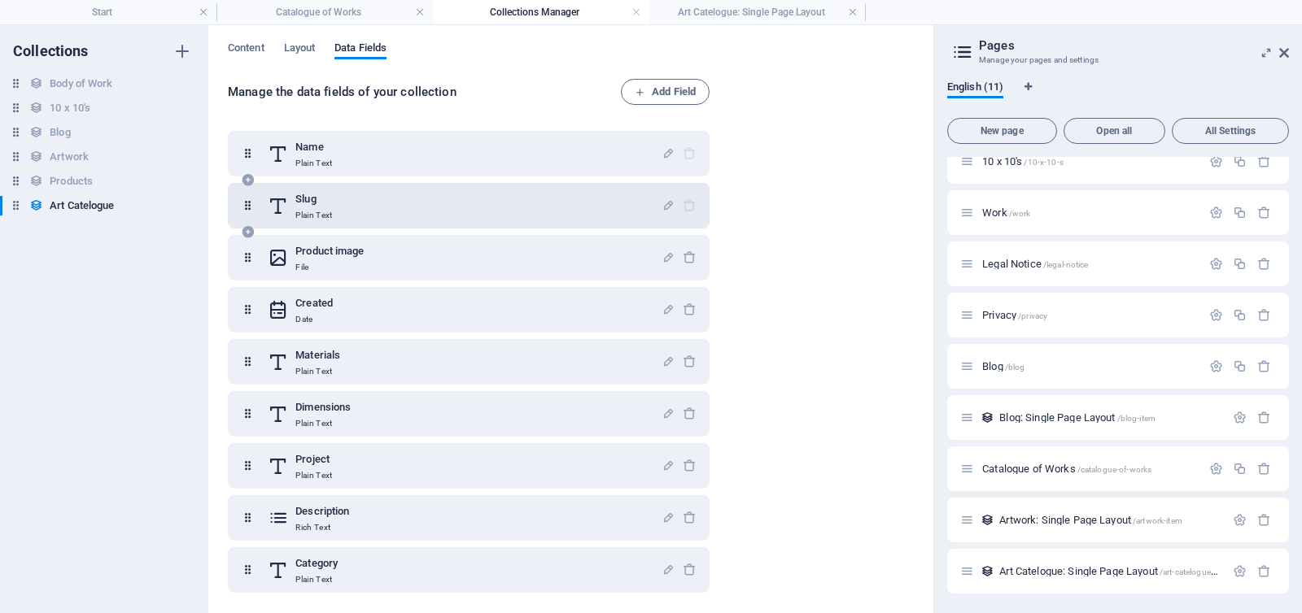
scroll to position [120, 0]
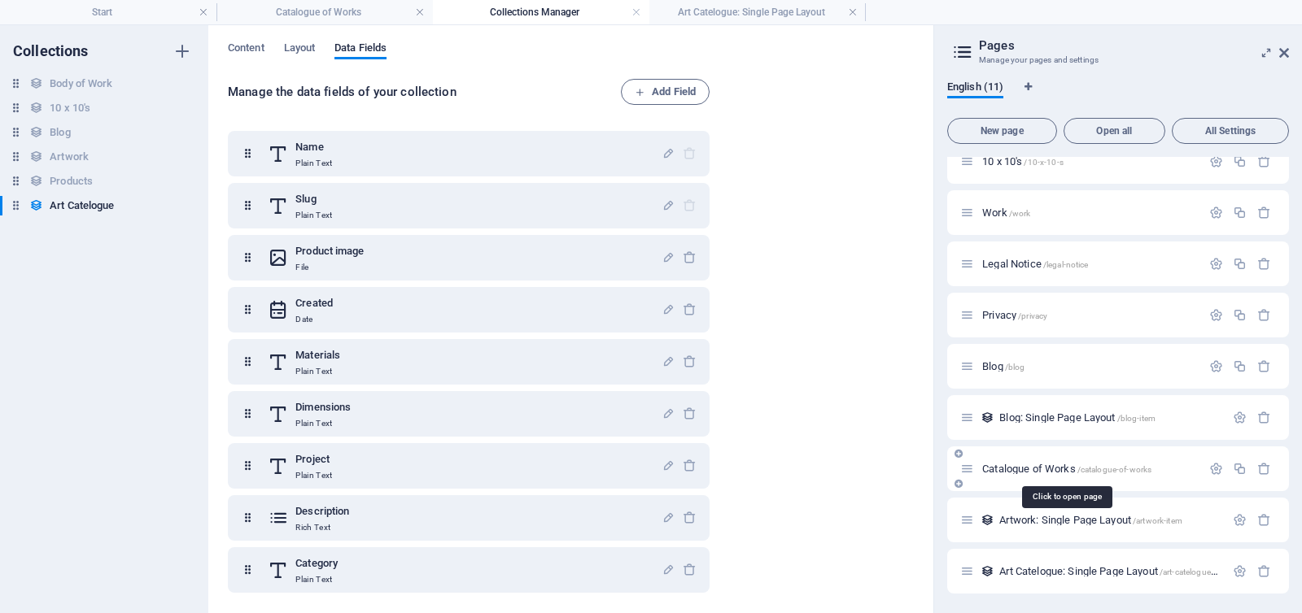
click at [1006, 471] on span "Catalogue of Works /catalogue-of-works" at bounding box center [1066, 469] width 169 height 12
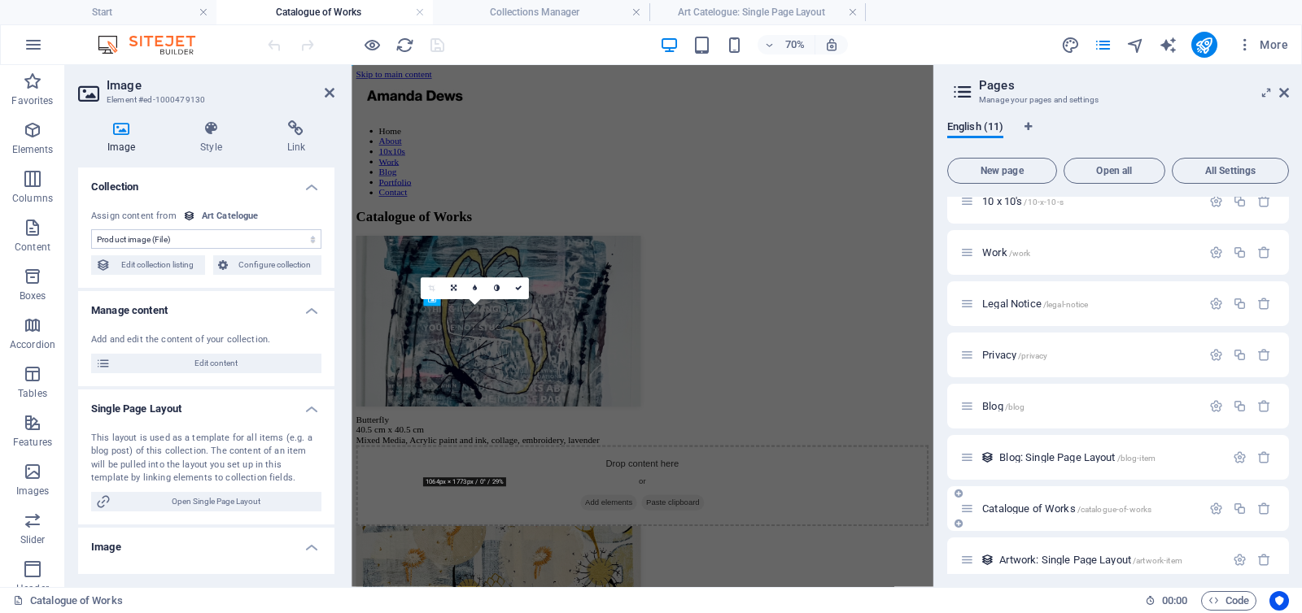
scroll to position [176, 0]
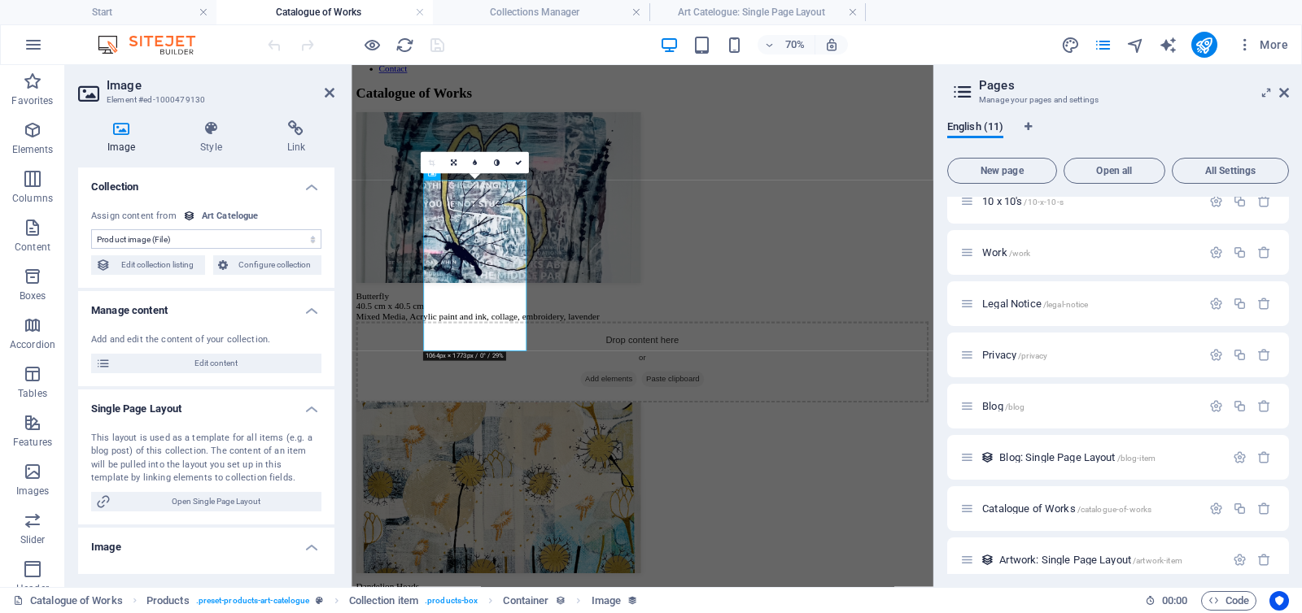
click at [128, 238] on select "No assignment, content remains static Created at (Date) Updated at (Date) Name …" at bounding box center [206, 239] width 230 height 20
click at [91, 229] on select "No assignment, content remains static Created at (Date) Updated at (Date) Name …" at bounding box center [206, 239] width 230 height 20
click at [187, 501] on span "Open Single Page Layout" at bounding box center [216, 502] width 201 height 20
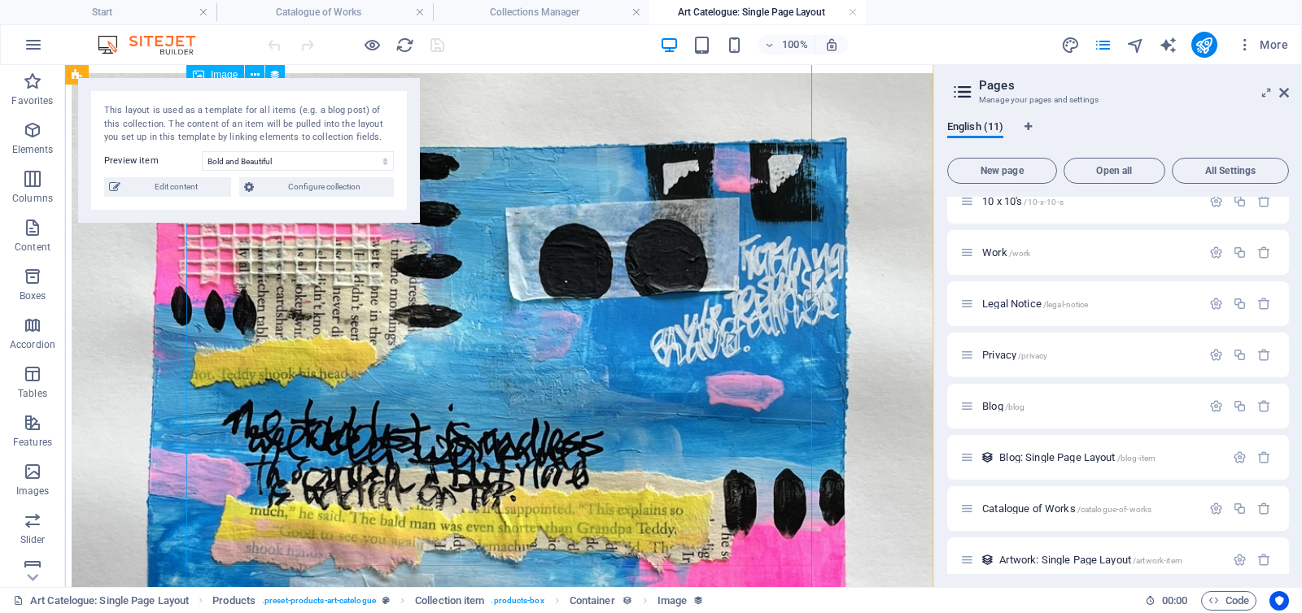
scroll to position [331, 0]
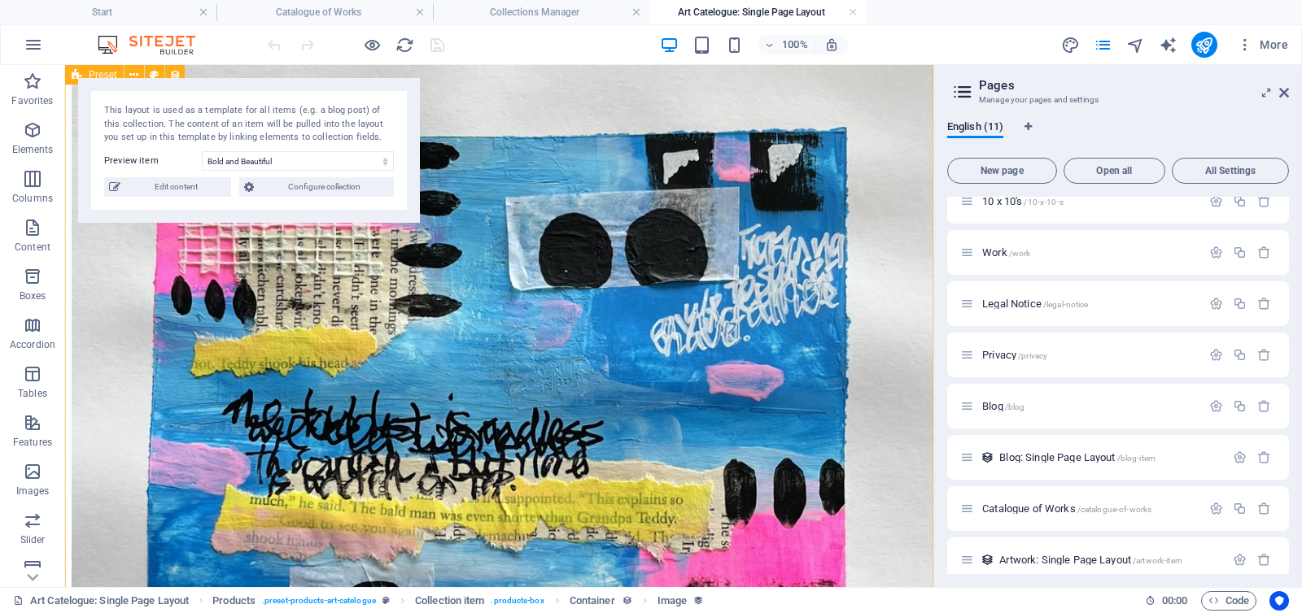
click at [879, 260] on div "Bold and Beautiful FMP I created this piece in response to [PERSON_NAME] Art Jo…" at bounding box center [499, 433] width 855 height 986
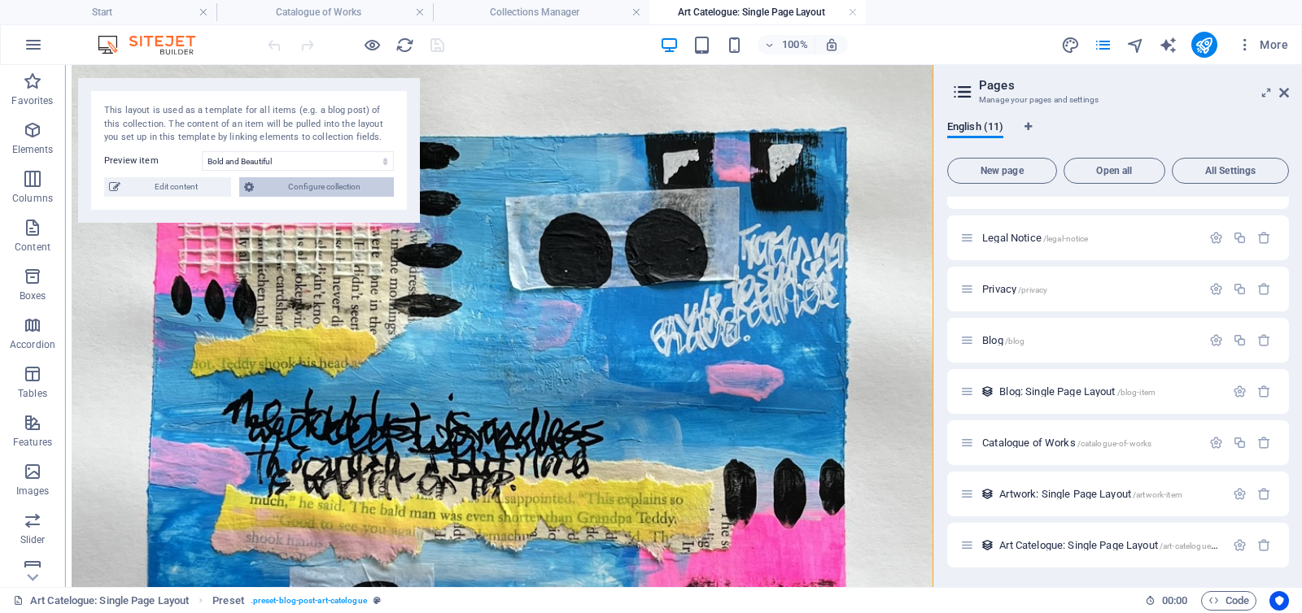
click at [312, 193] on span "Configure collection" at bounding box center [324, 187] width 130 height 20
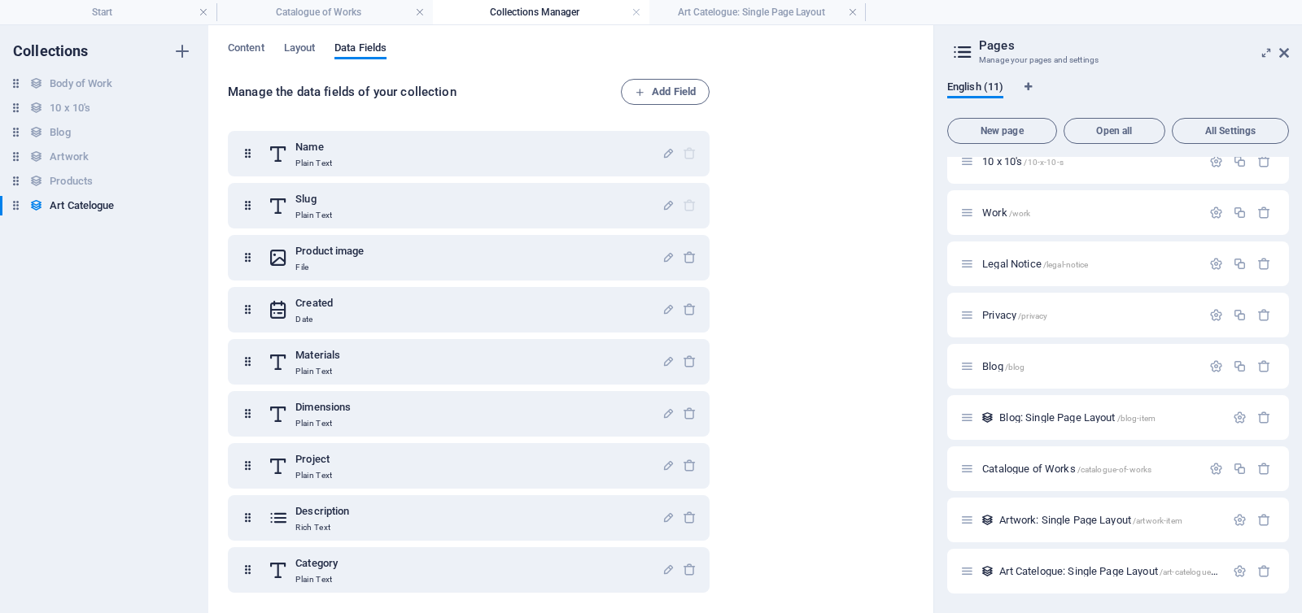
scroll to position [0, 0]
click at [322, 8] on h4 "Catalogue of Works" at bounding box center [324, 12] width 216 height 18
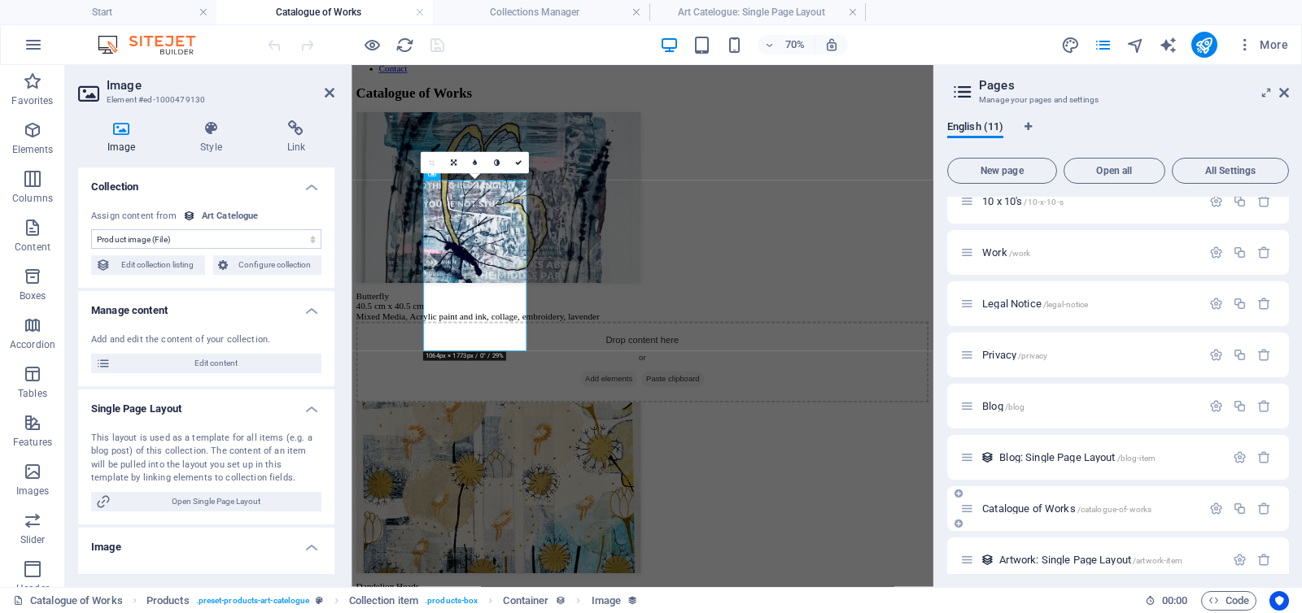
scroll to position [186, 0]
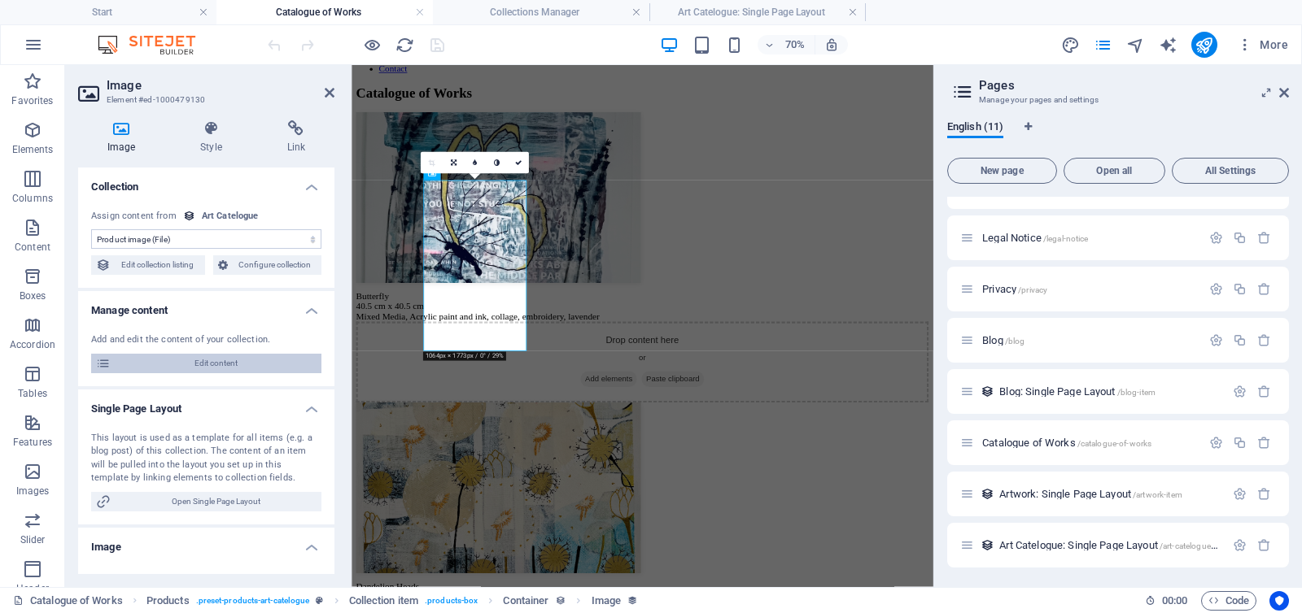
click at [212, 363] on span "Edit content" at bounding box center [216, 364] width 201 height 20
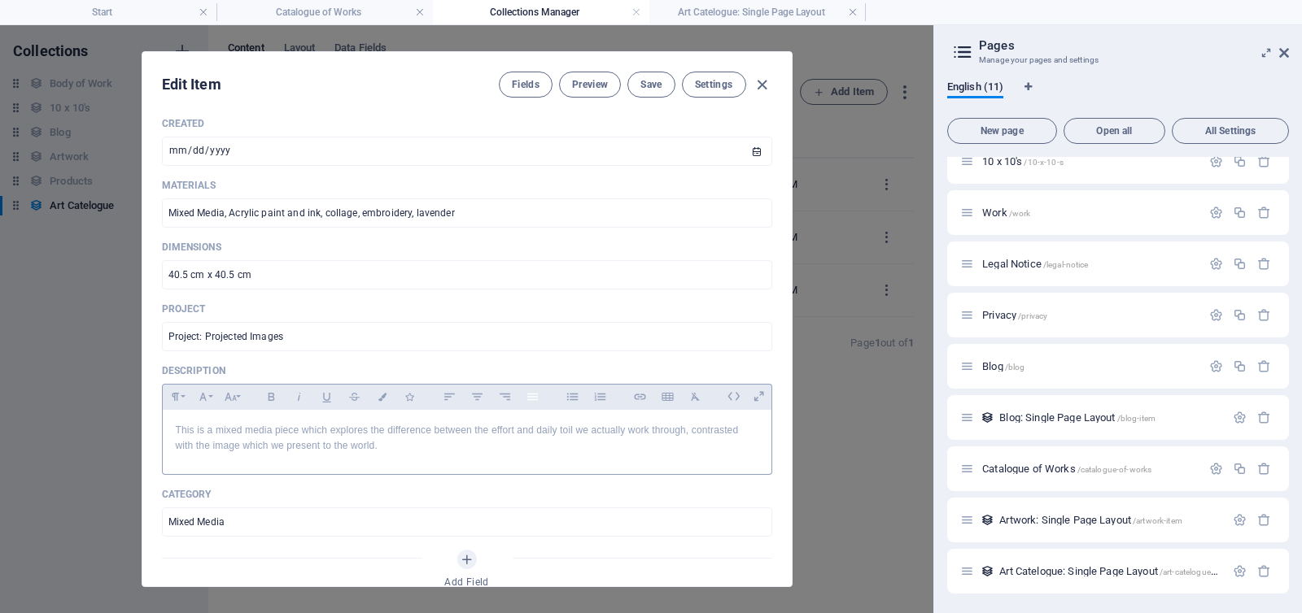
scroll to position [386, 0]
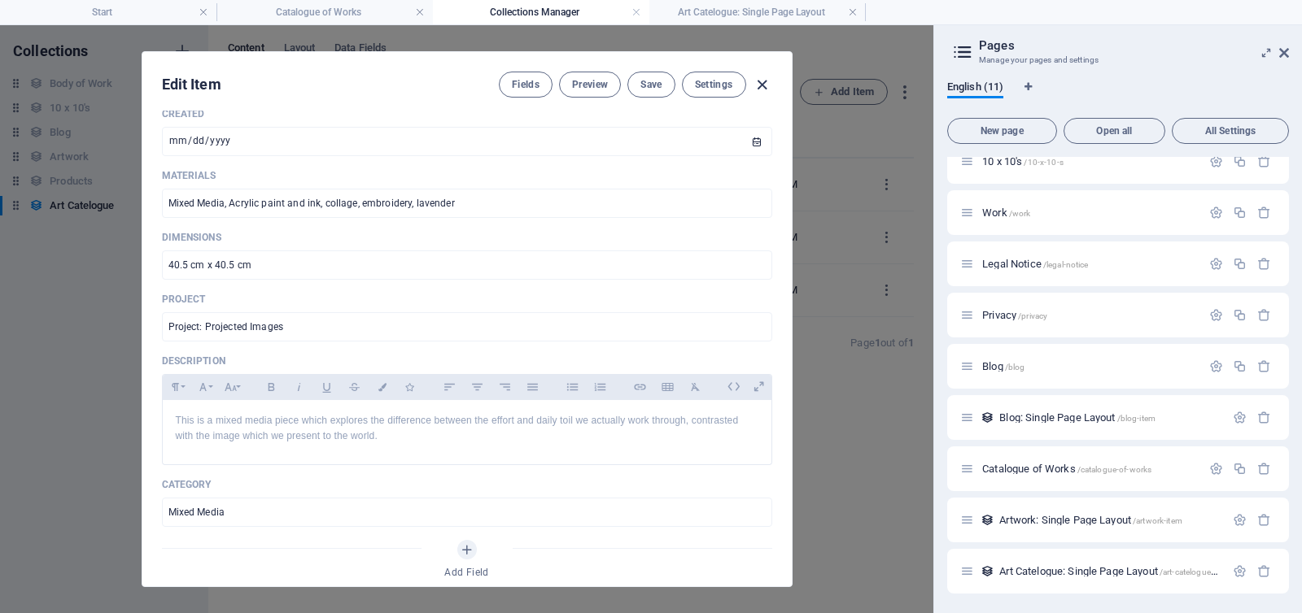
click at [757, 83] on icon "button" at bounding box center [761, 85] width 19 height 19
type input "[DATE]"
type input "butterfly"
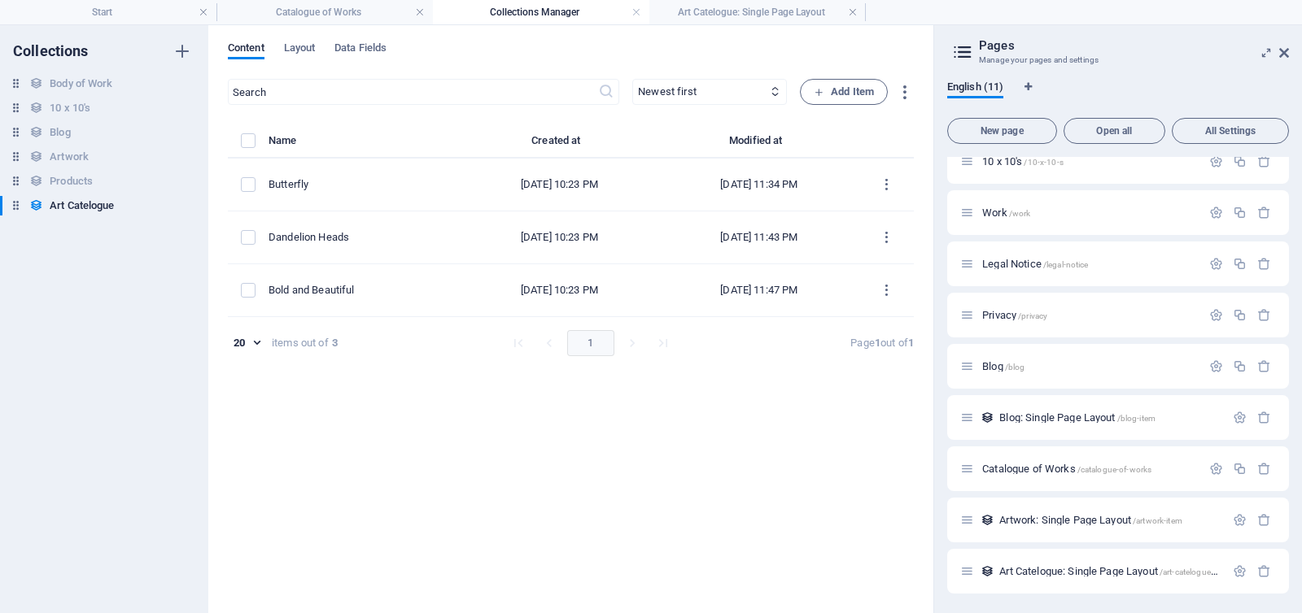
scroll to position [0, 0]
click at [1022, 517] on span "Artwork: Single Page Layout /artwork-item" at bounding box center [1090, 520] width 183 height 12
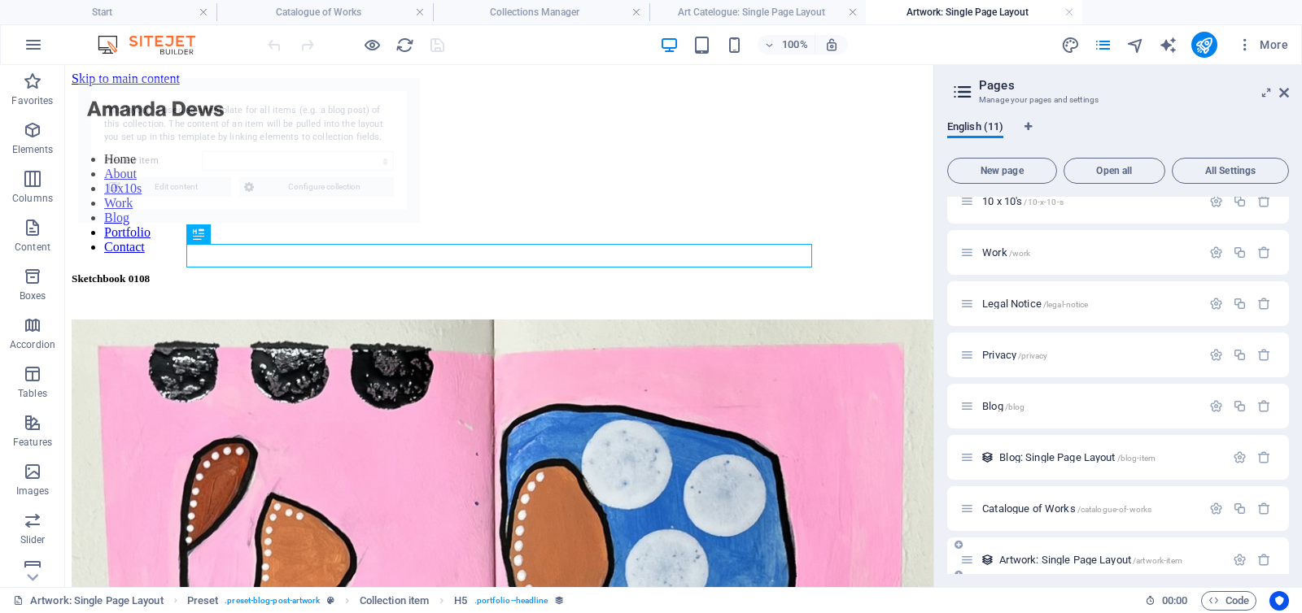
select select "68d98d055e95889251083605"
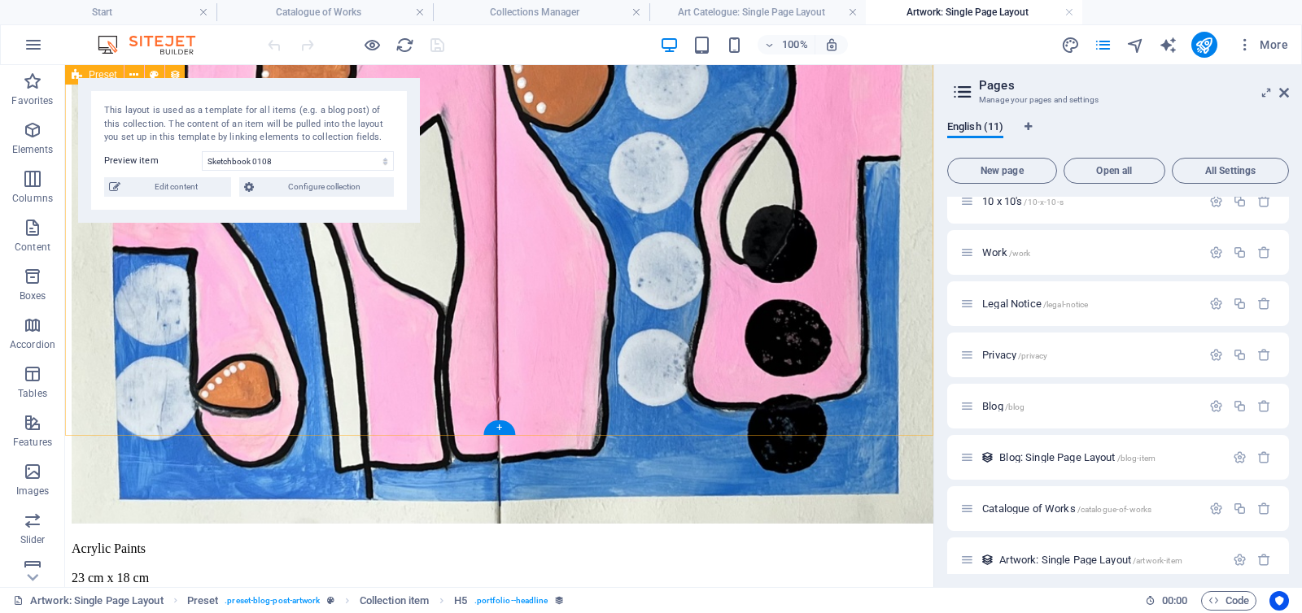
scroll to position [498, 0]
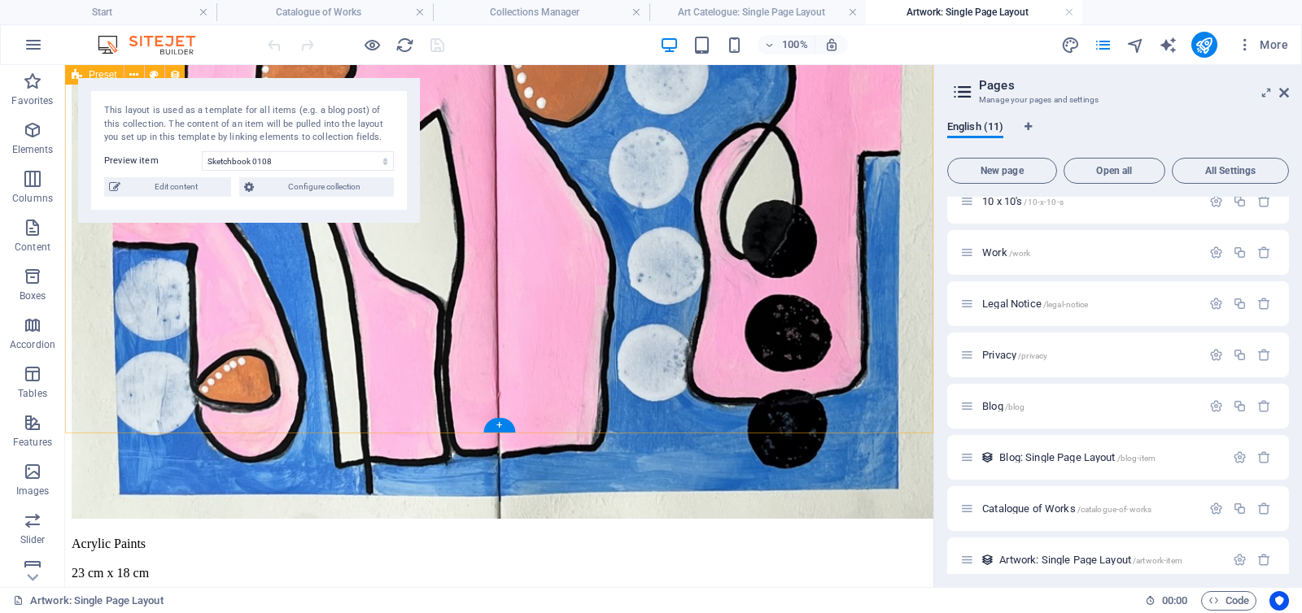
click at [135, 283] on div "Sketchbook 0108 Acrylic Paints 23 cm x 18 cm This was a response to [PERSON_NAM…" at bounding box center [499, 199] width 855 height 848
click at [1284, 92] on icon at bounding box center [1284, 92] width 10 height 13
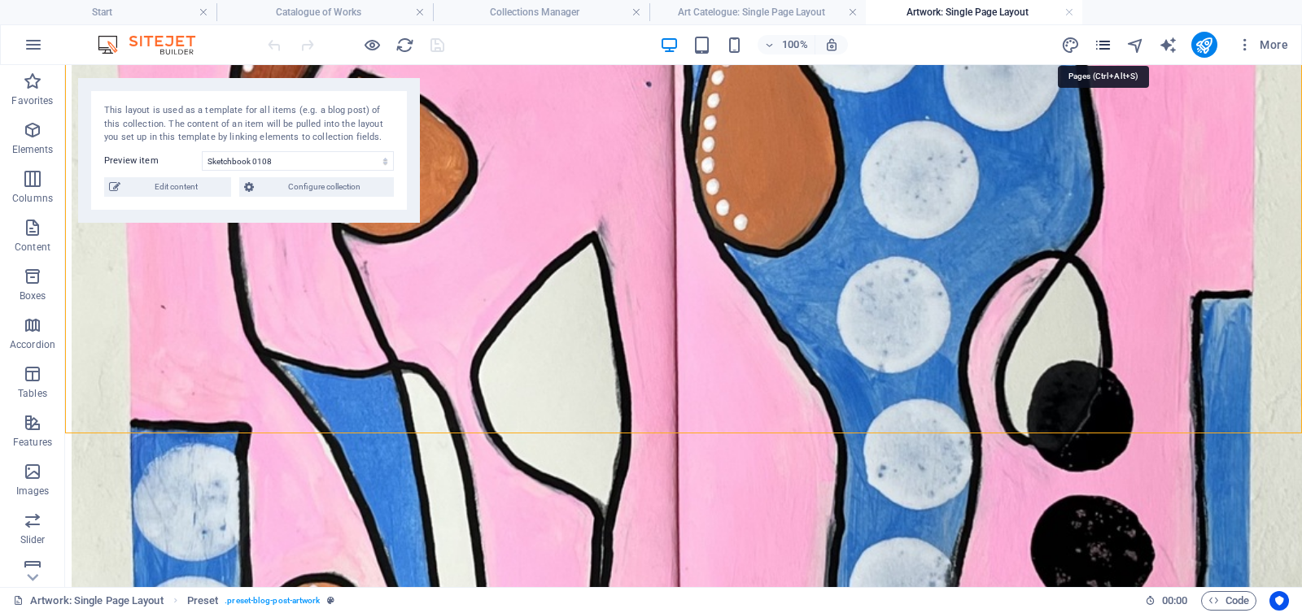
click at [1103, 44] on icon "pages" at bounding box center [1102, 45] width 19 height 19
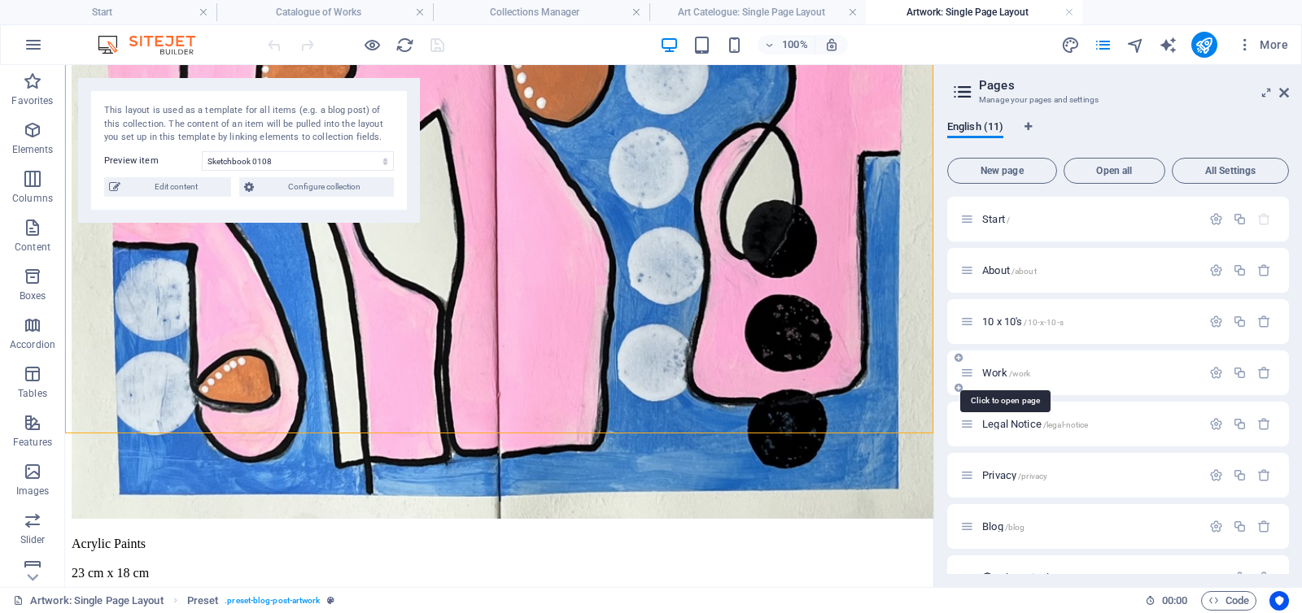
click at [1001, 370] on span "Work /work" at bounding box center [1006, 373] width 48 height 12
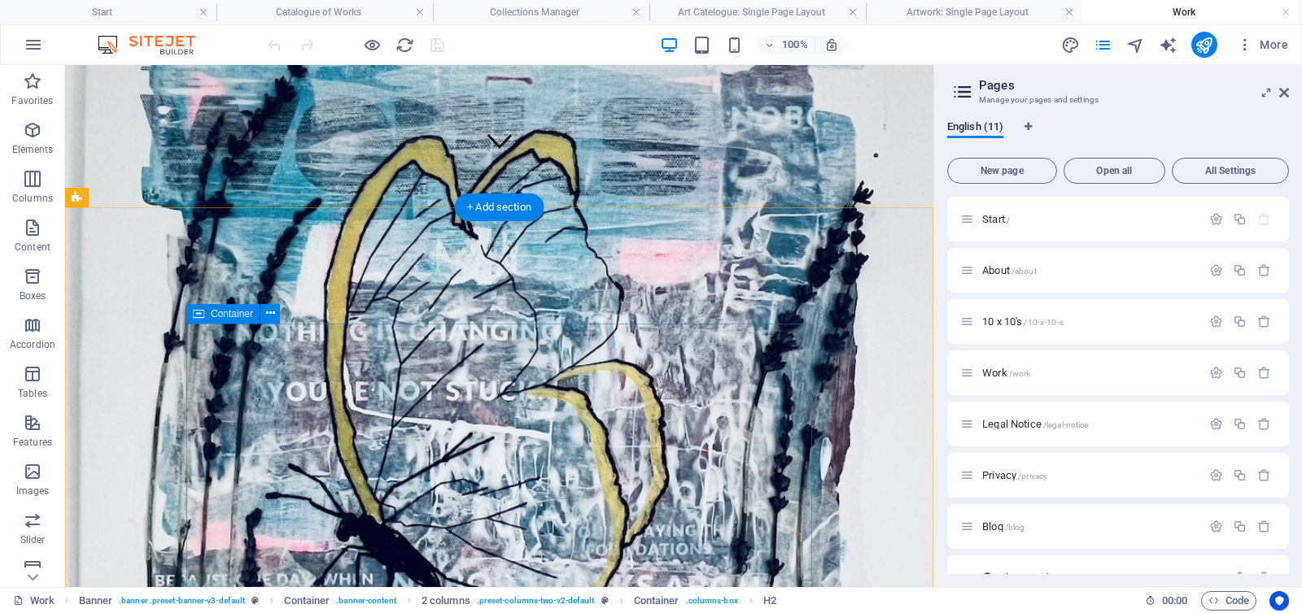
scroll to position [428, 0]
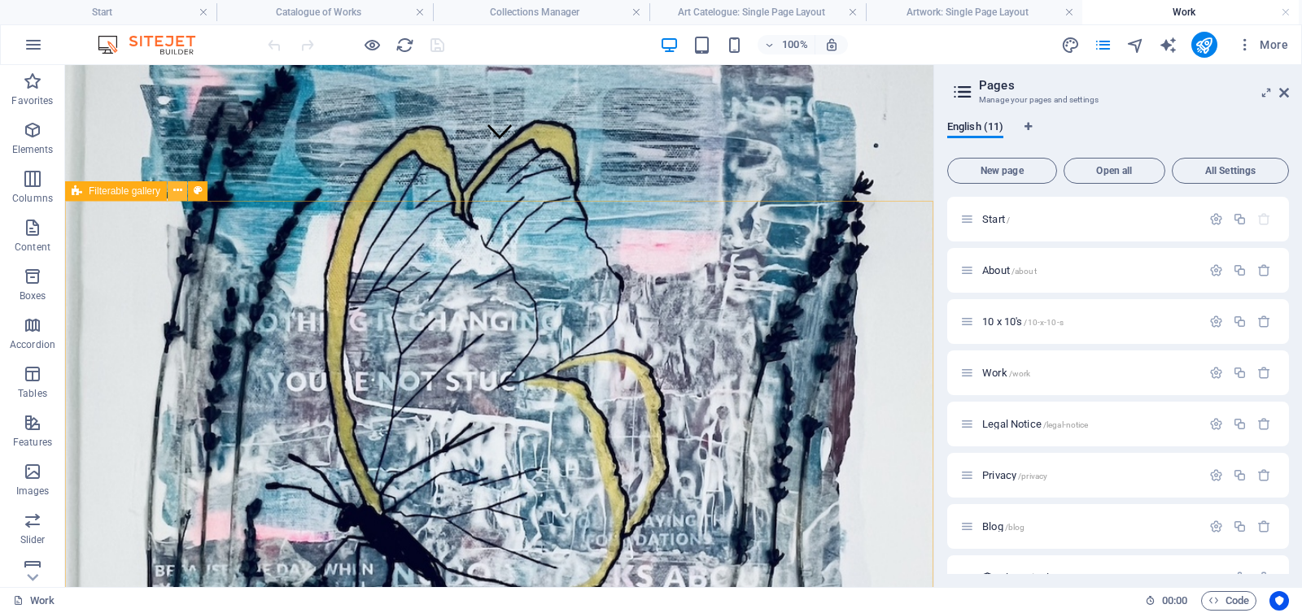
click at [177, 193] on icon at bounding box center [177, 190] width 9 height 17
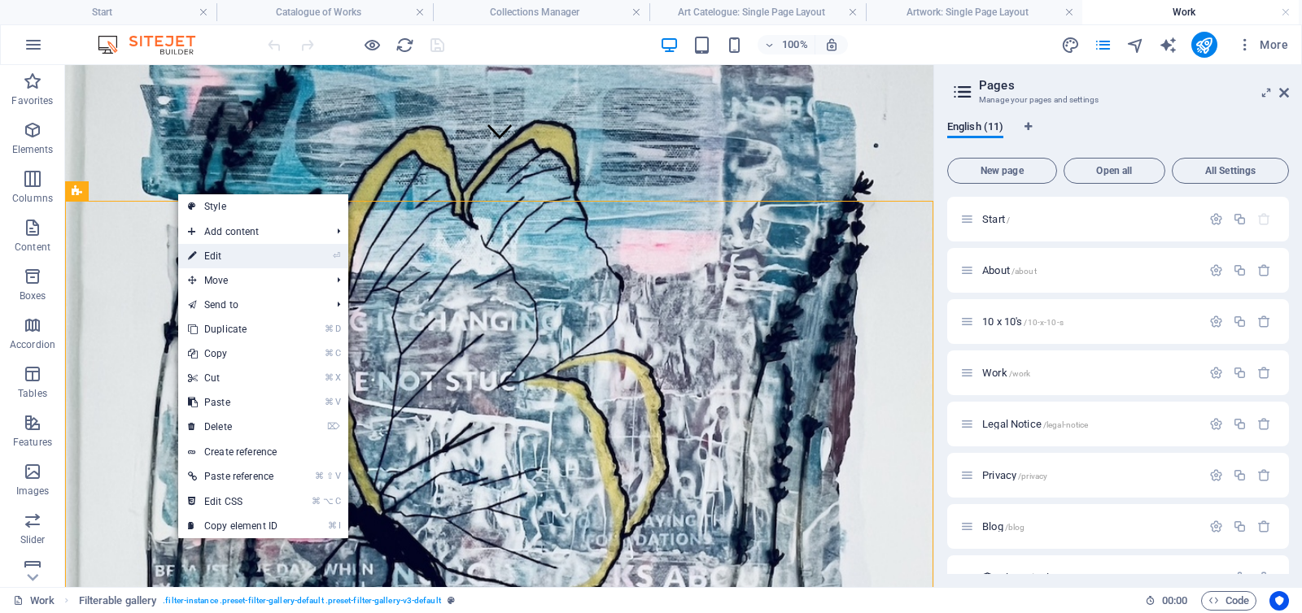
click at [210, 259] on link "⏎ Edit" at bounding box center [232, 256] width 109 height 24
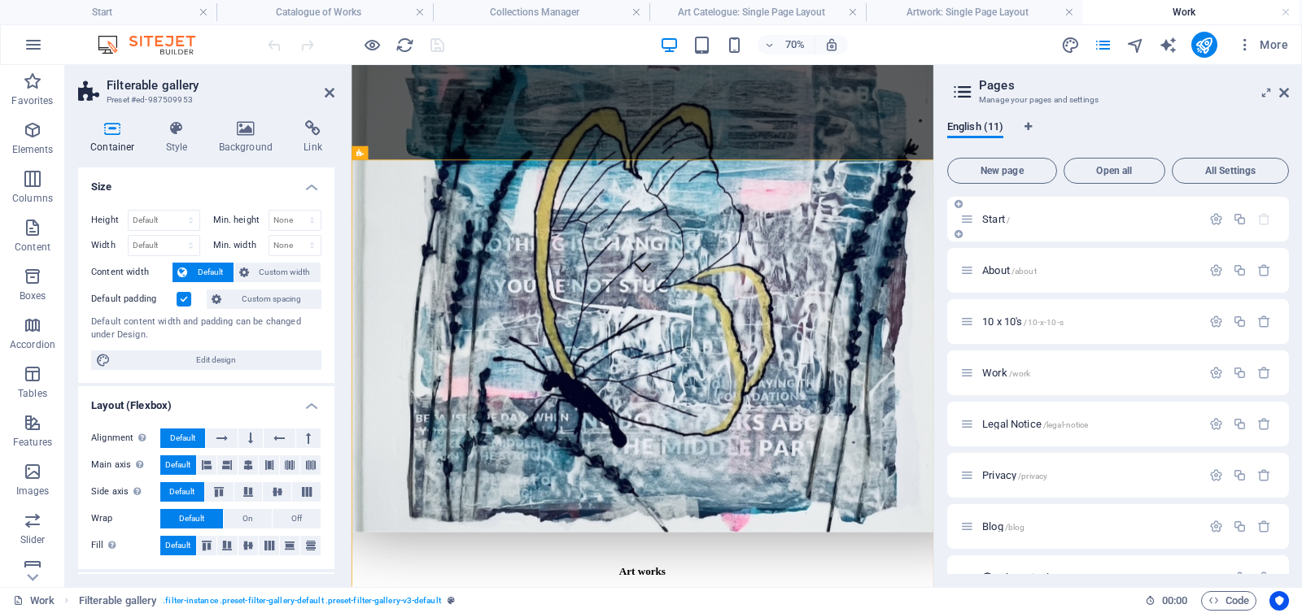
click at [1049, 224] on p "Start /" at bounding box center [1089, 219] width 214 height 11
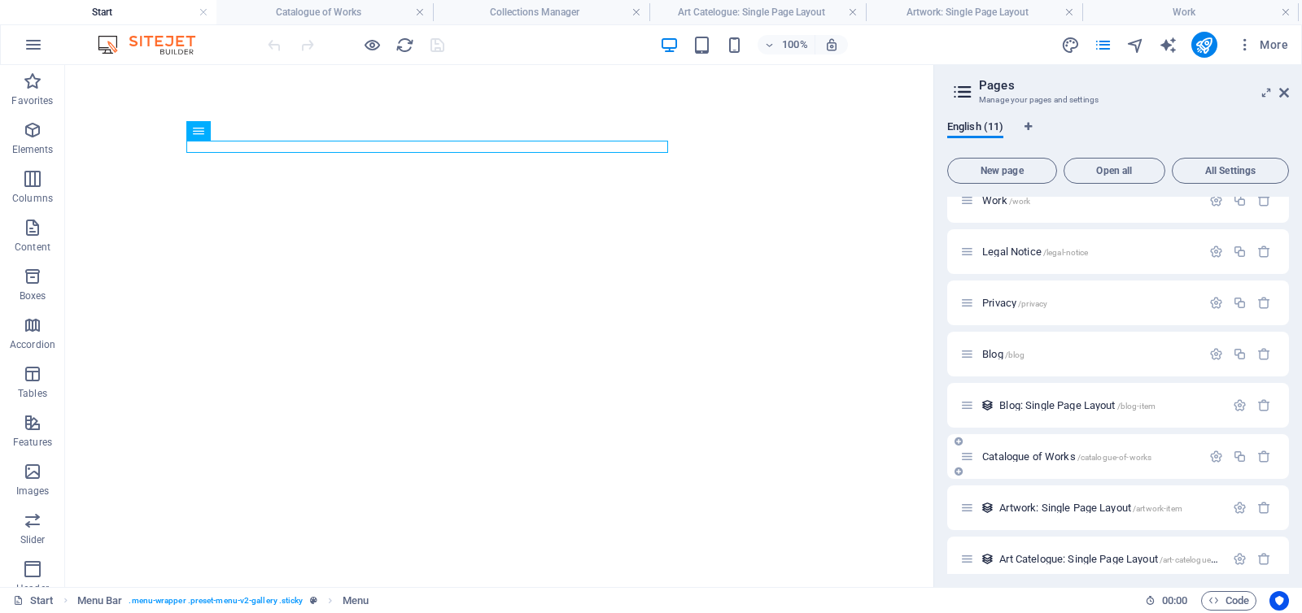
scroll to position [186, 0]
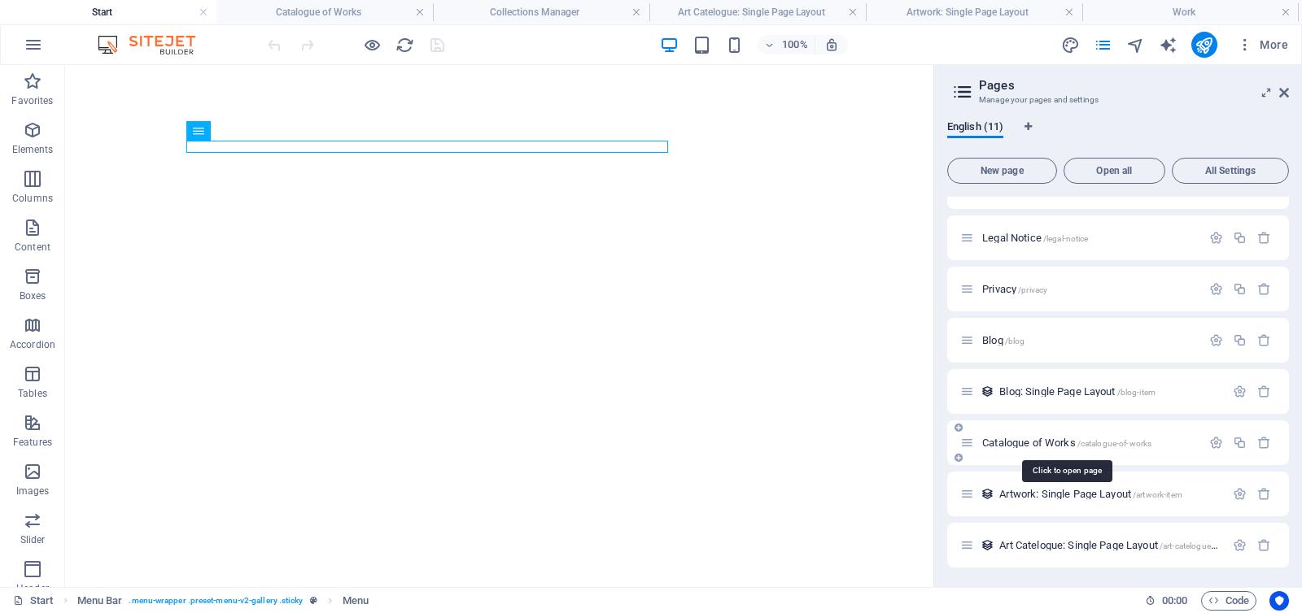
click at [1005, 443] on span "Catalogue of Works /catalogue-of-works" at bounding box center [1066, 443] width 169 height 12
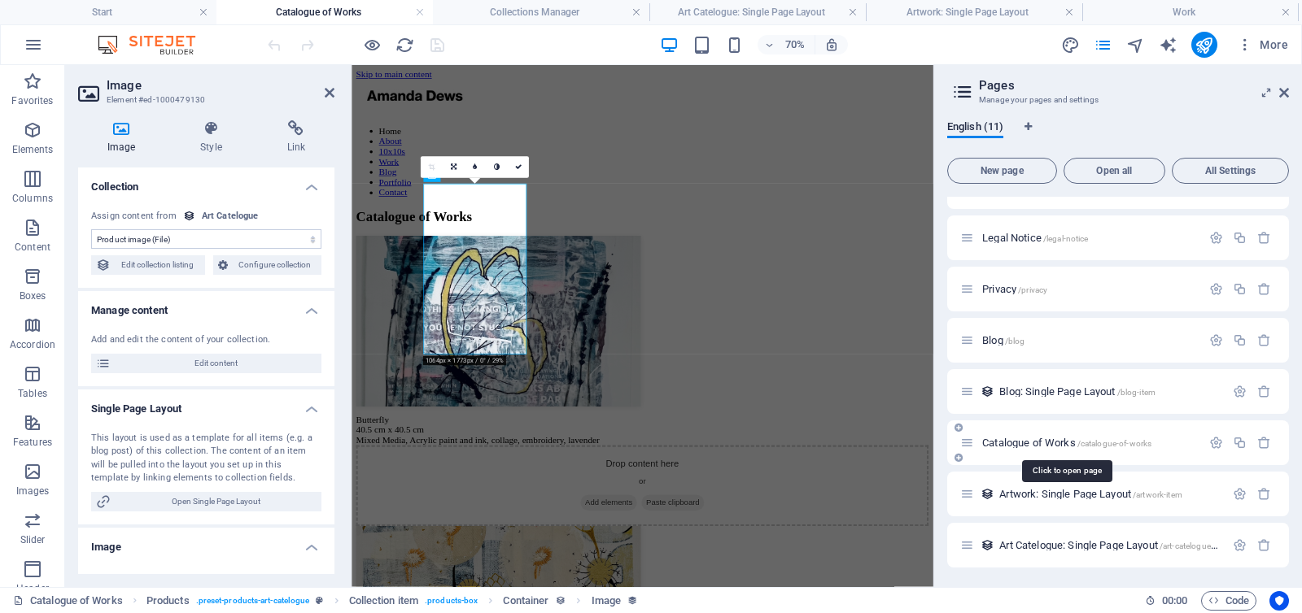
scroll to position [173, 0]
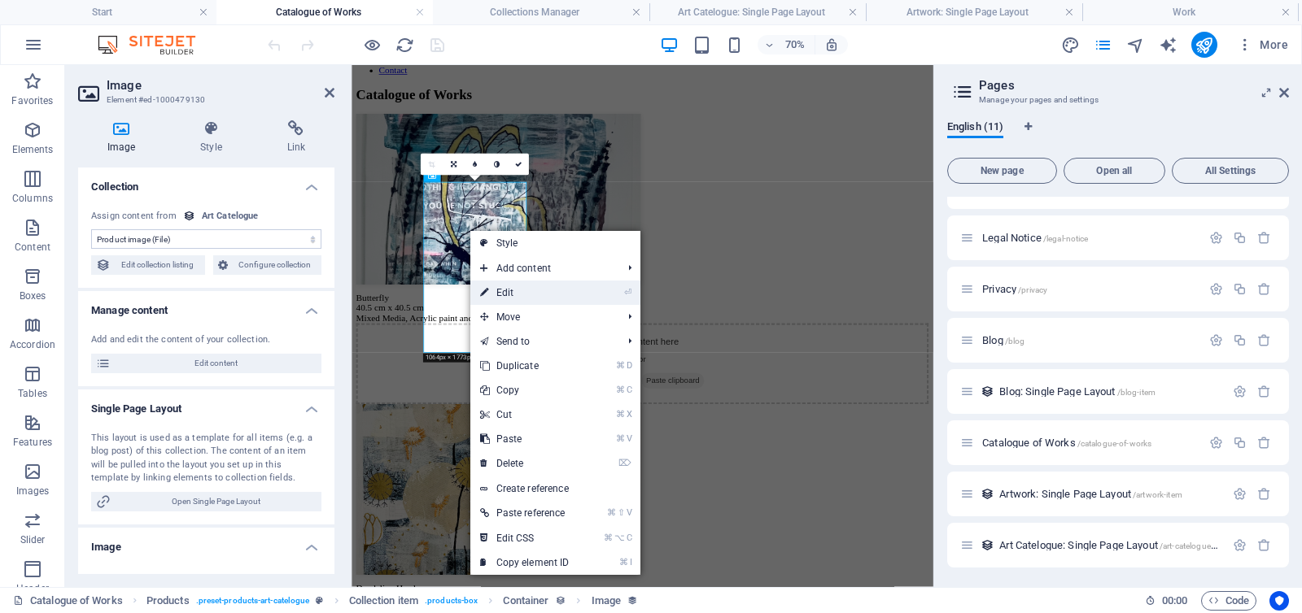
click at [492, 289] on link "⏎ Edit" at bounding box center [524, 293] width 109 height 24
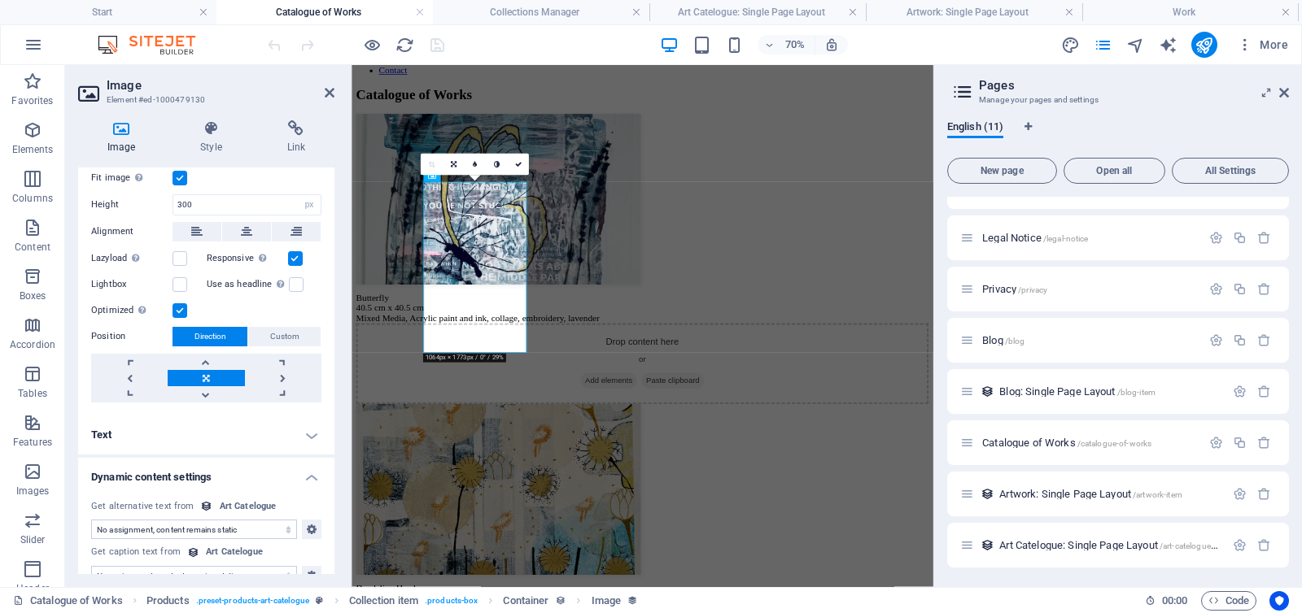
scroll to position [460, 0]
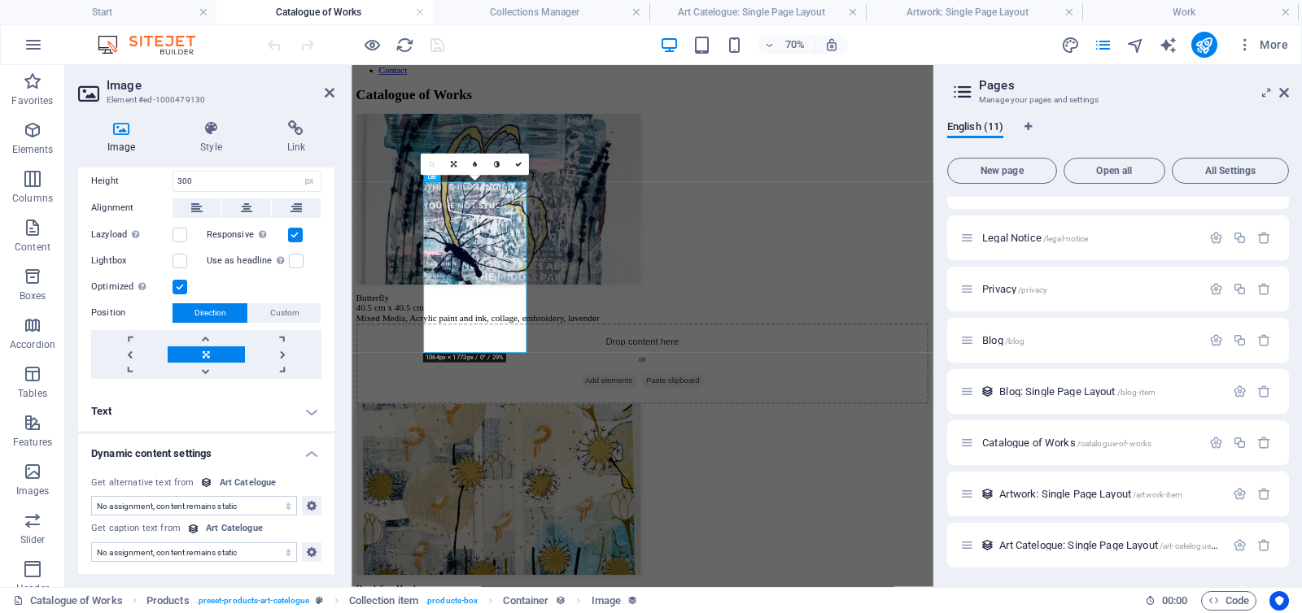
click at [307, 407] on h4 "Text" at bounding box center [206, 411] width 256 height 39
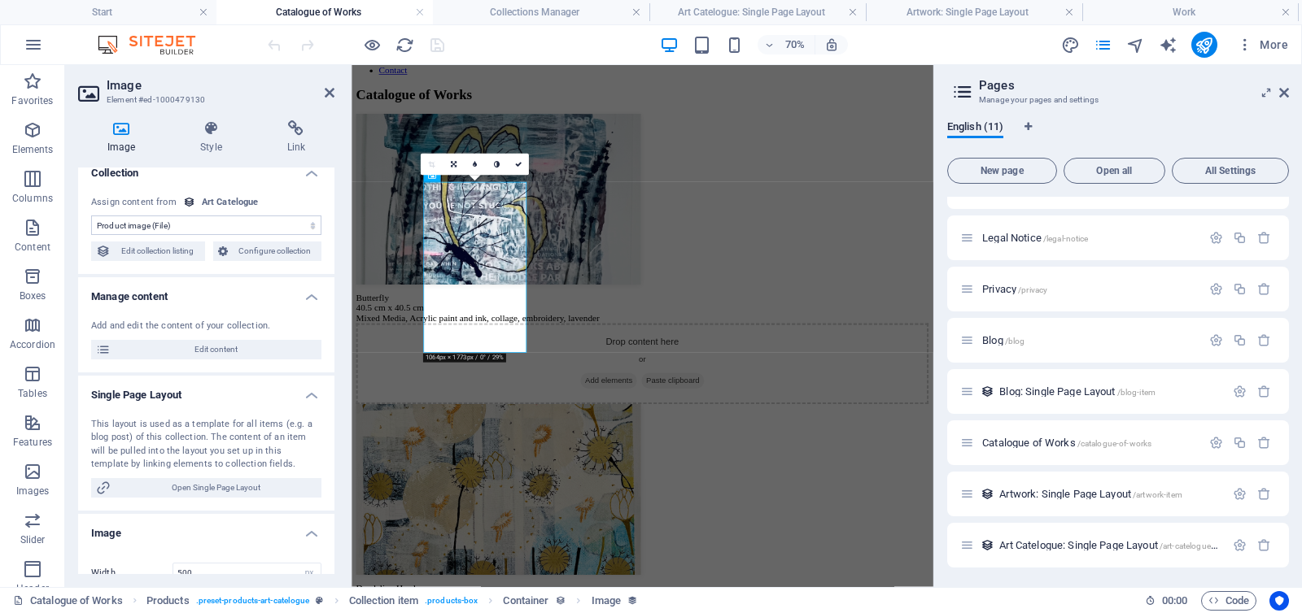
scroll to position [0, 0]
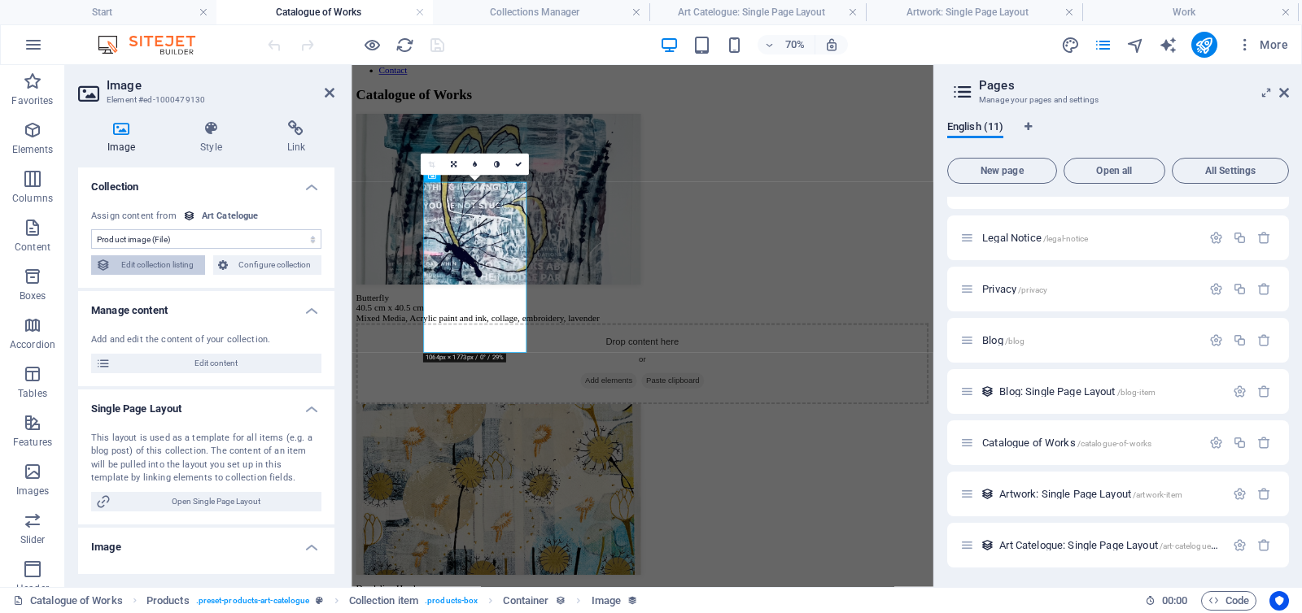
click at [174, 265] on span "Edit collection listing" at bounding box center [158, 265] width 85 height 20
select select "68d9a758dbd60535bd091ea4"
select select "createdAt_DESC"
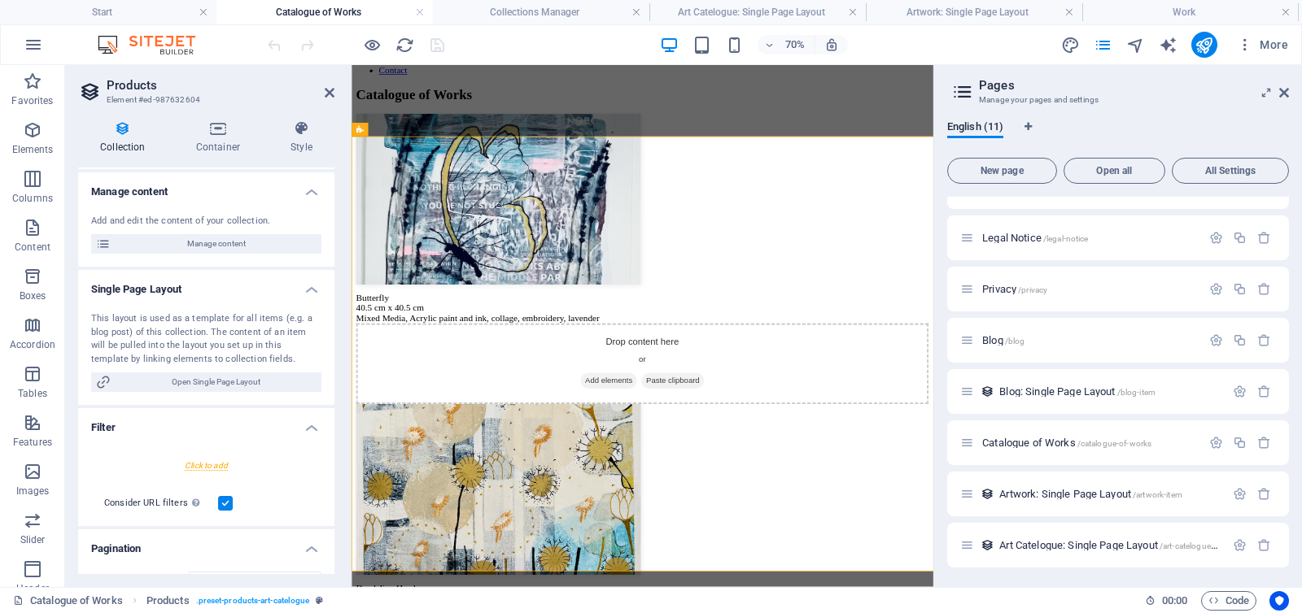
scroll to position [152, 0]
click at [211, 377] on span "Open Single Page Layout" at bounding box center [216, 382] width 201 height 20
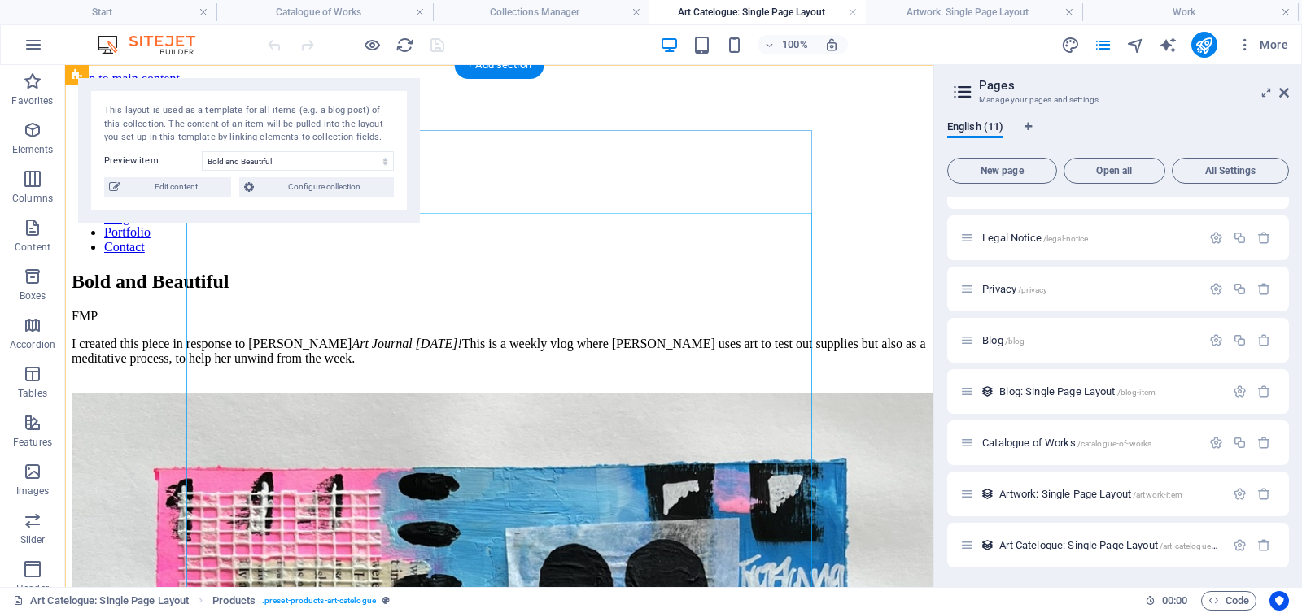
scroll to position [331, 0]
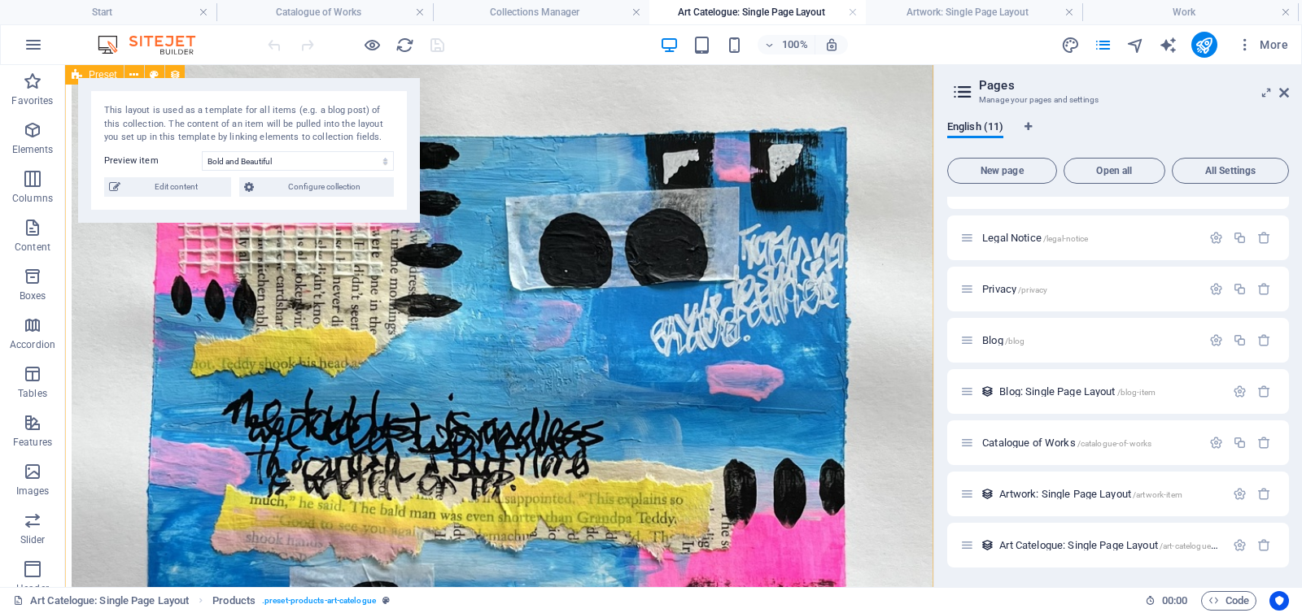
click at [136, 286] on div "Bold and Beautiful FMP I created this piece in response to [PERSON_NAME] Art Jo…" at bounding box center [499, 433] width 855 height 986
click at [205, 184] on span "Edit content" at bounding box center [175, 187] width 101 height 20
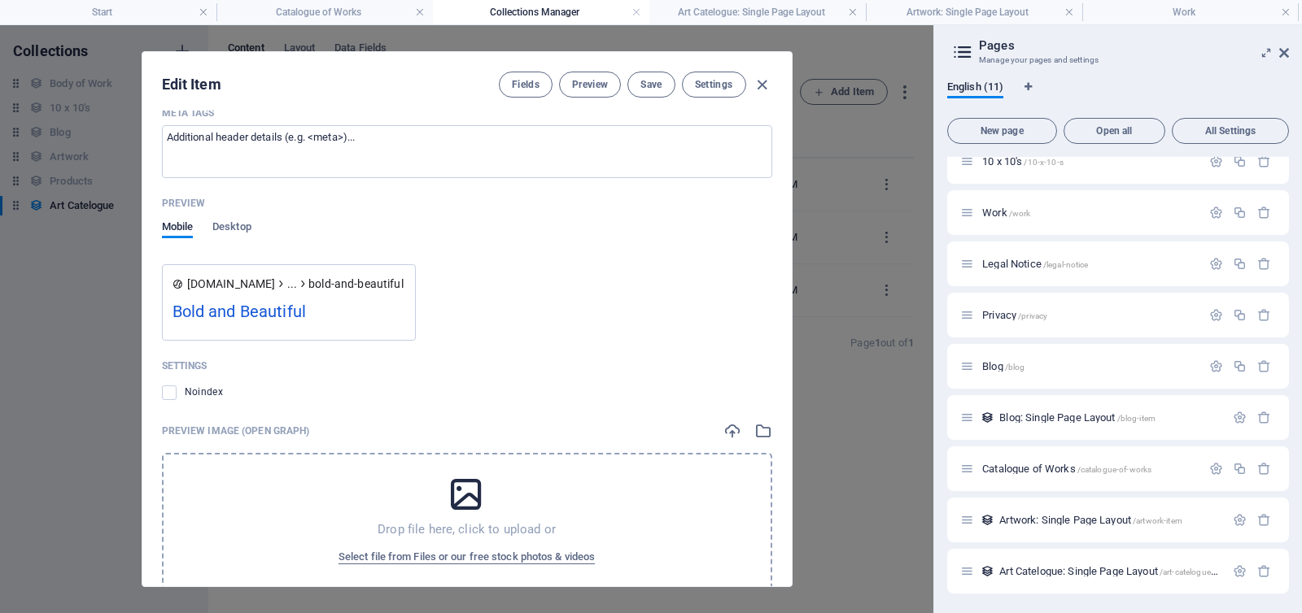
scroll to position [1322, 0]
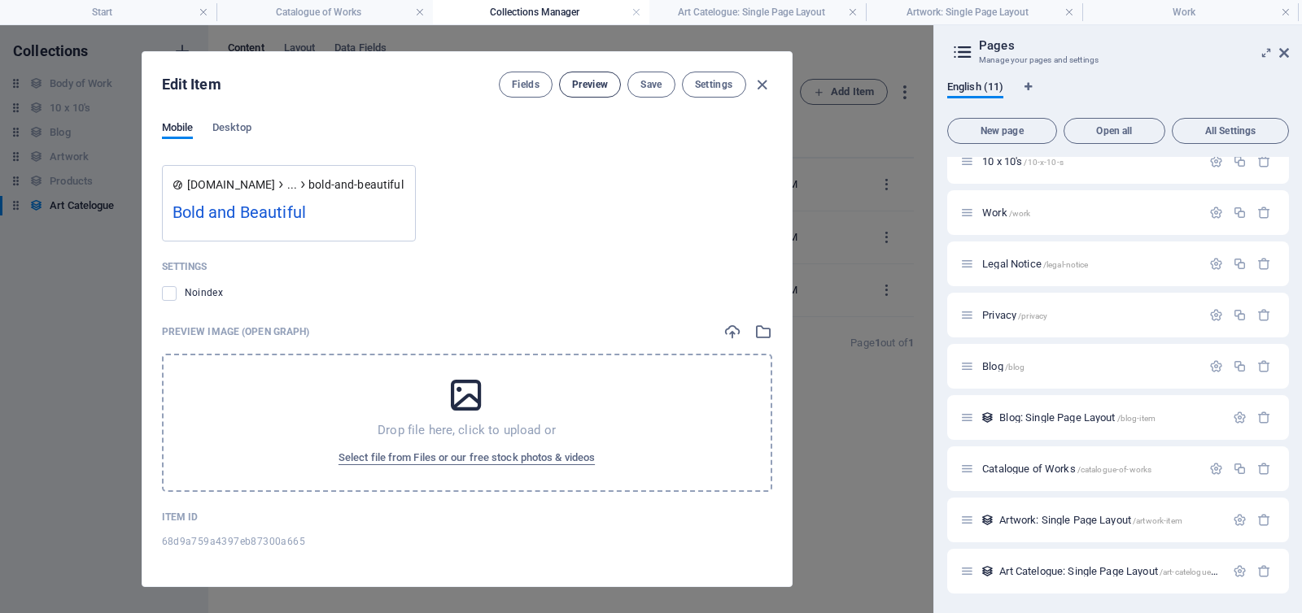
click at [587, 84] on span "Preview" at bounding box center [590, 84] width 36 height 13
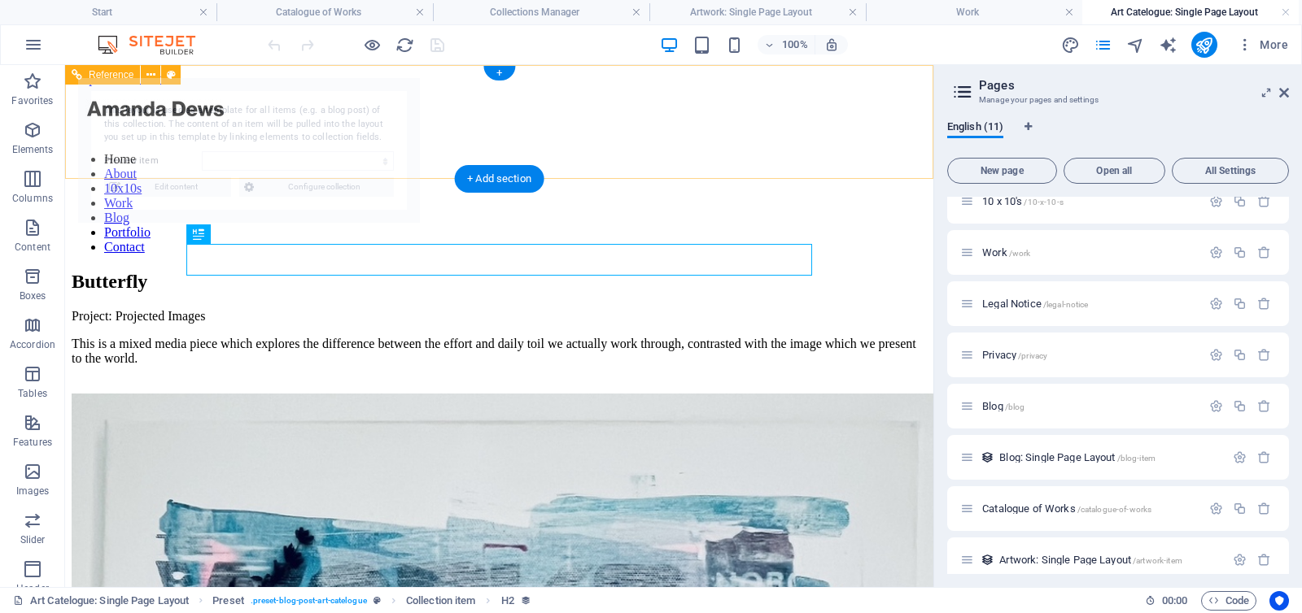
scroll to position [0, 0]
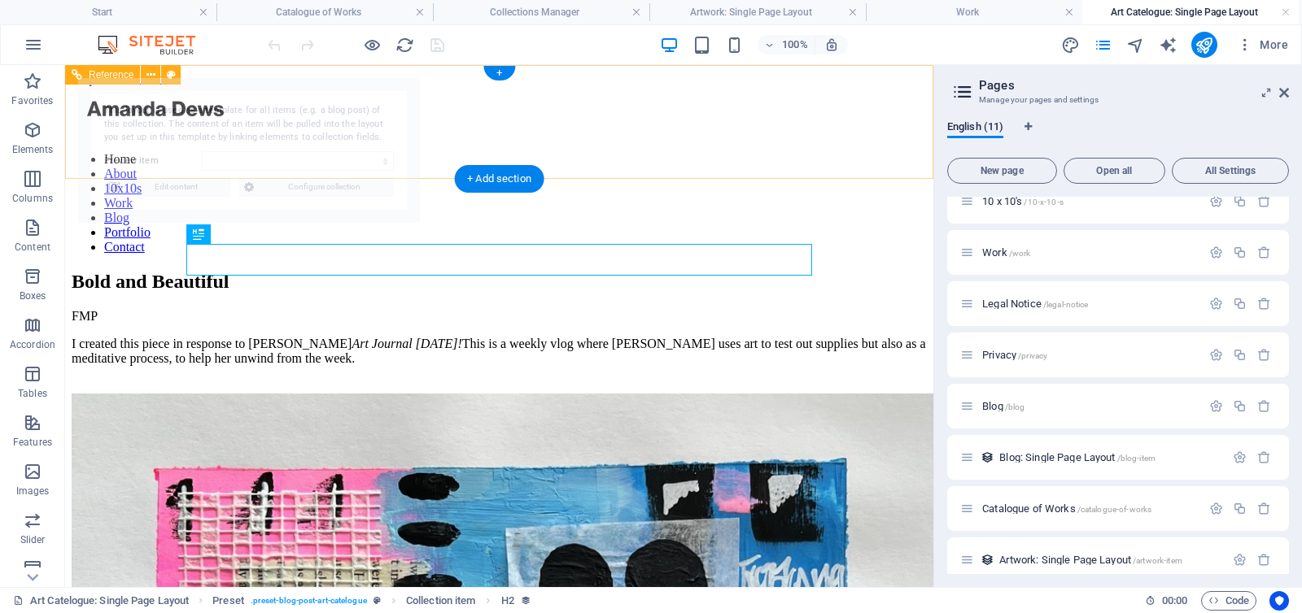
select select "68d9a759a4397eb87300a665"
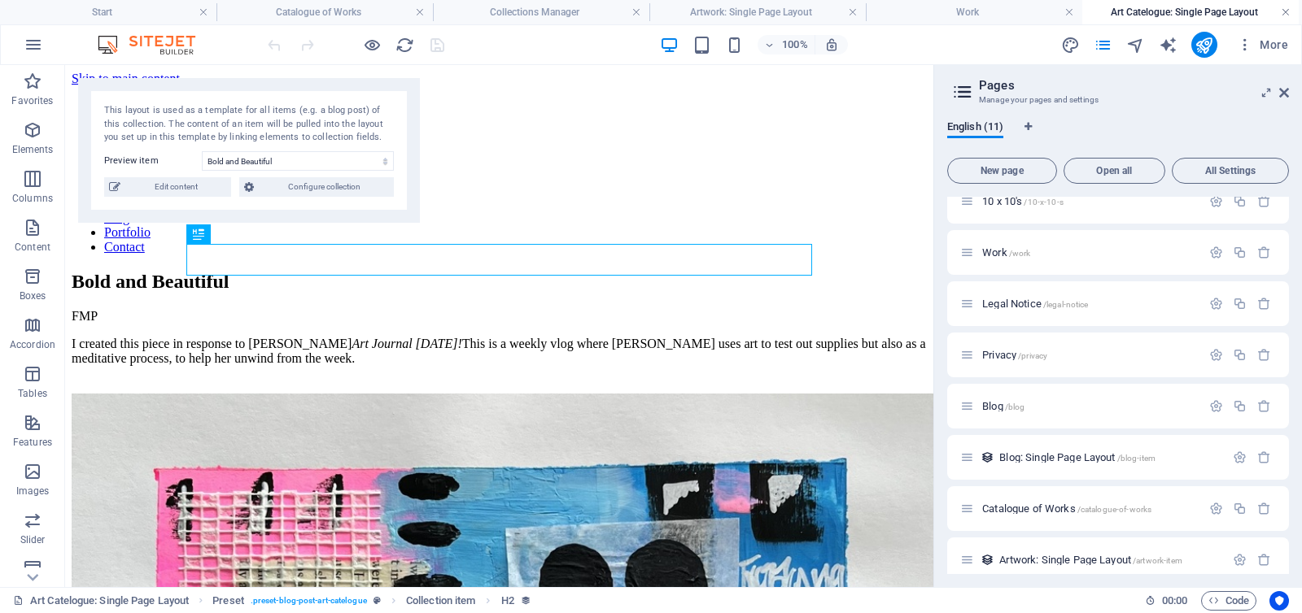
click at [1283, 7] on link at bounding box center [1285, 12] width 10 height 15
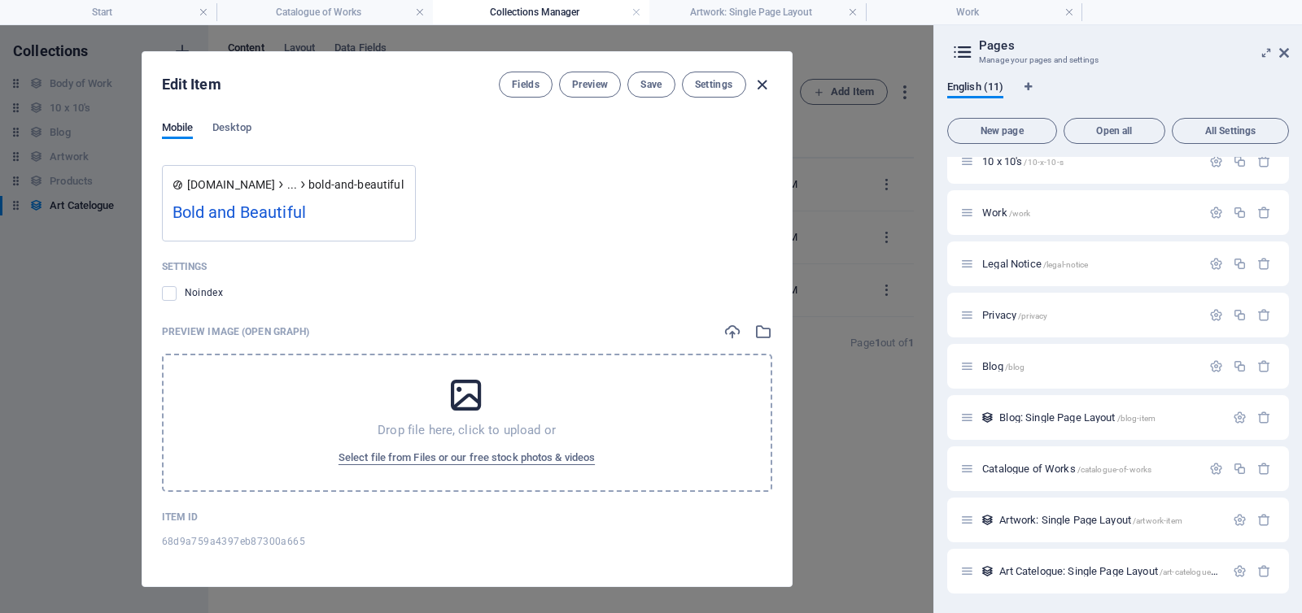
click at [761, 81] on icon "button" at bounding box center [761, 85] width 19 height 19
type input "[DATE]"
type input "bold-and-beautiful"
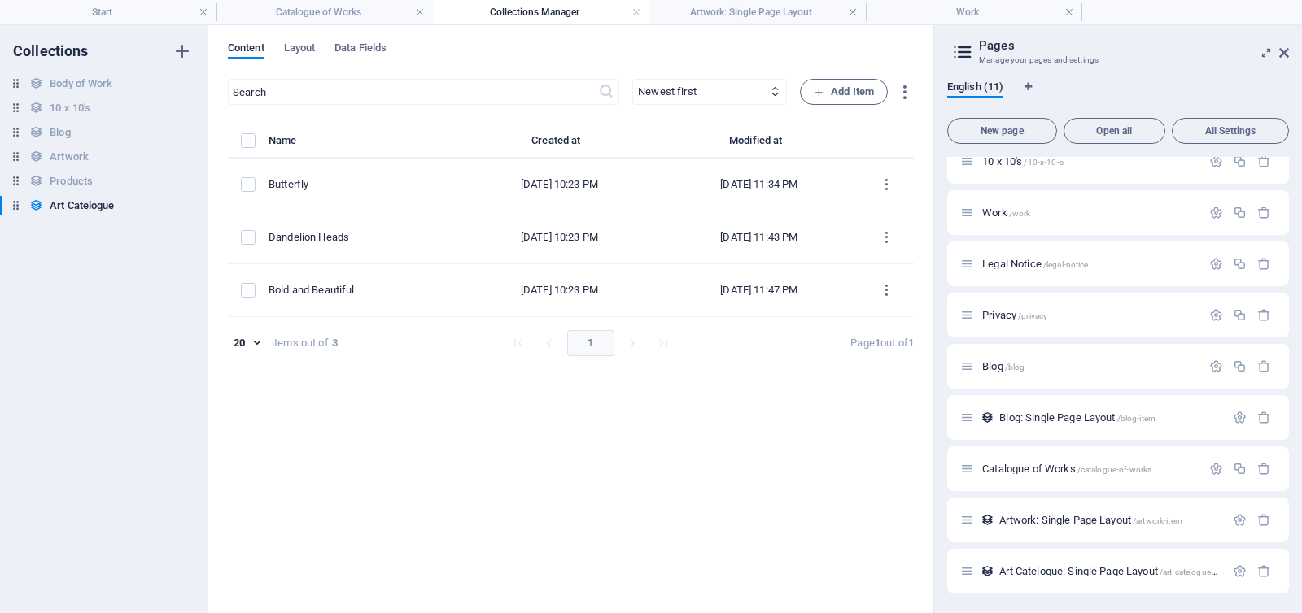
scroll to position [1173, 0]
click at [1079, 569] on span "Art Catelogue: Single Page Layout /art-catelogue-item" at bounding box center [1113, 571] width 229 height 12
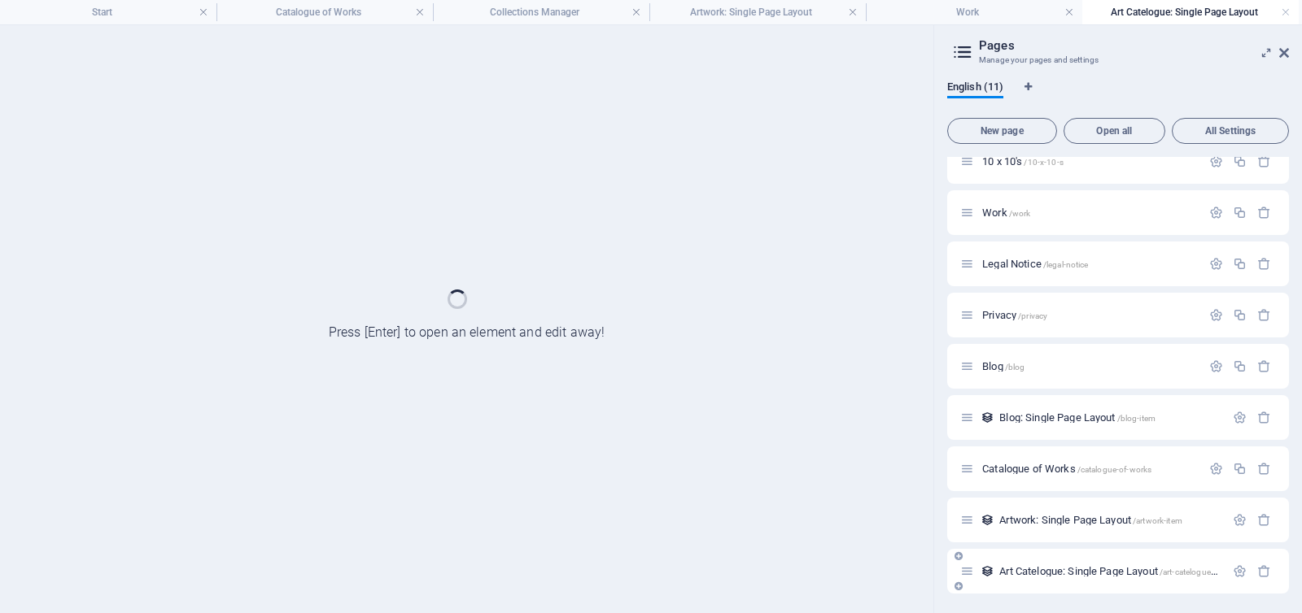
click at [1079, 569] on div "Start / About /about 10 x 10's /10-x-10-s Work /work Legal Notice /legal-notice…" at bounding box center [1118, 315] width 342 height 557
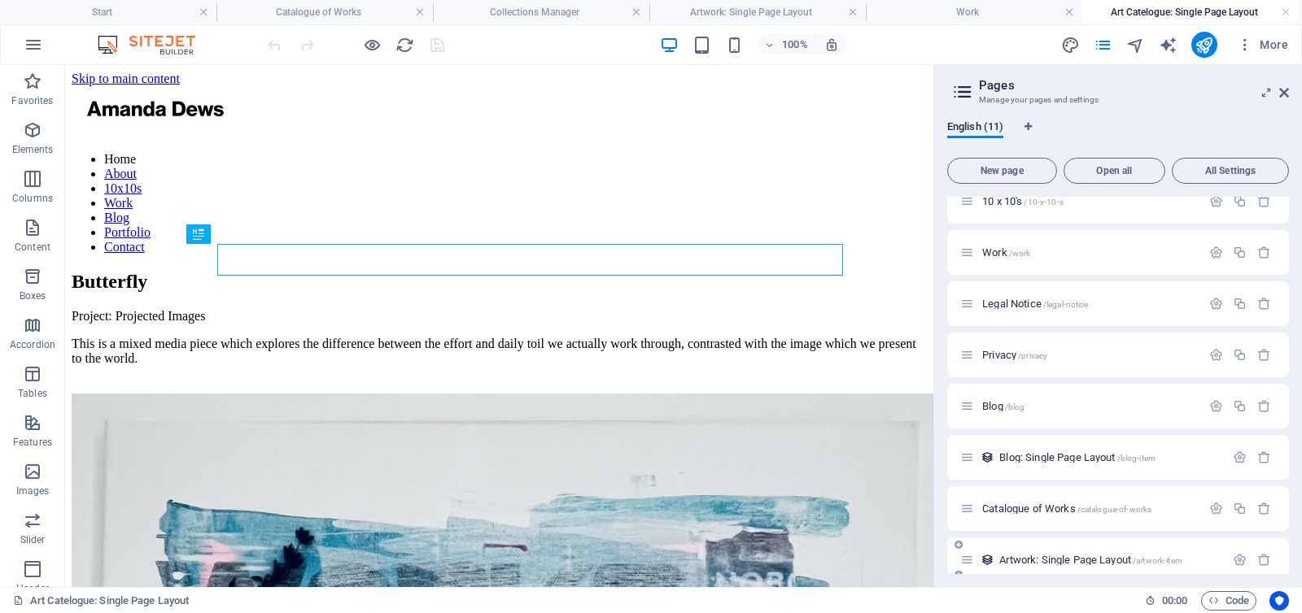
scroll to position [0, 0]
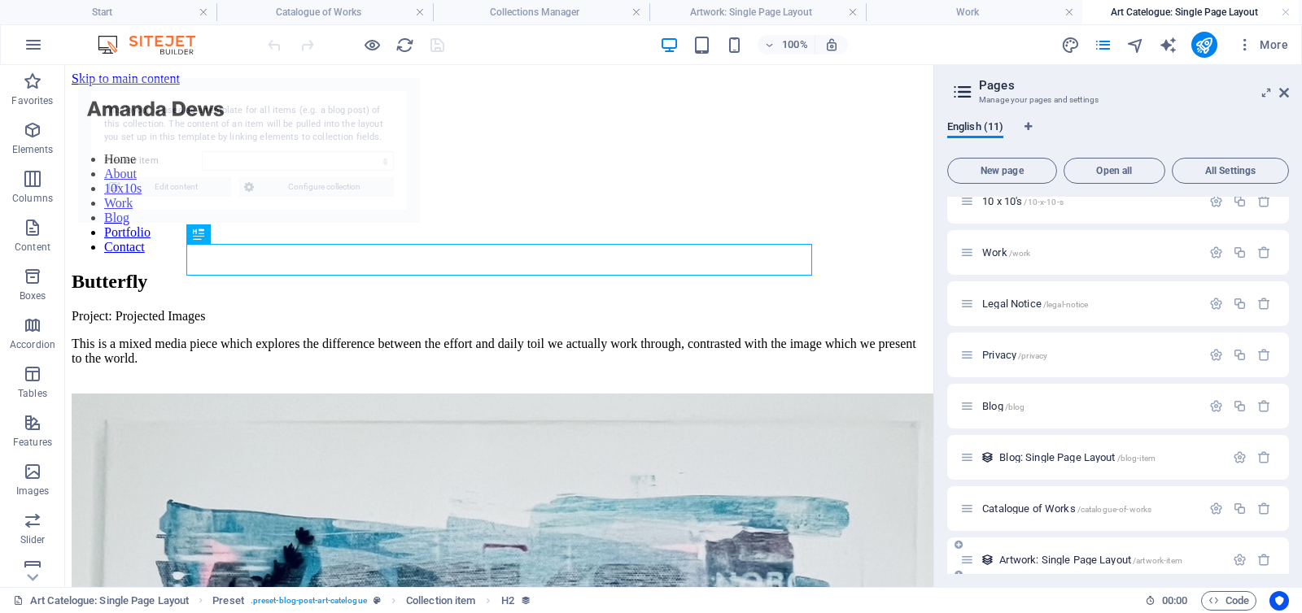
select select "68d9a759a4397eb87300a668"
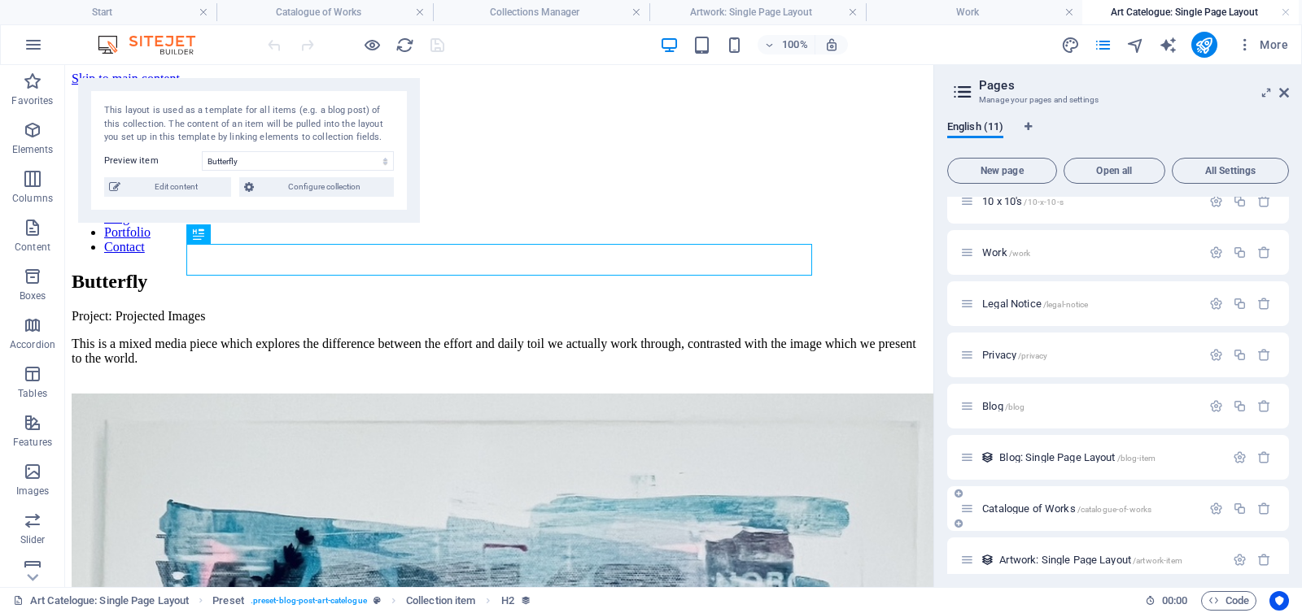
scroll to position [186, 0]
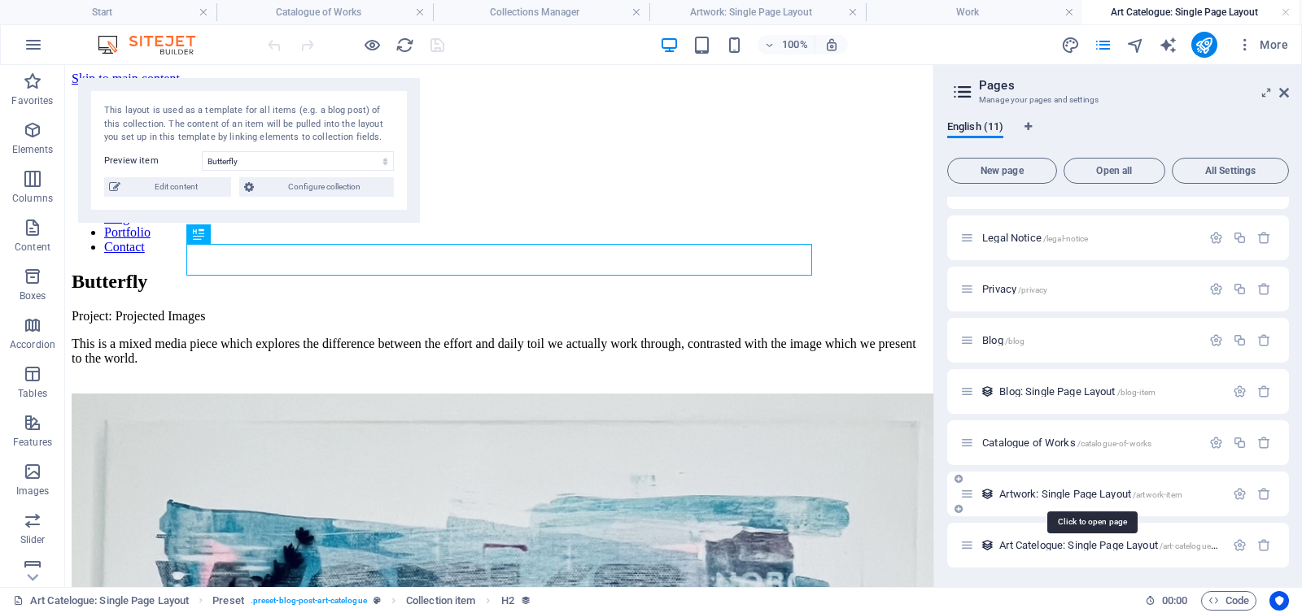
click at [1077, 494] on span "Artwork: Single Page Layout /artwork-item" at bounding box center [1090, 494] width 183 height 12
select select
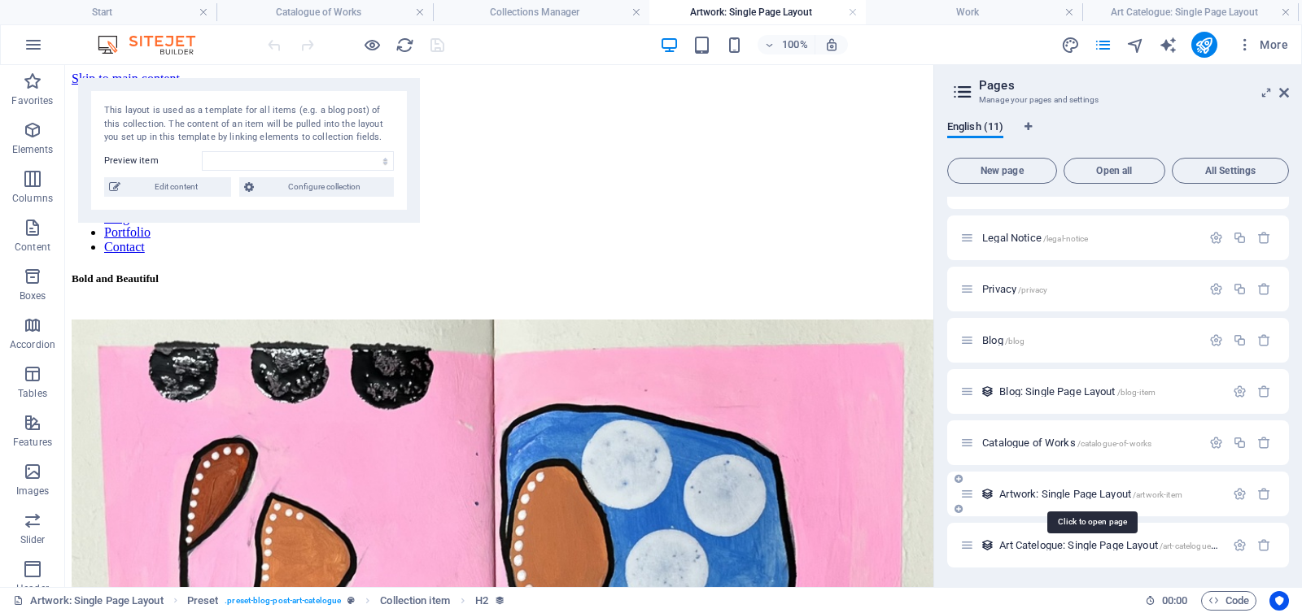
scroll to position [498, 0]
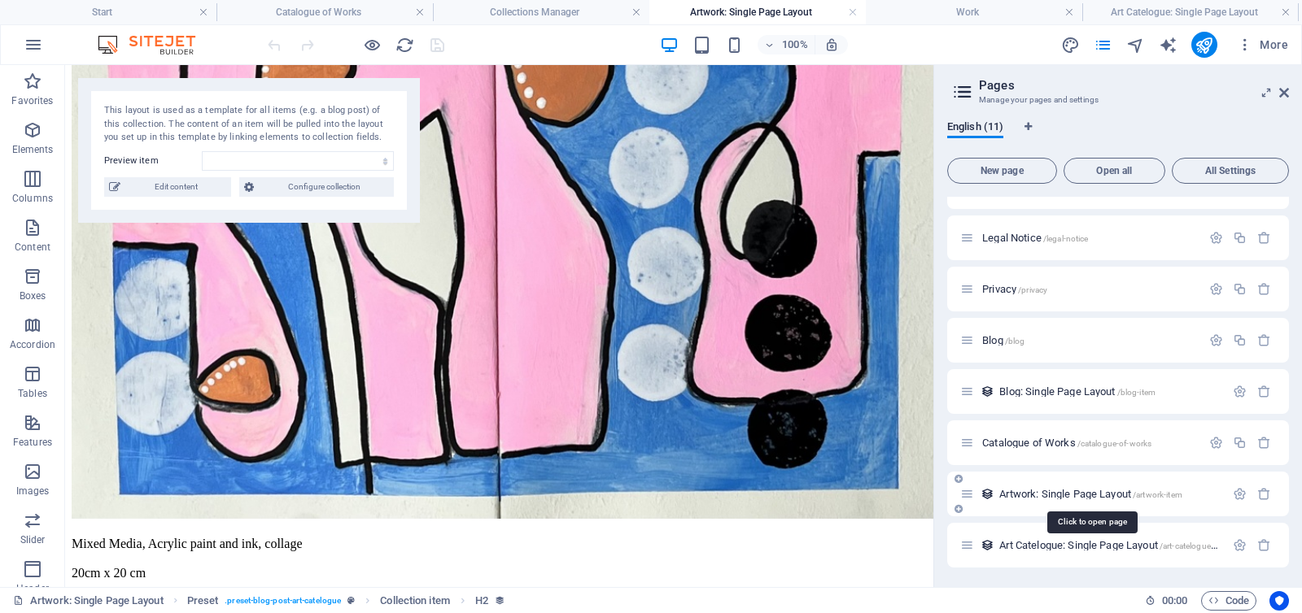
click at [1077, 494] on span "Artwork: Single Page Layout /artwork-item" at bounding box center [1090, 494] width 183 height 12
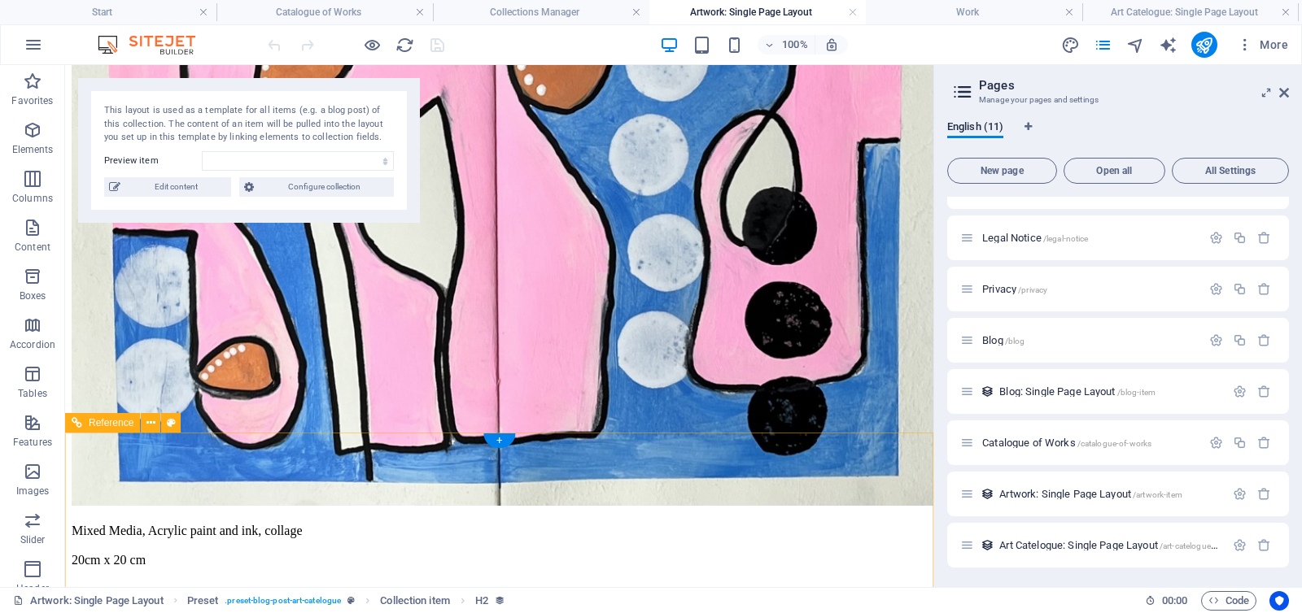
scroll to position [513, 0]
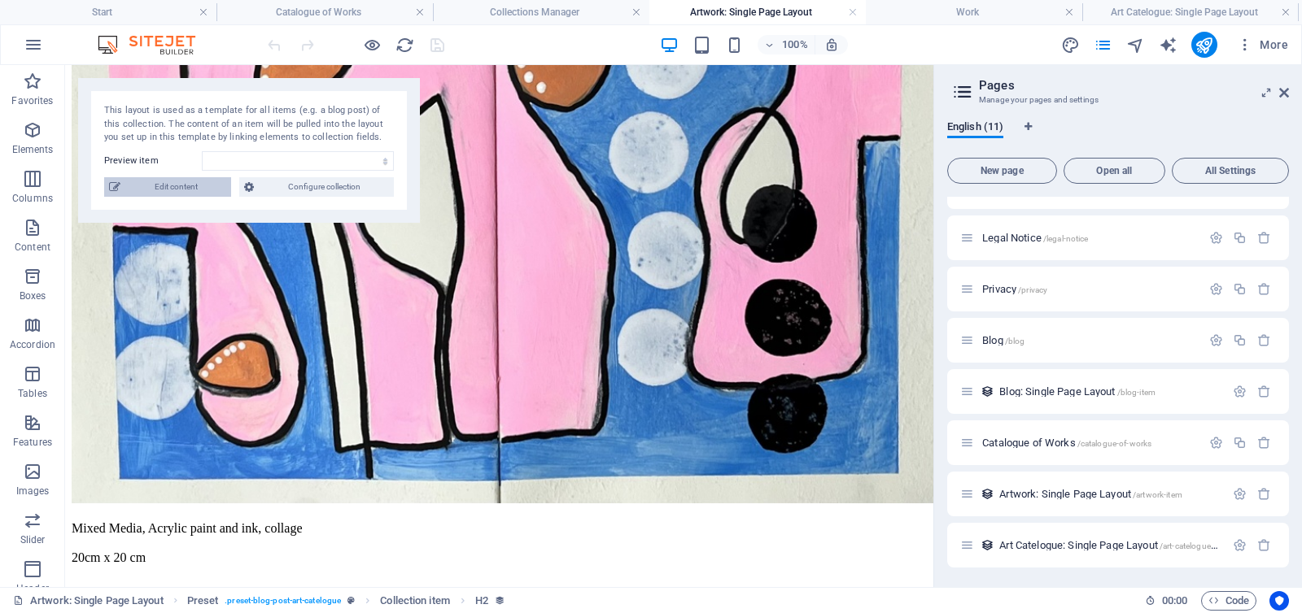
click at [171, 189] on span "Edit content" at bounding box center [175, 187] width 101 height 20
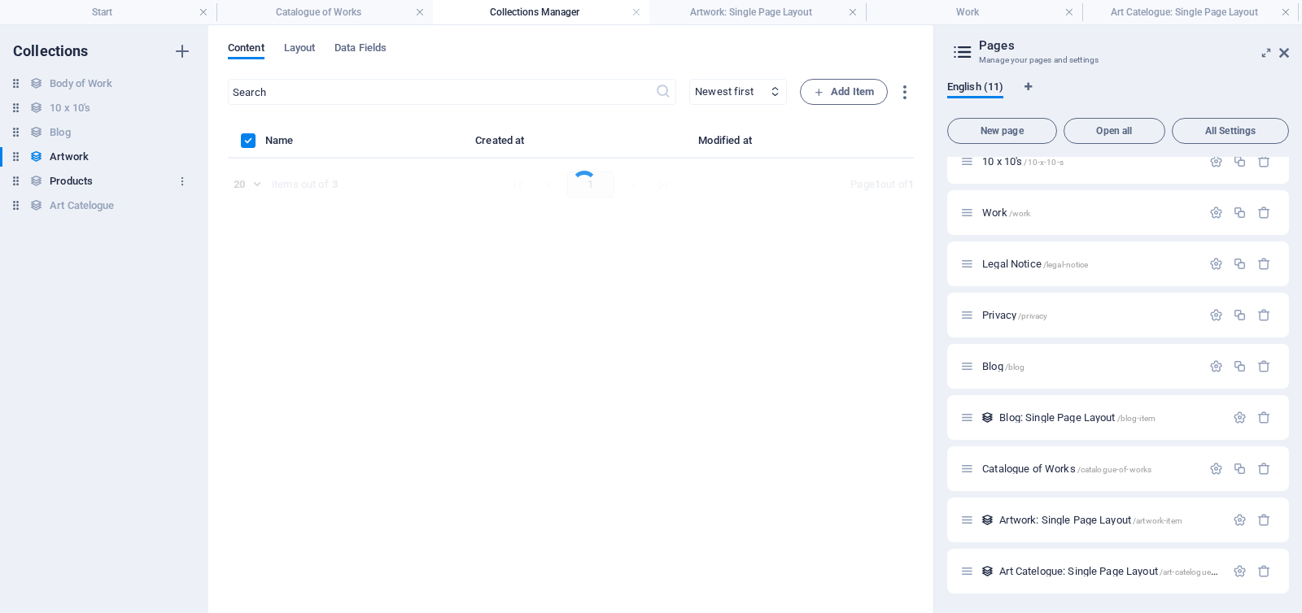
scroll to position [120, 0]
click at [1283, 13] on link at bounding box center [1285, 12] width 10 height 15
click at [1075, 10] on h4 "Work" at bounding box center [974, 12] width 216 height 18
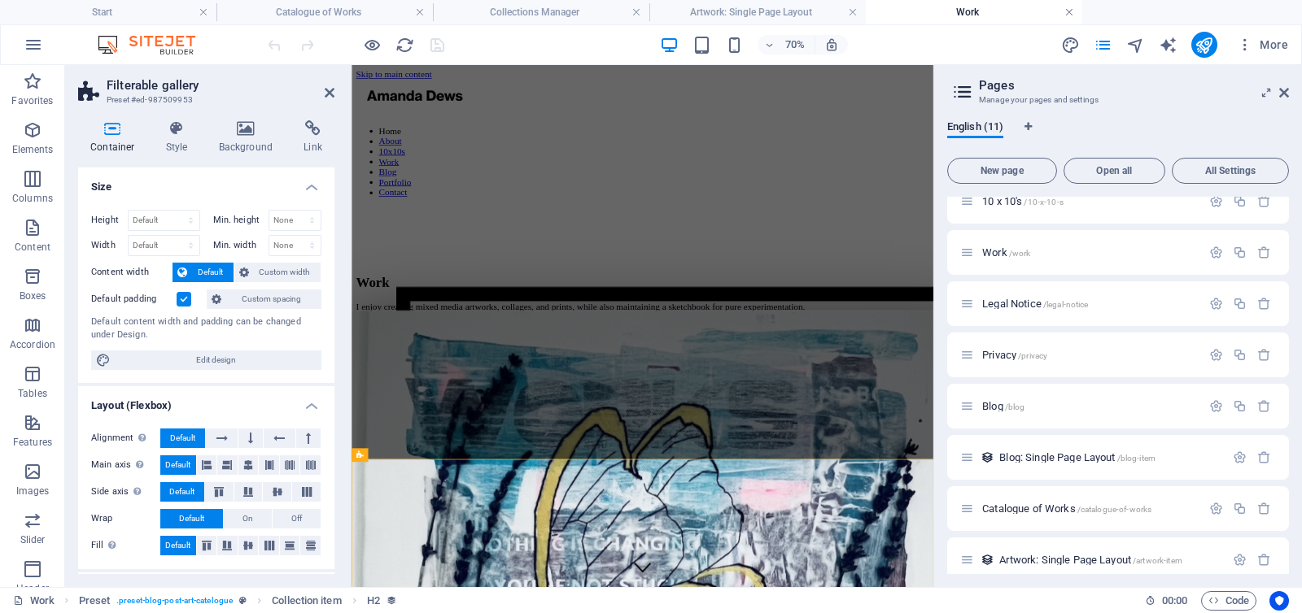
scroll to position [426, 0]
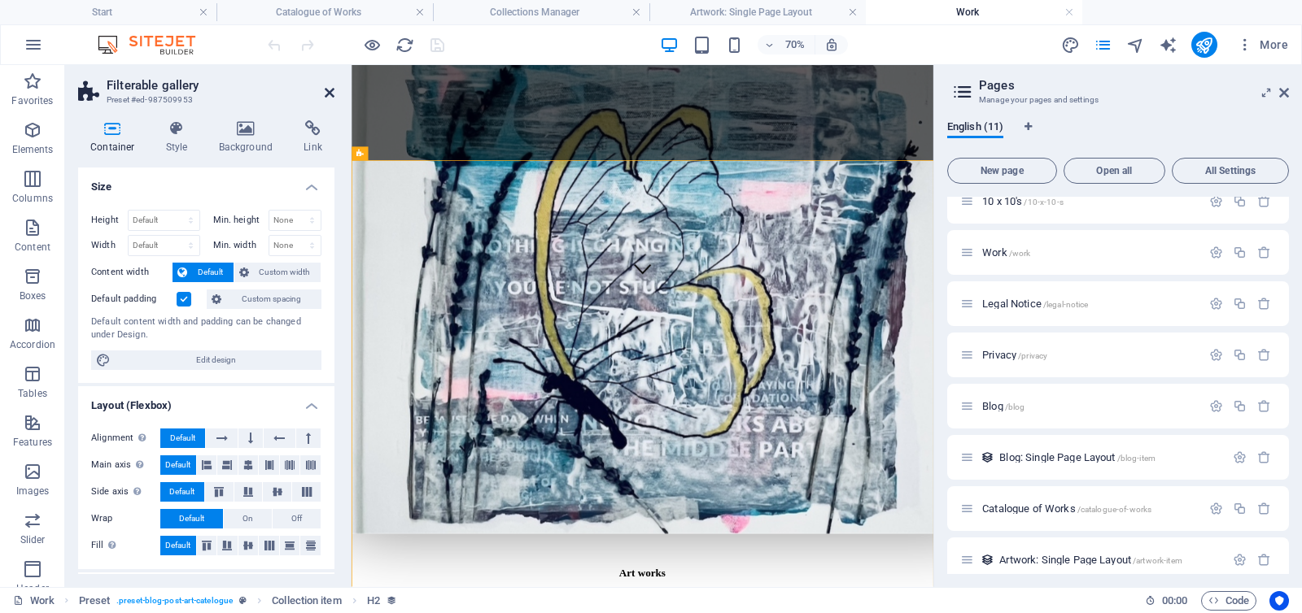
click at [329, 91] on icon at bounding box center [330, 92] width 10 height 13
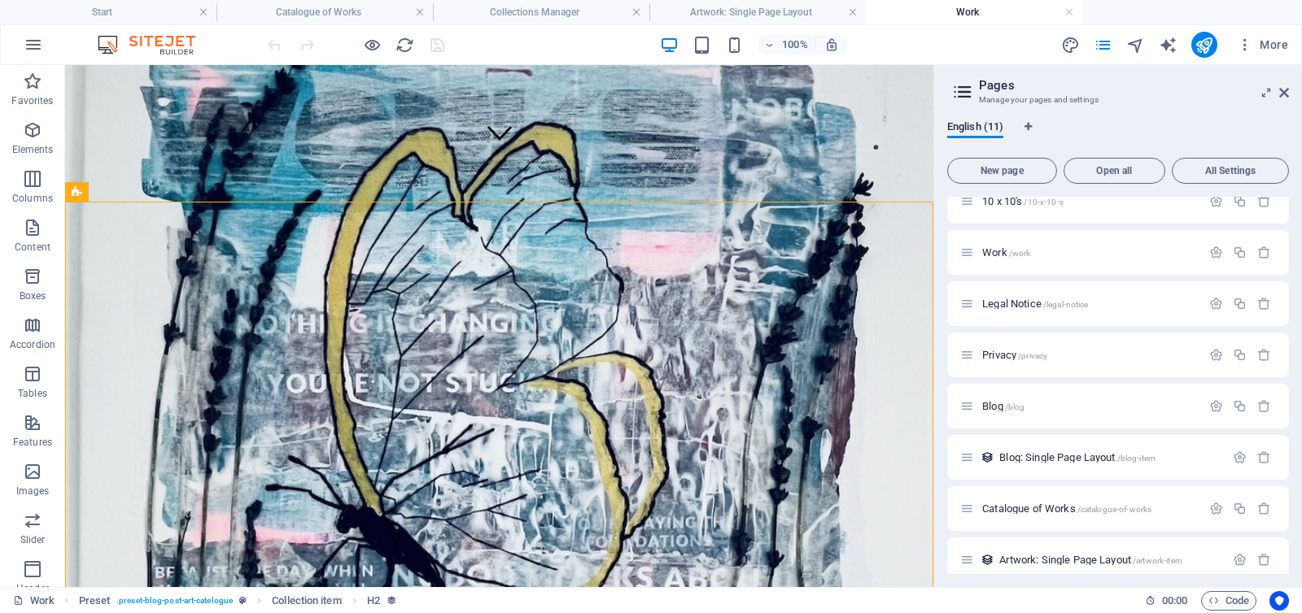
drag, startPoint x: 1070, startPoint y: 11, endPoint x: 980, endPoint y: 9, distance: 89.5
click at [1070, 11] on link at bounding box center [1069, 12] width 10 height 15
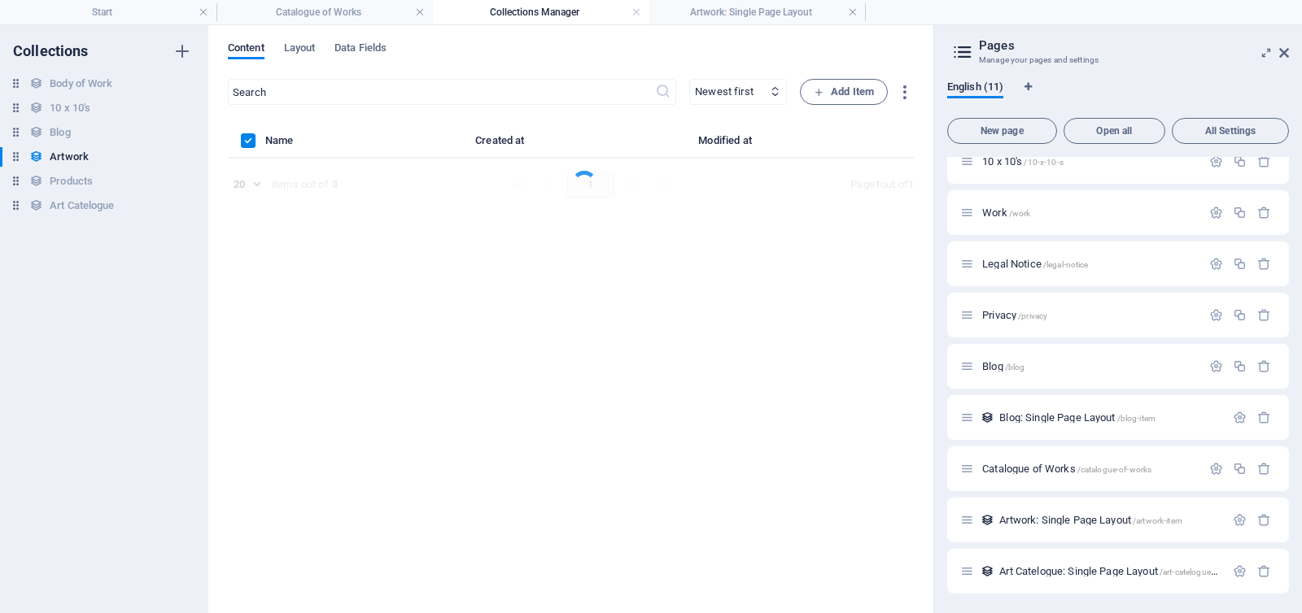
click at [850, 10] on link at bounding box center [853, 12] width 10 height 15
click at [637, 11] on link at bounding box center [636, 12] width 10 height 15
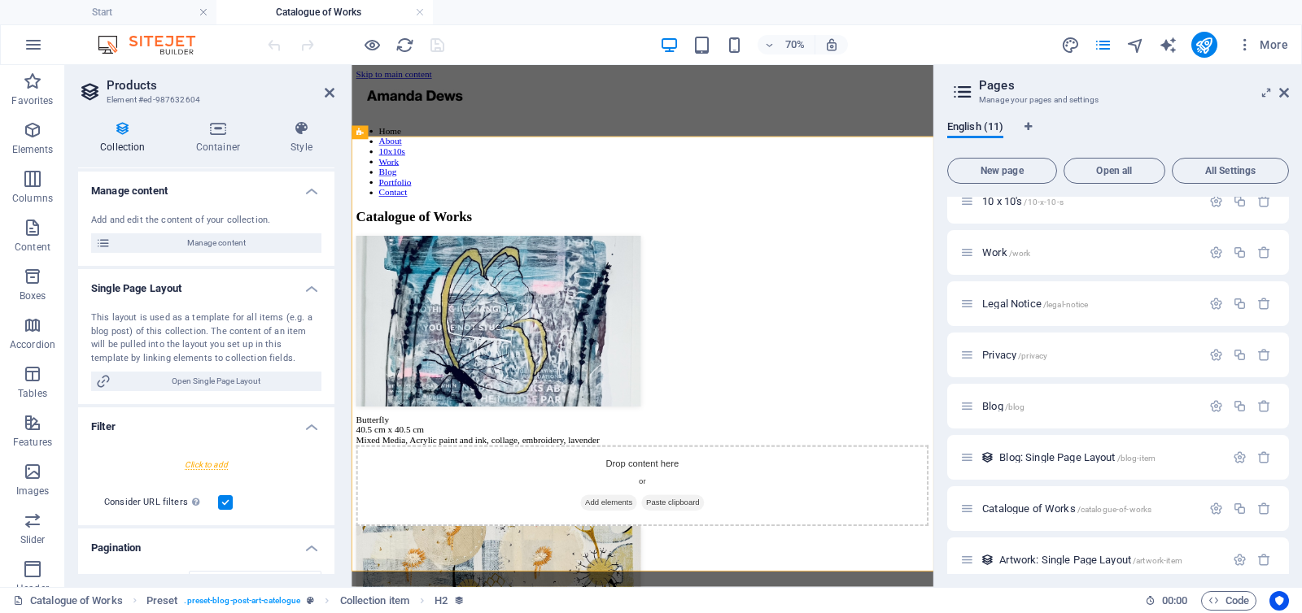
scroll to position [173, 0]
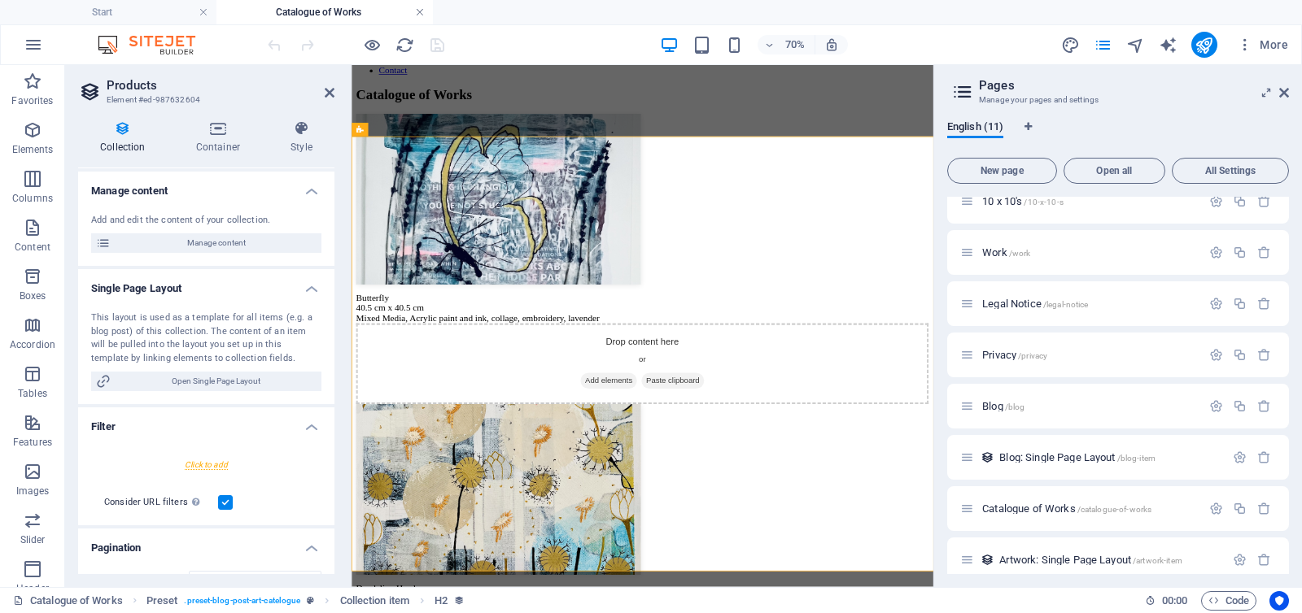
click at [419, 12] on link at bounding box center [420, 12] width 10 height 15
